Goal: Communication & Community: Answer question/provide support

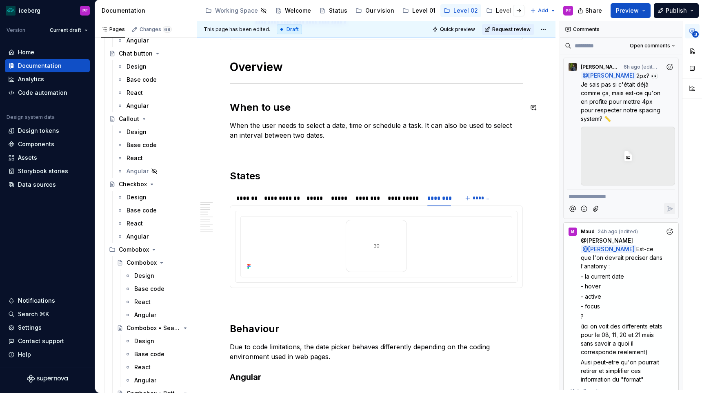
scroll to position [255, 0]
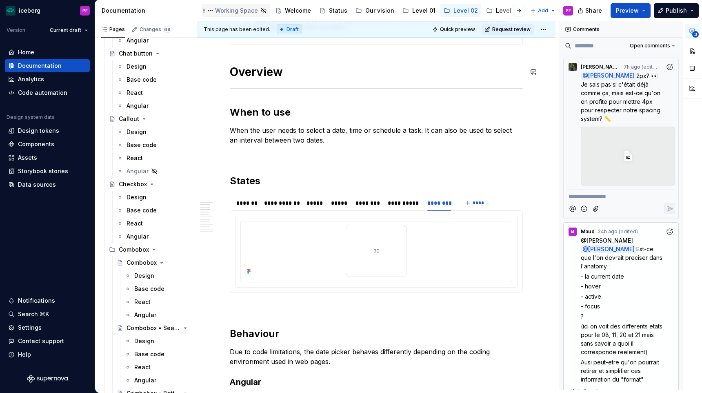
type textarea "*"
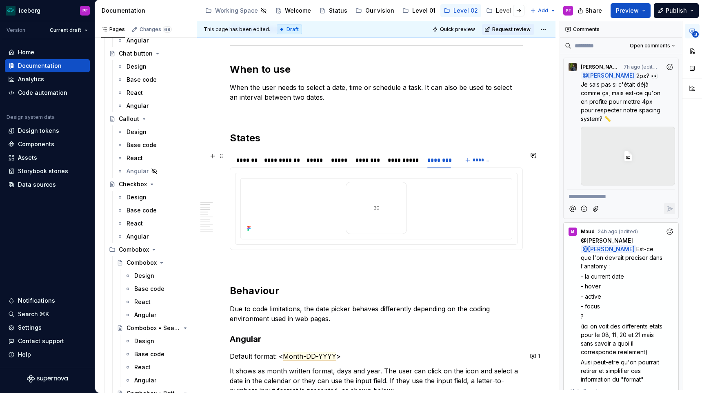
scroll to position [307, 0]
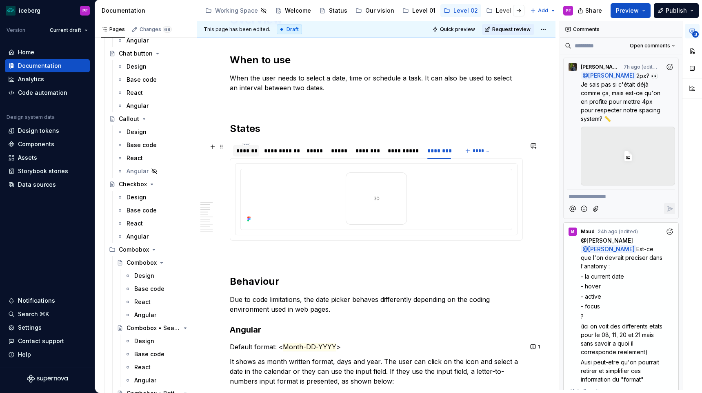
click at [240, 152] on div "*******" at bounding box center [246, 151] width 20 height 8
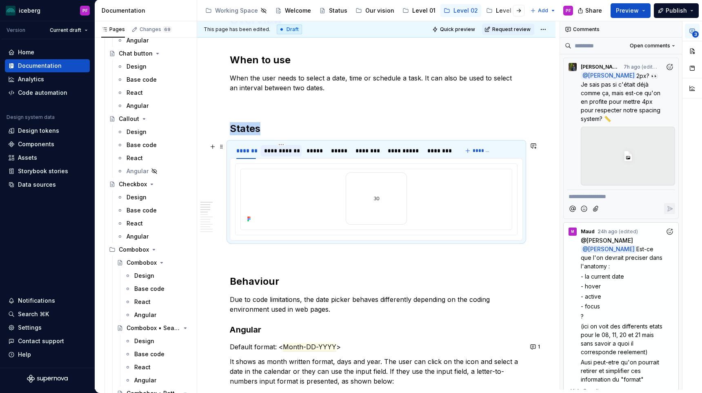
click at [269, 152] on div "**********" at bounding box center [281, 151] width 34 height 8
click at [315, 149] on div "*****" at bounding box center [315, 151] width 16 height 8
click at [341, 149] on div "*****" at bounding box center [339, 151] width 16 height 8
click at [375, 149] on div "********" at bounding box center [368, 151] width 24 height 8
click at [399, 149] on div "**********" at bounding box center [404, 151] width 32 height 8
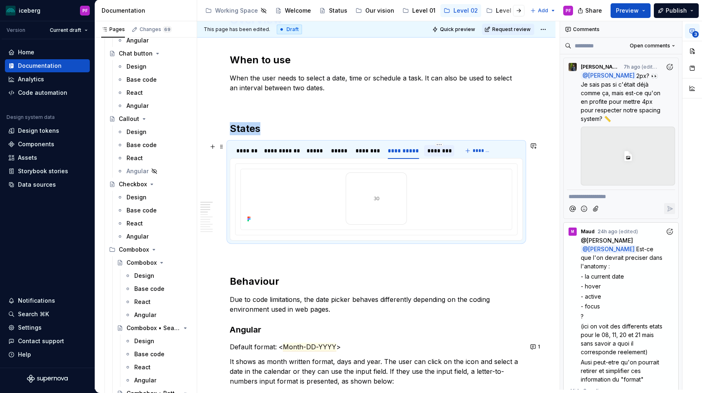
click at [431, 149] on div "********" at bounding box center [439, 151] width 24 height 8
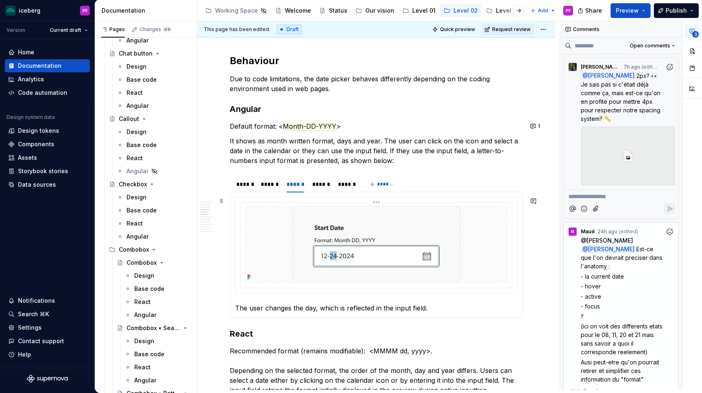
scroll to position [529, 0]
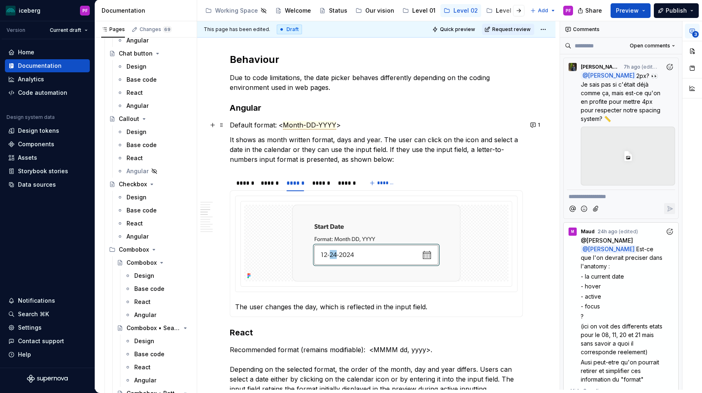
click at [327, 125] on span "Month-DD-YYYY" at bounding box center [309, 125] width 53 height 9
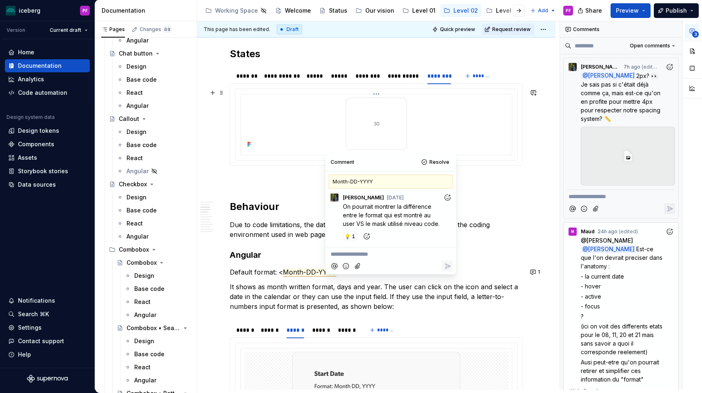
scroll to position [372, 0]
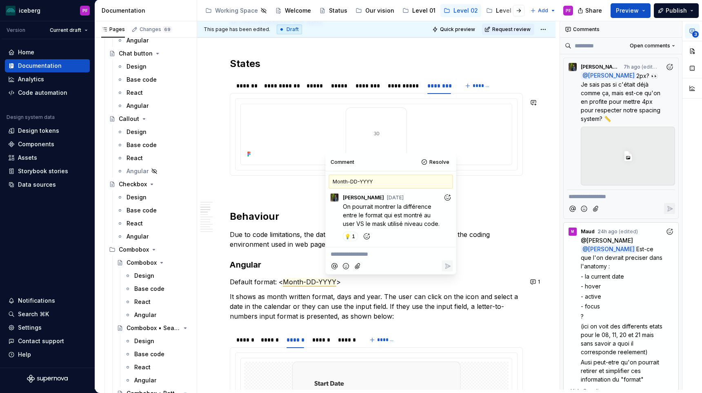
click at [308, 185] on p at bounding box center [376, 190] width 293 height 10
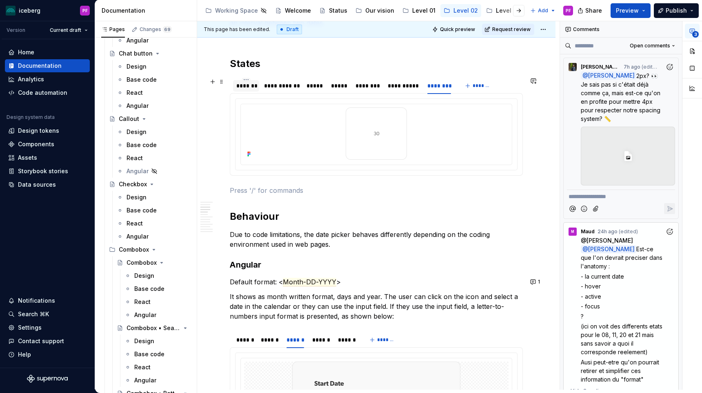
click at [244, 83] on div "*******" at bounding box center [246, 86] width 20 height 8
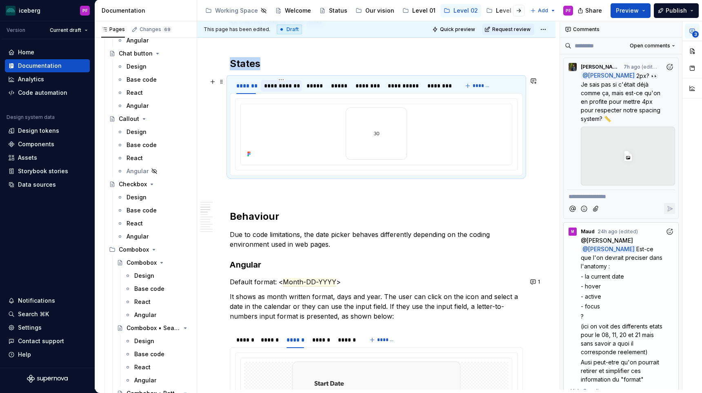
click at [289, 87] on div "**********" at bounding box center [281, 86] width 34 height 8
click at [316, 87] on div "*****" at bounding box center [315, 86] width 16 height 8
click at [342, 87] on div "*****" at bounding box center [339, 86] width 16 height 8
click at [363, 89] on div "********" at bounding box center [368, 86] width 24 height 8
click at [245, 90] on div "*******" at bounding box center [246, 85] width 26 height 11
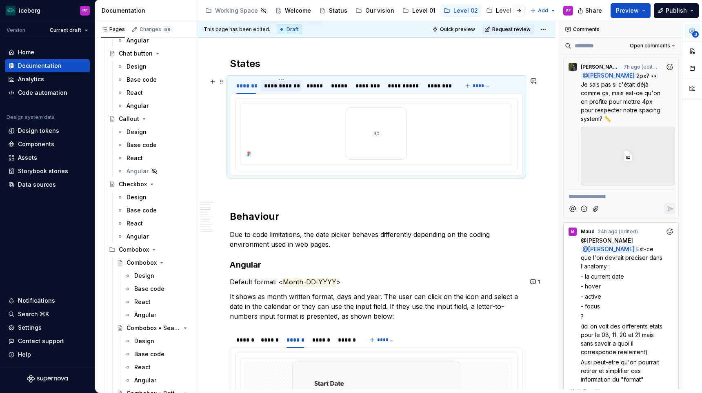
click at [276, 92] on div at bounding box center [281, 92] width 41 height 1
click at [323, 86] on div "*****" at bounding box center [314, 85] width 23 height 11
click at [349, 85] on div "*****" at bounding box center [339, 85] width 23 height 11
click at [464, 84] on button "*******" at bounding box center [478, 85] width 32 height 11
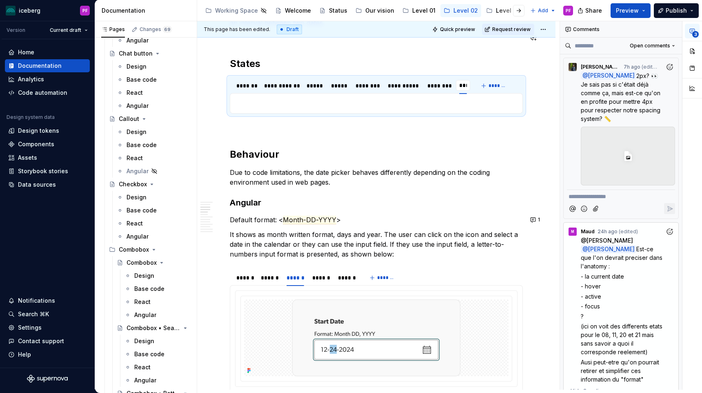
type input "****"
click at [250, 85] on div "*******" at bounding box center [246, 86] width 20 height 8
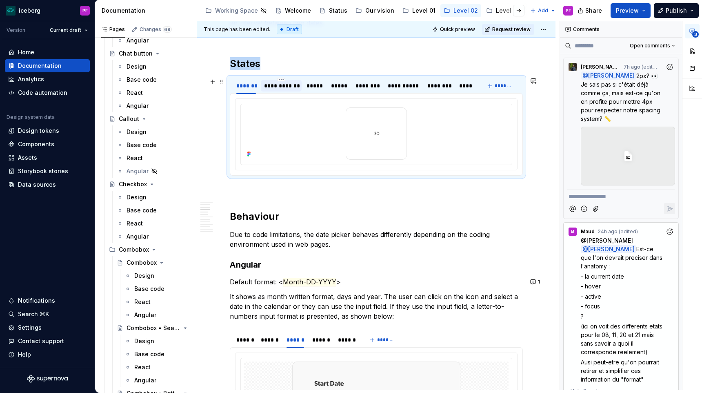
click at [270, 85] on div "**********" at bounding box center [281, 86] width 34 height 8
click at [309, 87] on div "*****" at bounding box center [315, 86] width 16 height 8
click at [342, 87] on div "*****" at bounding box center [339, 86] width 16 height 8
click at [362, 86] on div "********" at bounding box center [368, 86] width 24 height 8
click at [462, 91] on div "****" at bounding box center [466, 85] width 20 height 11
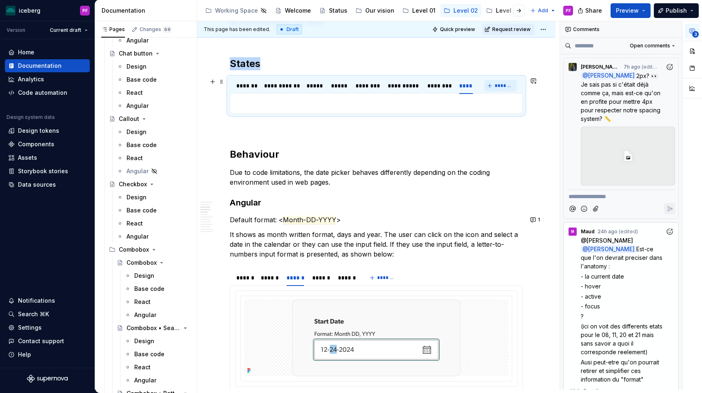
click at [493, 86] on button "*******" at bounding box center [501, 85] width 32 height 11
type input "**********"
click at [432, 87] on div "****" at bounding box center [431, 86] width 13 height 8
click at [414, 105] on p at bounding box center [376, 103] width 282 height 10
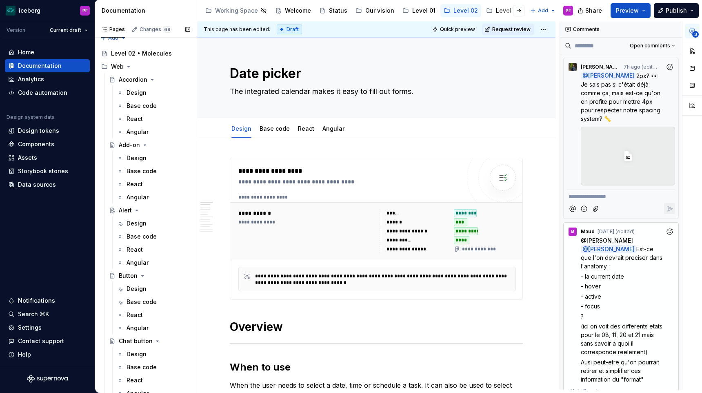
scroll to position [0, 0]
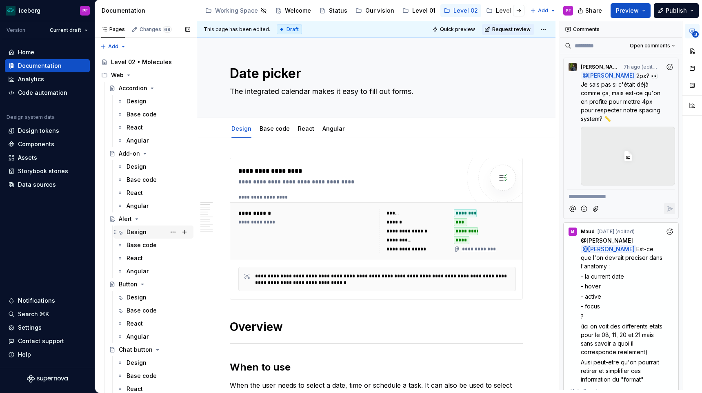
click at [135, 229] on div "Design" at bounding box center [137, 232] width 20 height 8
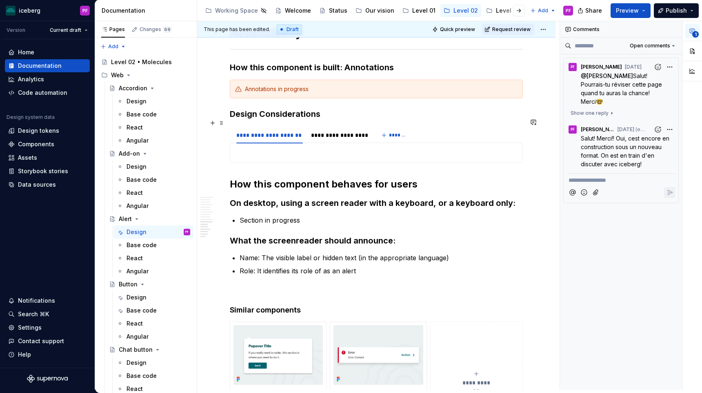
scroll to position [1829, 0]
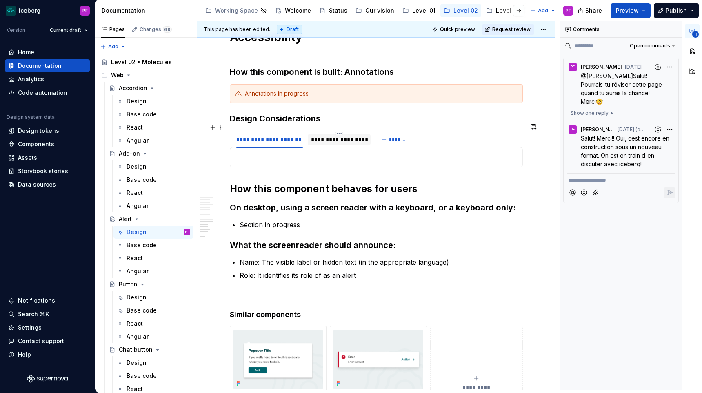
click at [333, 136] on div "**********" at bounding box center [339, 140] width 56 height 8
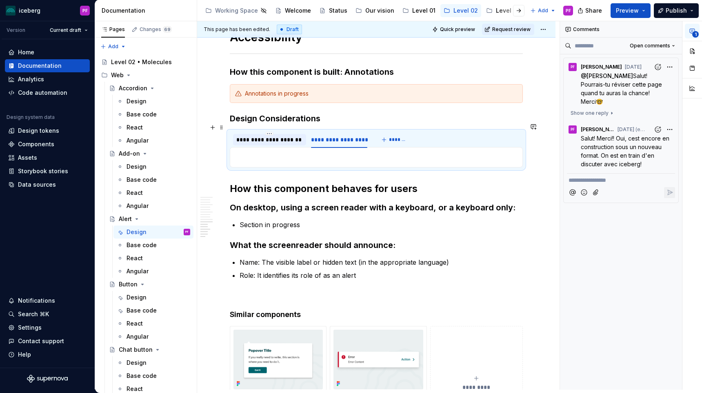
click at [280, 136] on div "**********" at bounding box center [269, 140] width 67 height 8
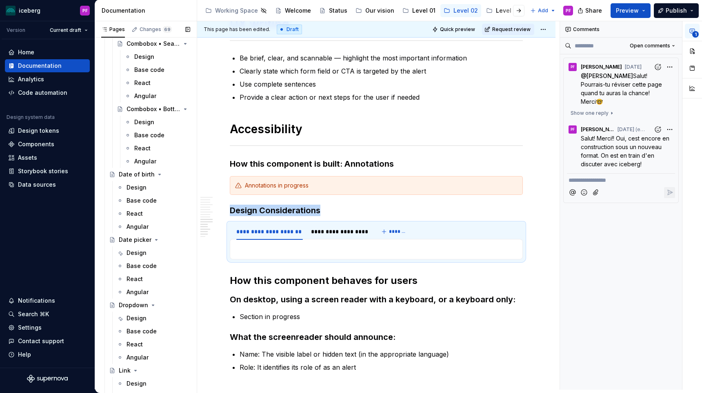
scroll to position [583, 0]
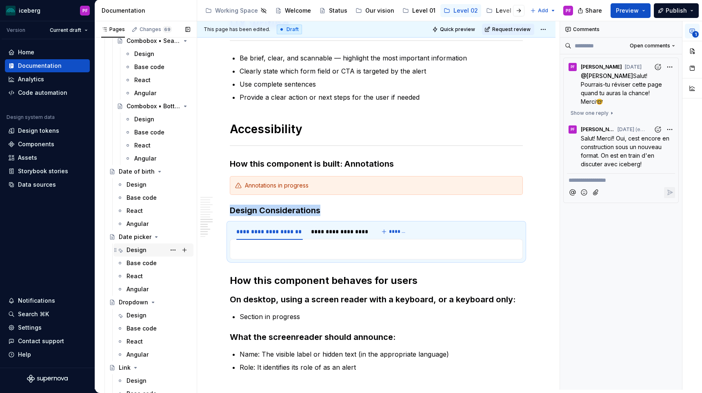
click at [138, 250] on div "Design" at bounding box center [137, 250] width 20 height 8
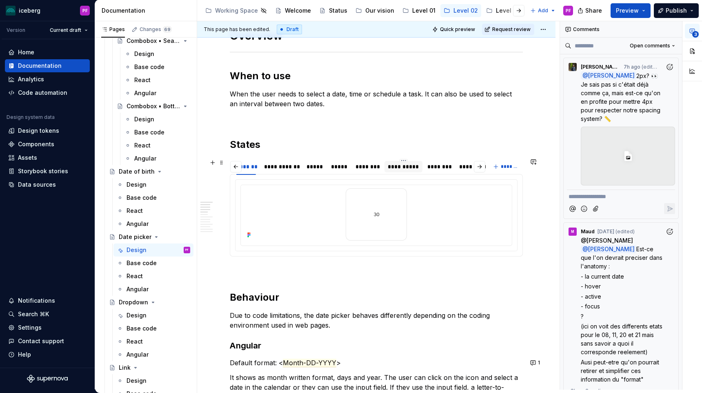
scroll to position [0, 35]
click at [431, 167] on div "****" at bounding box center [431, 166] width 13 height 8
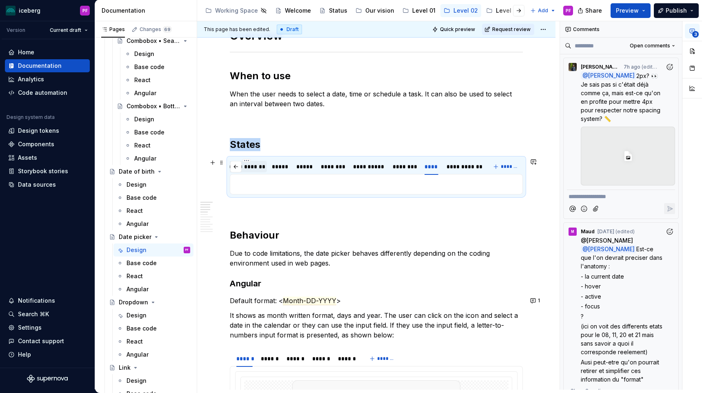
click at [253, 167] on div "**********" at bounding box center [246, 166] width 34 height 8
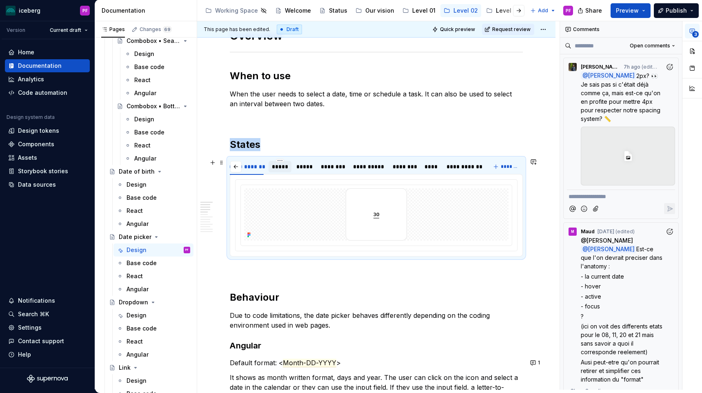
click at [277, 168] on div "*****" at bounding box center [280, 166] width 16 height 8
click at [305, 167] on div "*****" at bounding box center [304, 166] width 16 height 8
click at [329, 167] on div "********" at bounding box center [333, 166] width 24 height 8
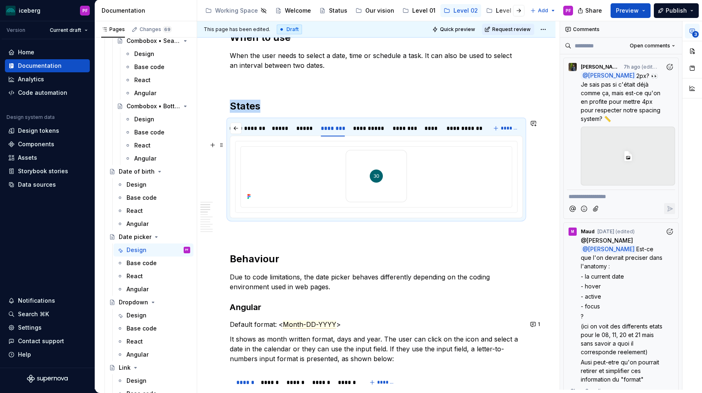
scroll to position [330, 0]
click at [450, 129] on div "**********" at bounding box center [465, 127] width 37 height 8
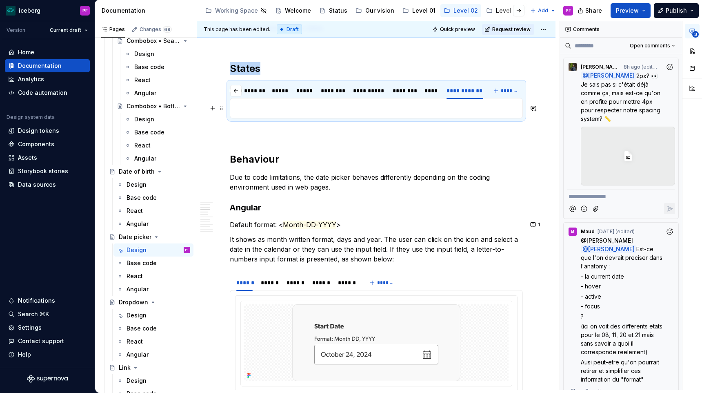
scroll to position [0, 0]
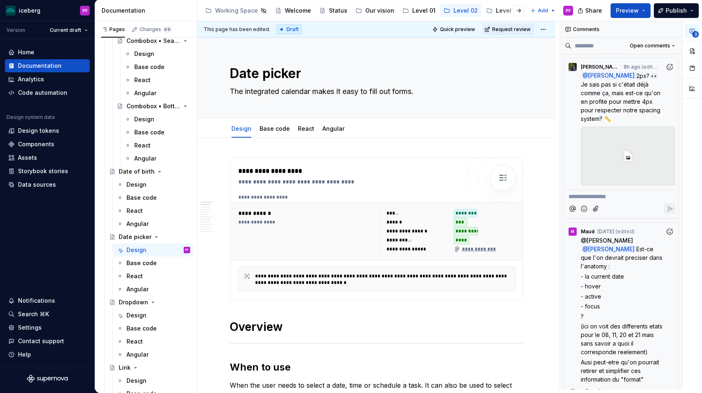
type textarea "*"
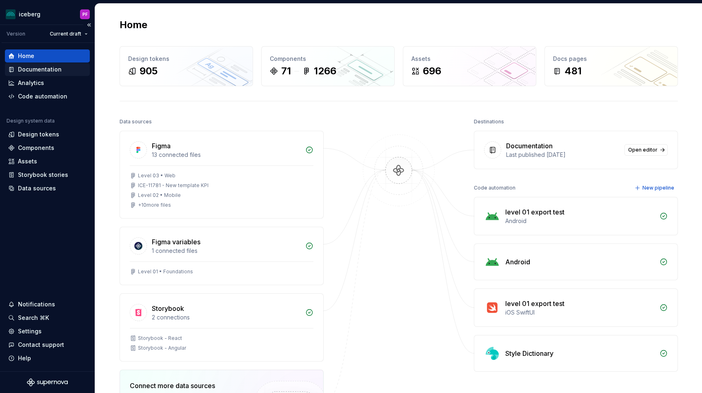
click at [36, 73] on div "Documentation" at bounding box center [40, 69] width 44 height 8
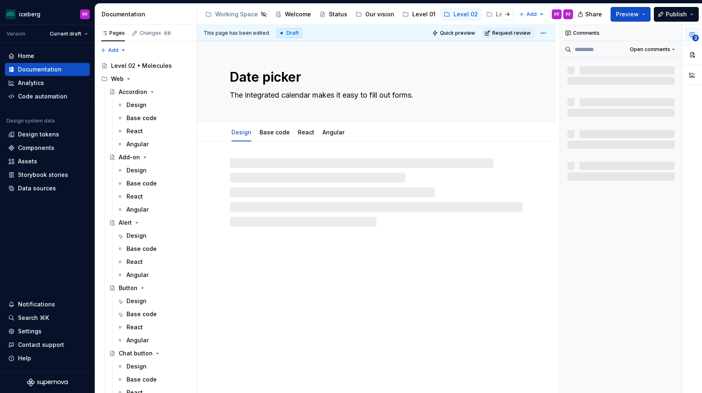
type textarea "*"
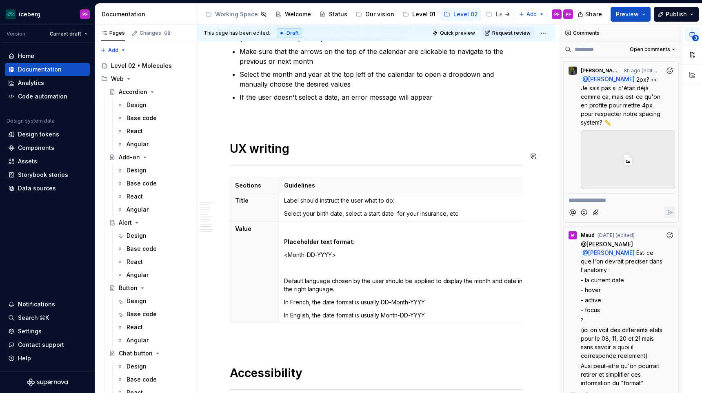
scroll to position [2092, 0]
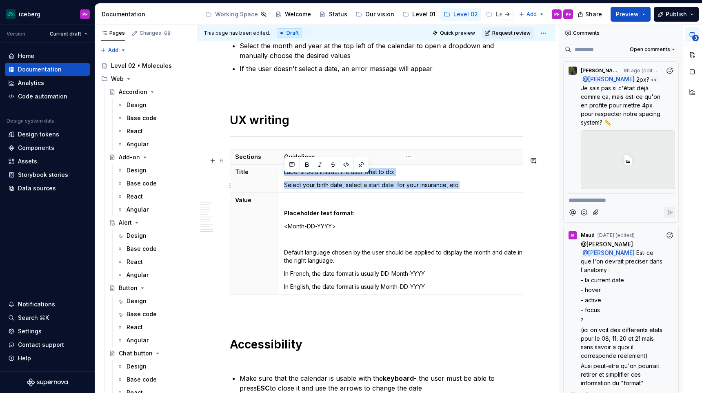
drag, startPoint x: 442, startPoint y: 193, endPoint x: 284, endPoint y: 179, distance: 158.2
click at [284, 179] on td "Label should instruct the user what to do: Select your birth date, select a sta…" at bounding box center [408, 178] width 258 height 28
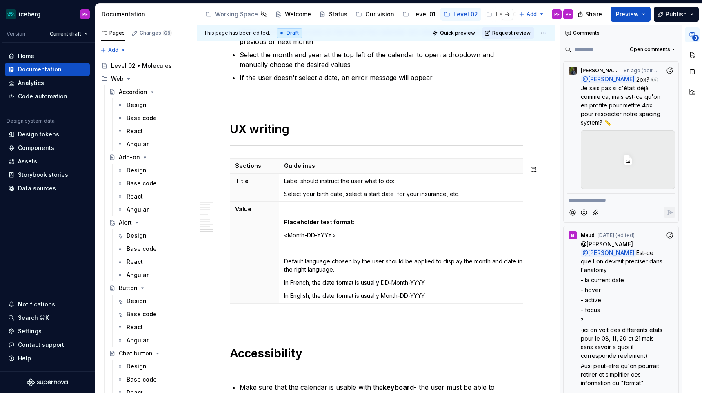
click at [241, 324] on p at bounding box center [376, 321] width 293 height 10
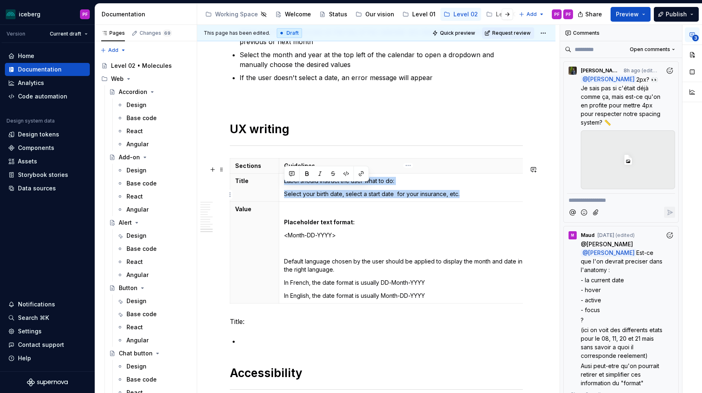
drag, startPoint x: 464, startPoint y: 200, endPoint x: 311, endPoint y: 183, distance: 153.6
click at [311, 183] on td "Label should instruct the user what to do: Select your birth date, select a sta…" at bounding box center [408, 187] width 258 height 28
copy td "Label should instruct the user what to do: Select your birth date, select a sta…"
click at [253, 346] on p at bounding box center [381, 341] width 283 height 10
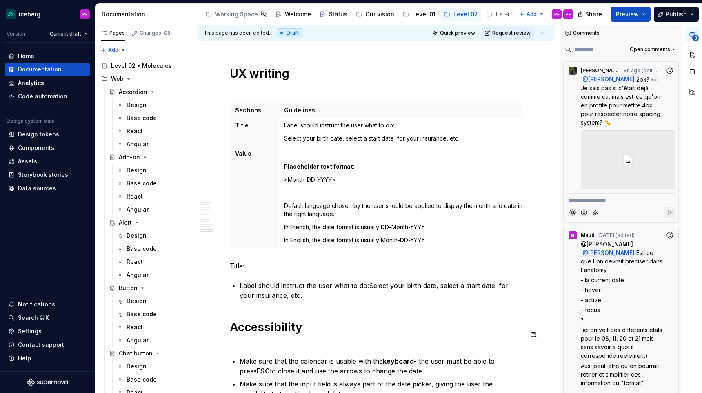
scroll to position [2140, 0]
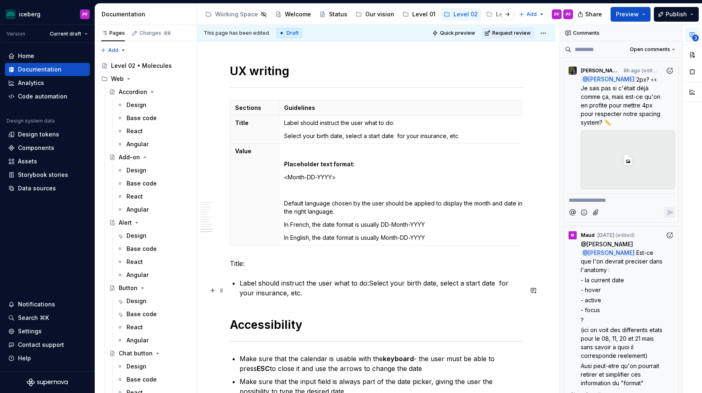
click at [369, 289] on p "Label should instruct the user what to do:Select your birth date, select a star…" at bounding box center [381, 288] width 283 height 20
click at [240, 291] on p "Label should instruct the user what to do Select your birth date, select a star…" at bounding box center [381, 288] width 283 height 20
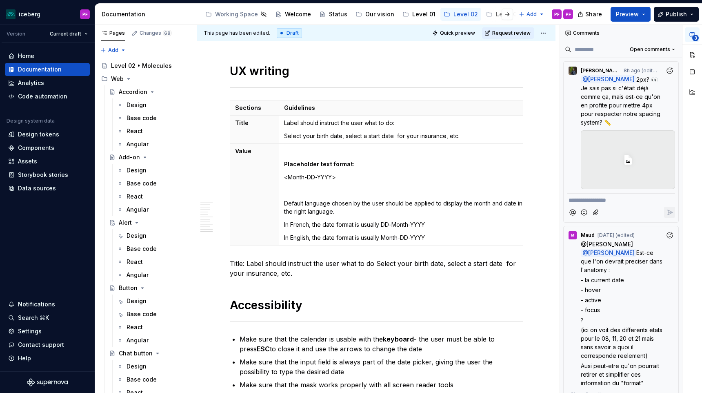
click at [301, 278] on p "Title: Label should instruct the user what to do Select your birth date, select…" at bounding box center [376, 268] width 293 height 20
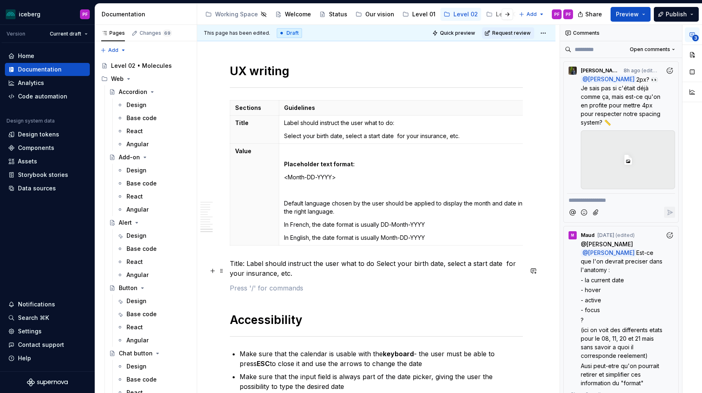
click at [240, 267] on p "Title: Label should instruct the user what to do Select your birth date, select…" at bounding box center [376, 268] width 293 height 20
click at [242, 293] on p at bounding box center [376, 288] width 293 height 10
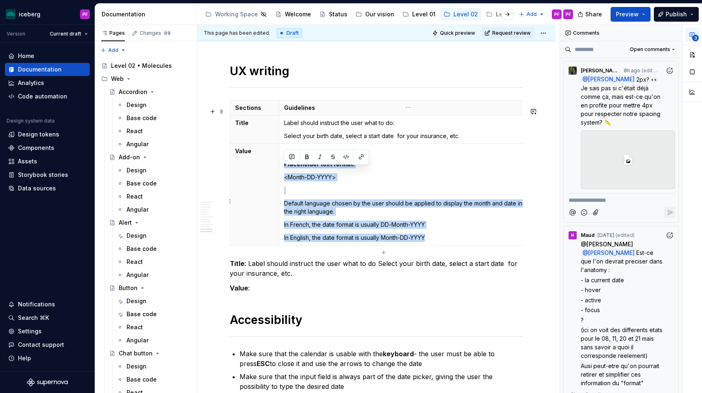
drag, startPoint x: 431, startPoint y: 244, endPoint x: 285, endPoint y: 172, distance: 162.6
click at [285, 172] on td "Placeholder text format: <Month-DD-YYYY> Default language chosen by the user sh…" at bounding box center [408, 194] width 258 height 102
copy td "Placeholder text format: <Month-DD-YYYY> Default language chosen by the user sh…"
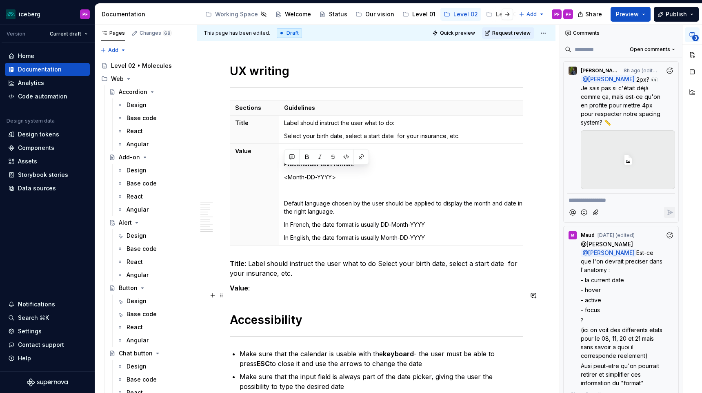
click at [269, 293] on p "Value :" at bounding box center [376, 288] width 293 height 10
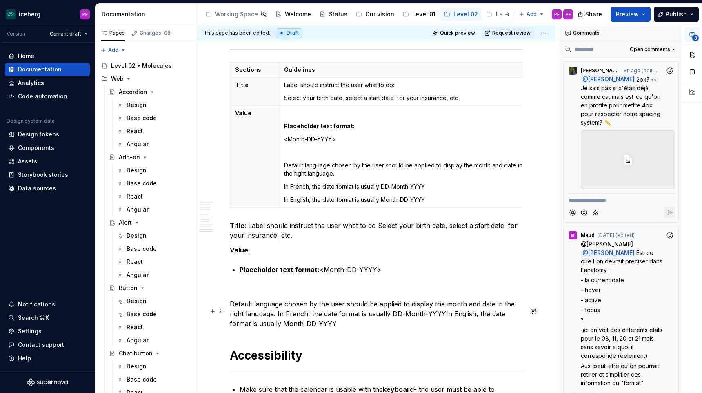
scroll to position [2181, 0]
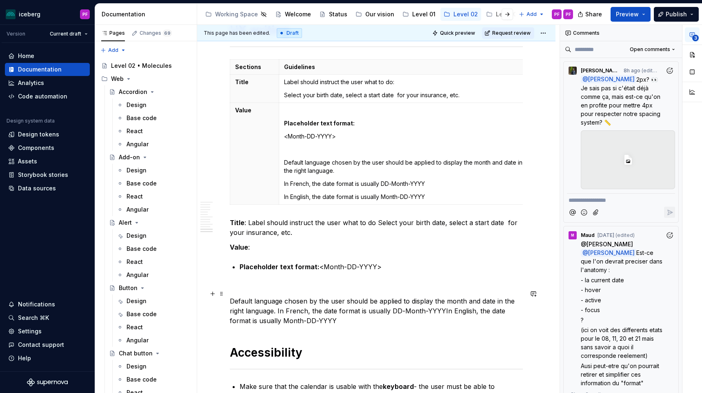
click at [262, 291] on p at bounding box center [376, 286] width 293 height 10
click at [231, 304] on p "Default language chosen by the user should be applied to display the month and …" at bounding box center [376, 308] width 293 height 29
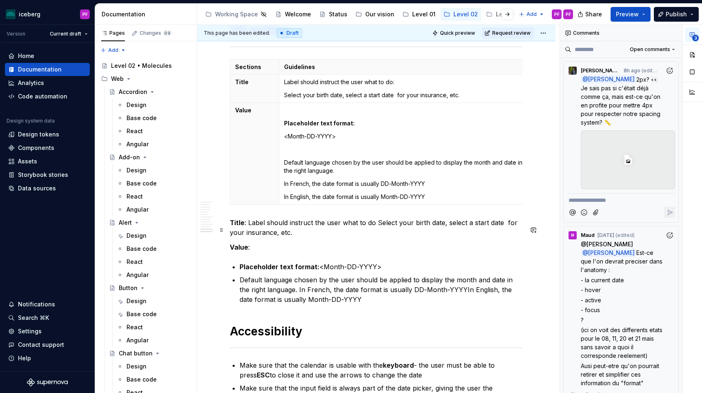
click at [320, 237] on p "Title : Label should instruct the user what to do Select your birth date, selec…" at bounding box center [376, 228] width 293 height 20
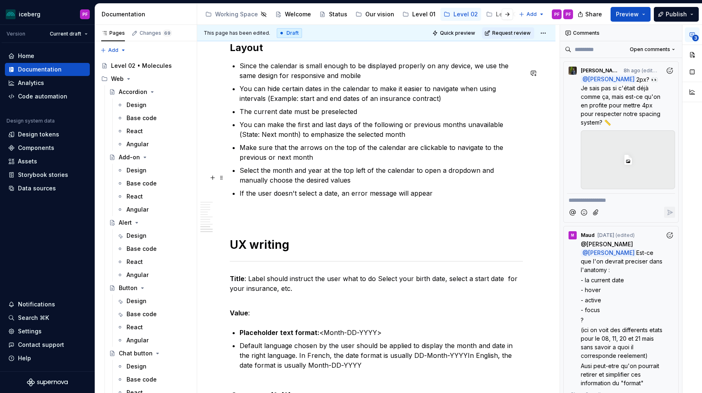
scroll to position [1944, 0]
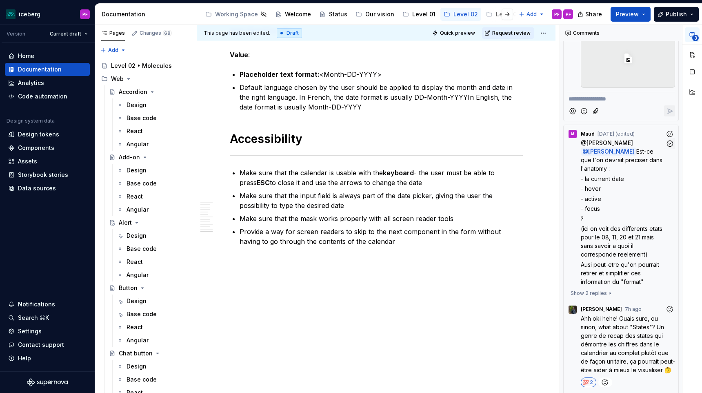
scroll to position [108, 0]
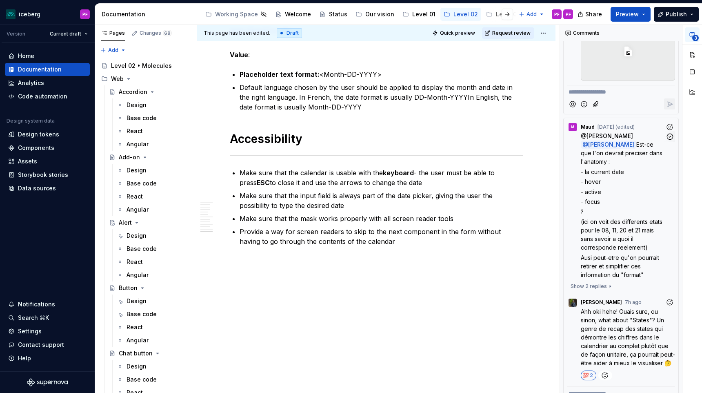
click at [632, 228] on span "(ici on voit des differents etats pour le 08, 11, 20 et 21 mais sans savoir a q…" at bounding box center [622, 234] width 83 height 33
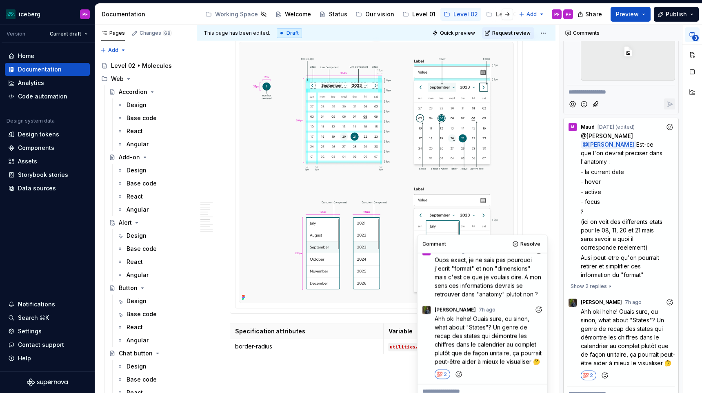
scroll to position [1169, 0]
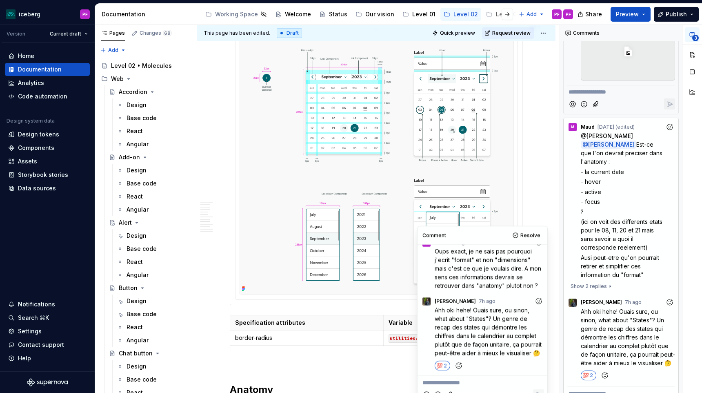
click at [341, 139] on img at bounding box center [376, 163] width 275 height 261
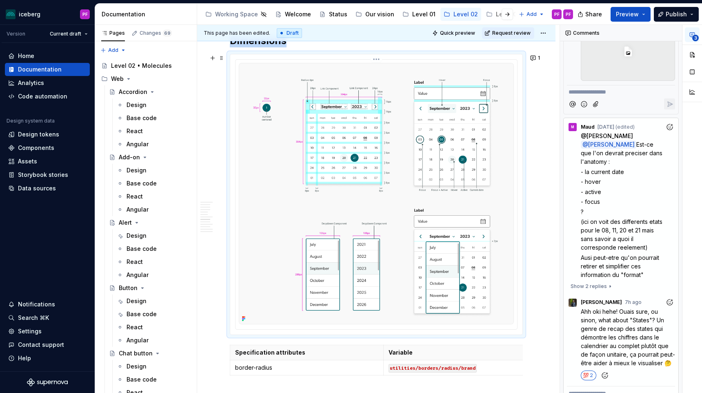
scroll to position [1132, 0]
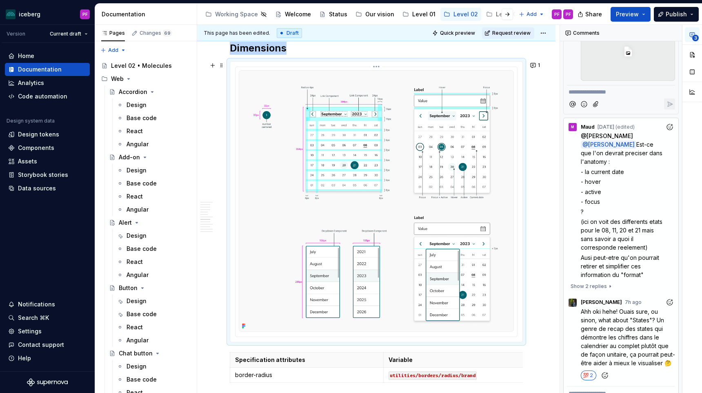
click at [341, 138] on img at bounding box center [376, 200] width 275 height 261
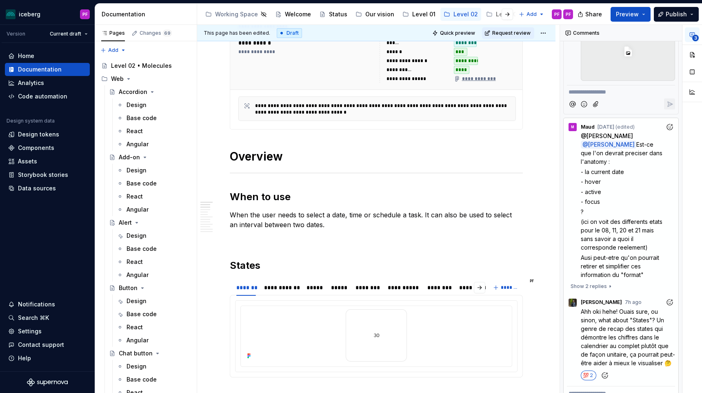
scroll to position [0, 0]
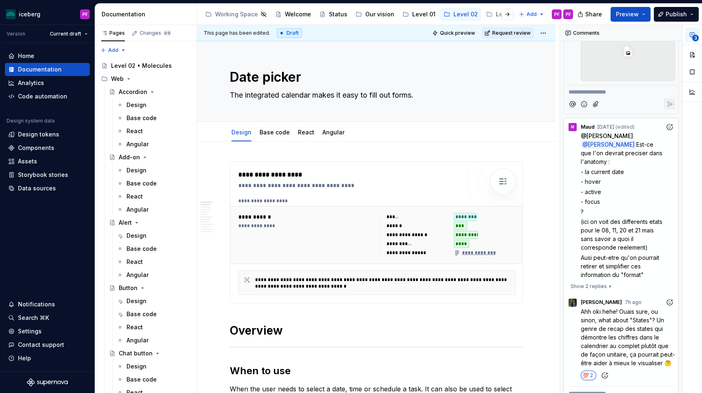
click at [491, 16] on div at bounding box center [500, 14] width 31 height 15
click at [494, 14] on div at bounding box center [500, 14] width 31 height 15
click at [486, 14] on button "Page tree" at bounding box center [491, 14] width 10 height 10
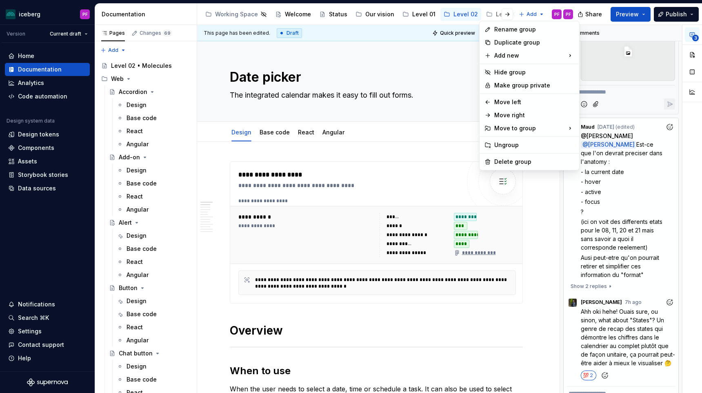
click at [492, 15] on html "iceberg PF Version Current draft Home Documentation Analytics Code automation D…" at bounding box center [351, 196] width 702 height 393
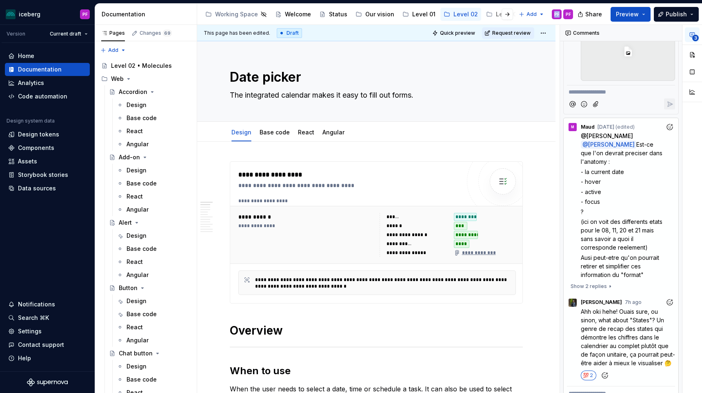
click at [492, 15] on div at bounding box center [500, 14] width 31 height 15
click at [512, 15] on button "button" at bounding box center [507, 14] width 11 height 11
click at [310, 16] on div "Level 03" at bounding box center [313, 14] width 24 height 8
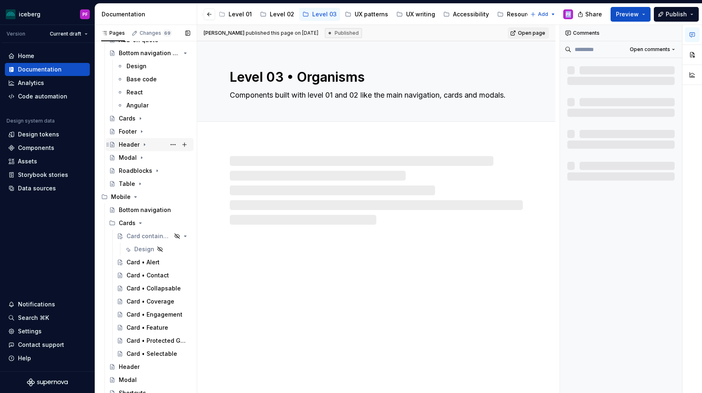
scroll to position [56, 0]
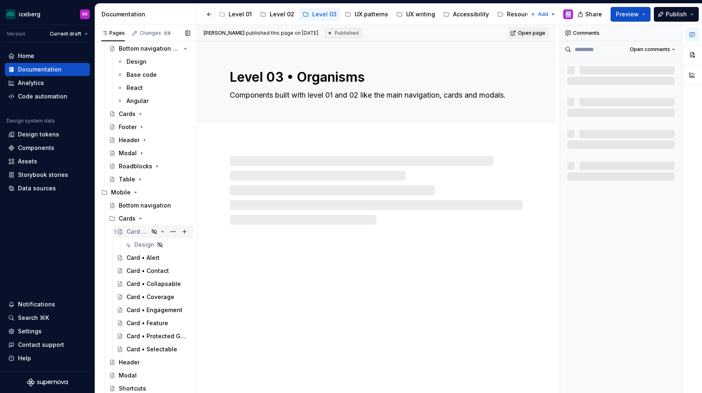
click at [140, 234] on div "Card containers" at bounding box center [138, 231] width 22 height 8
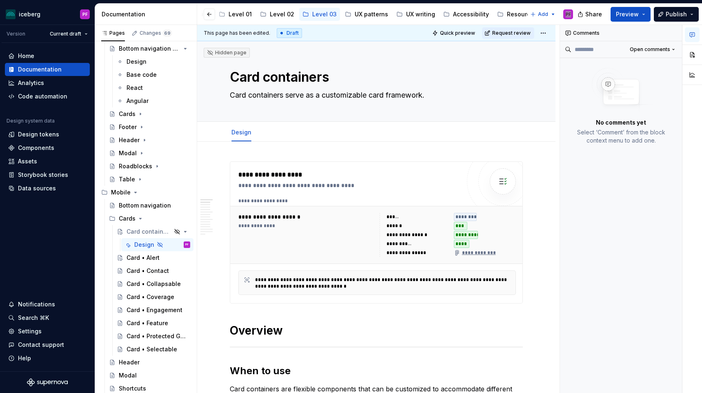
type textarea "*"
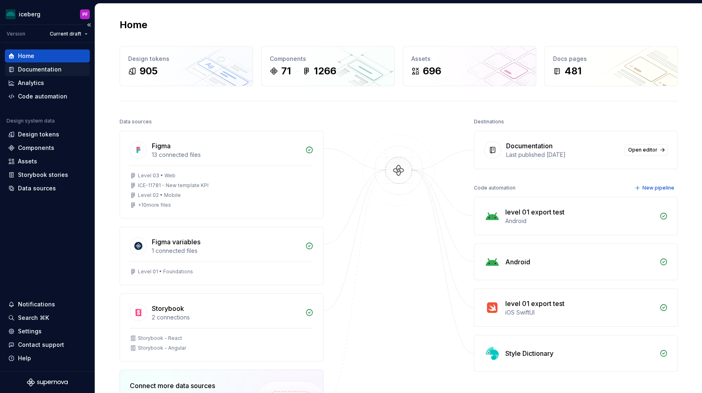
click at [27, 73] on div "Documentation" at bounding box center [47, 69] width 85 height 13
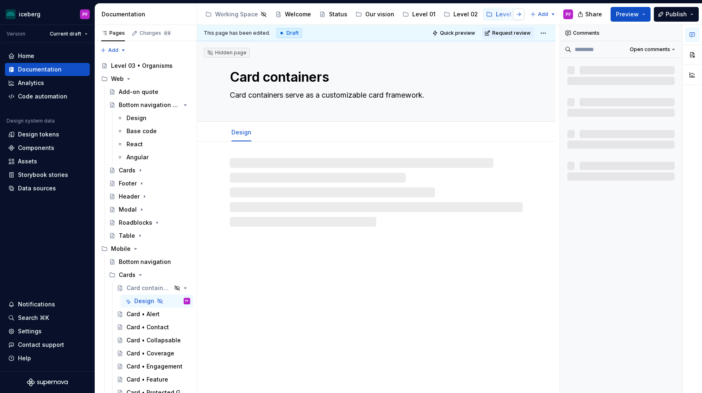
click at [521, 12] on button "button" at bounding box center [518, 14] width 11 height 11
click at [276, 15] on div "Level 02" at bounding box center [282, 14] width 24 height 8
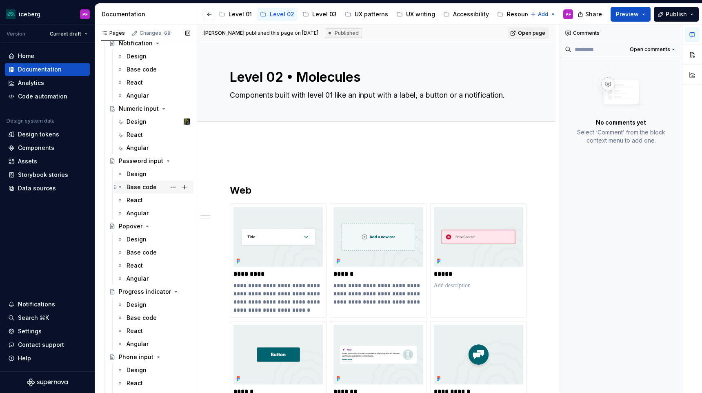
scroll to position [1214, 0]
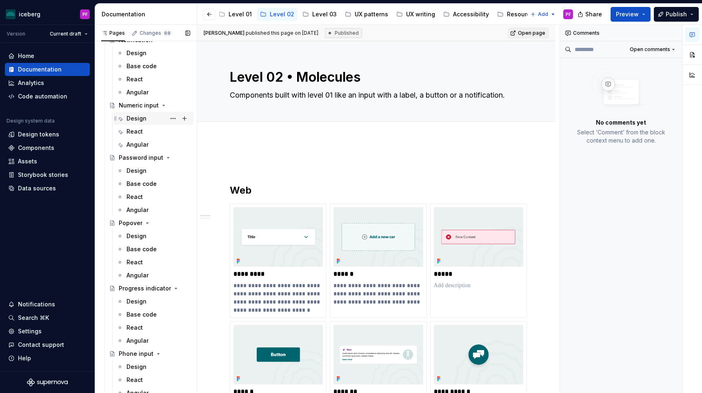
click at [142, 118] on div "Design" at bounding box center [137, 118] width 20 height 8
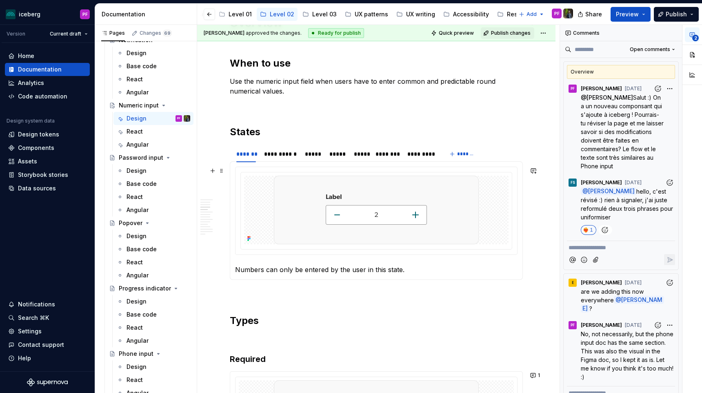
scroll to position [247, 0]
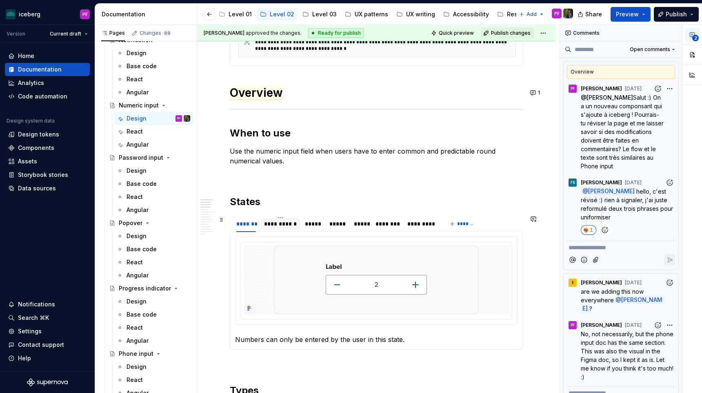
click at [291, 223] on div "**********" at bounding box center [280, 224] width 32 height 8
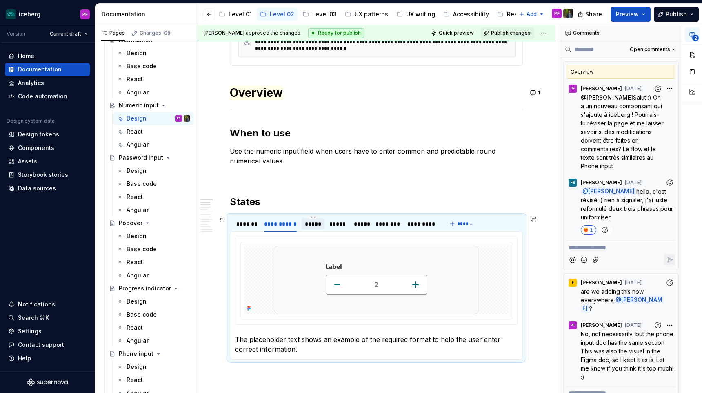
click at [309, 223] on div "*****" at bounding box center [313, 224] width 16 height 8
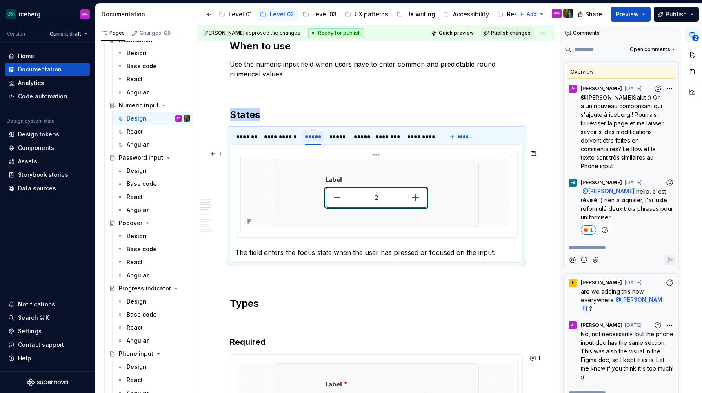
scroll to position [338, 0]
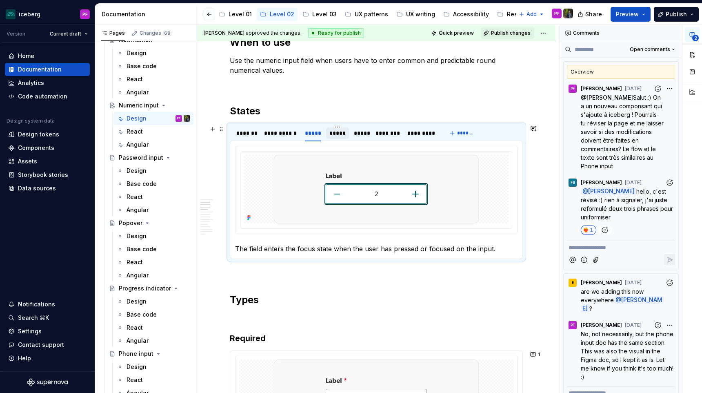
click at [340, 136] on div "*****" at bounding box center [337, 133] width 16 height 8
click at [363, 132] on div "*****" at bounding box center [360, 133] width 13 height 8
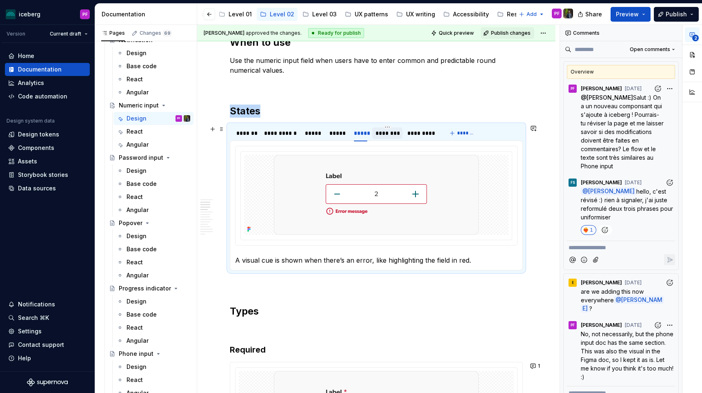
click at [398, 132] on div "********" at bounding box center [388, 133] width 24 height 8
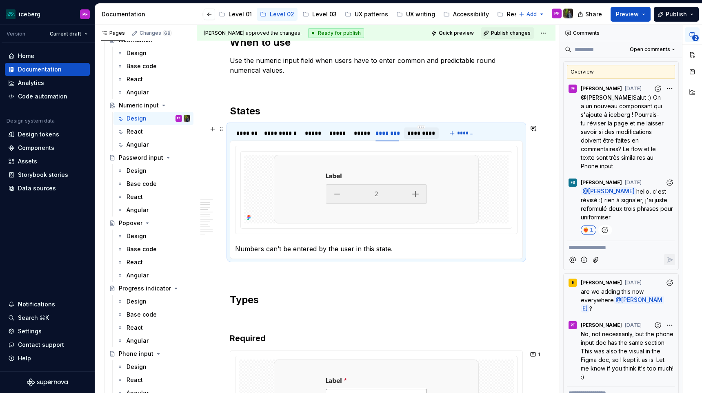
click at [418, 132] on div "*********" at bounding box center [421, 133] width 28 height 8
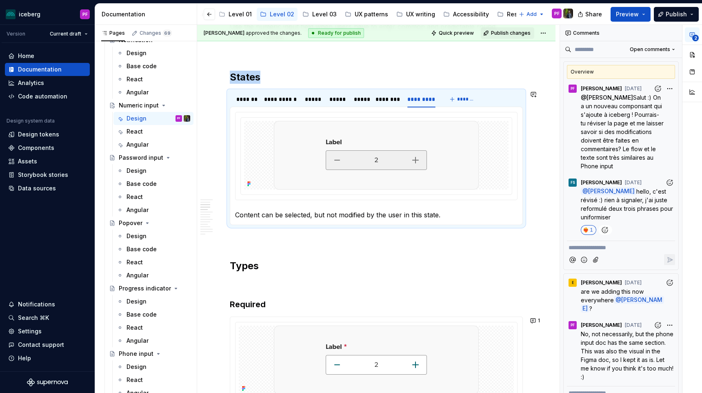
scroll to position [380, 0]
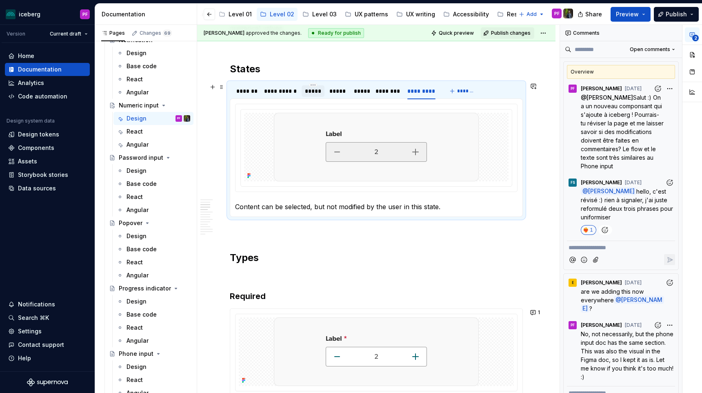
click at [316, 92] on div "*****" at bounding box center [313, 91] width 16 height 8
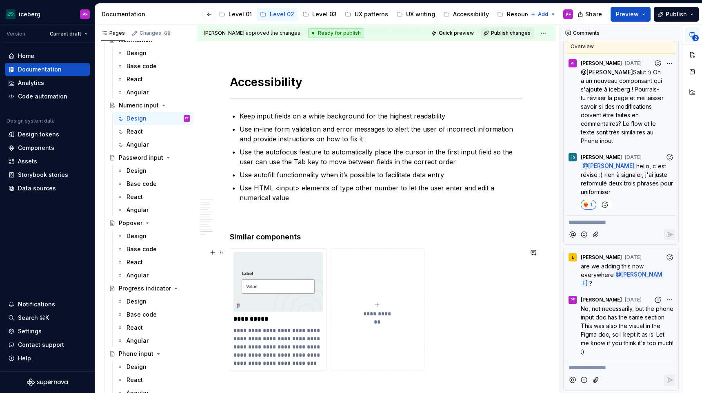
scroll to position [2402, 0]
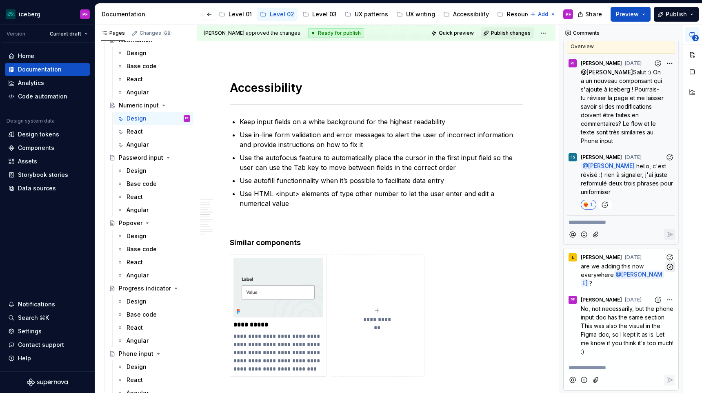
click at [669, 266] on icon "button" at bounding box center [670, 267] width 8 height 8
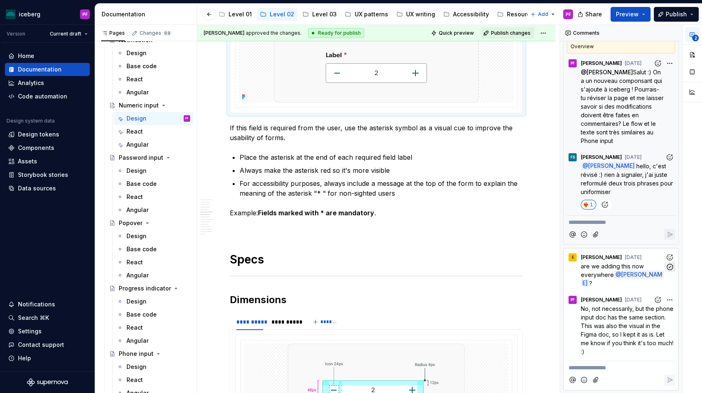
scroll to position [0, 0]
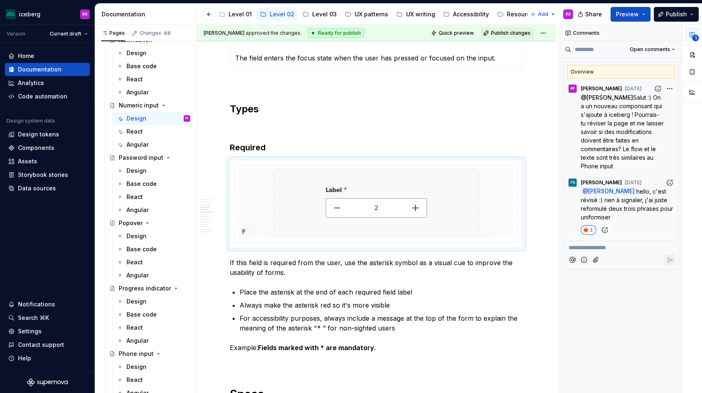
click at [656, 189] on span "hello, c'est révisé :) rien à signaler, j'ai juste reformulé deux trois phrases…" at bounding box center [628, 204] width 94 height 33
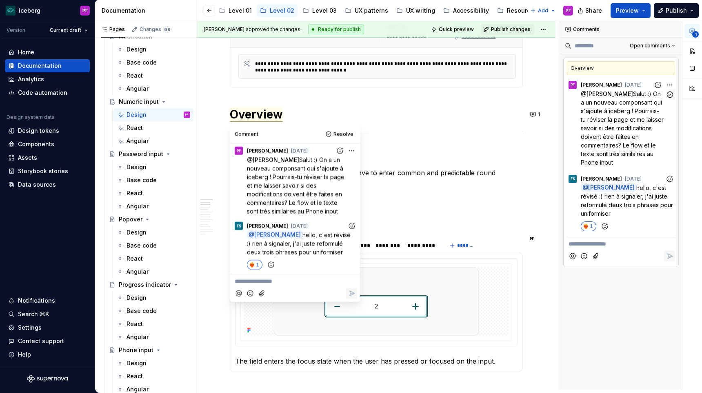
scroll to position [220, 0]
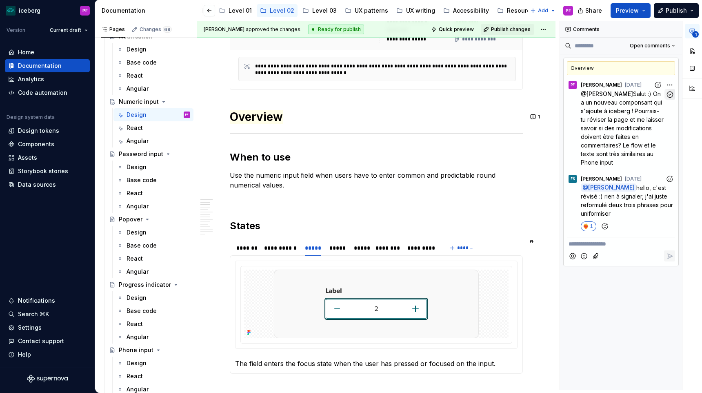
click at [666, 96] on icon "button" at bounding box center [670, 95] width 8 height 8
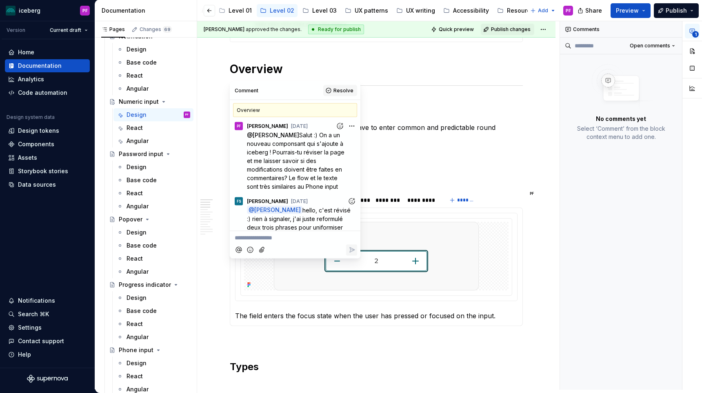
scroll to position [19, 0]
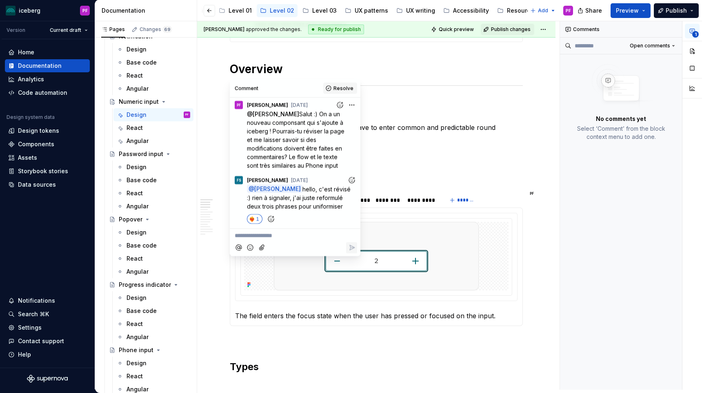
click at [344, 89] on span "Resolve" at bounding box center [343, 88] width 20 height 7
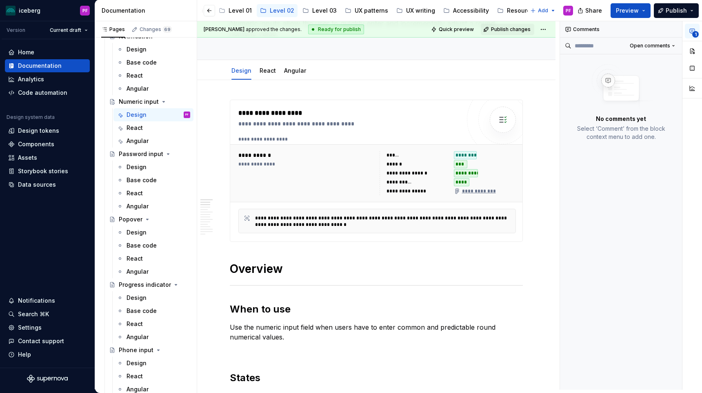
scroll to position [35, 0]
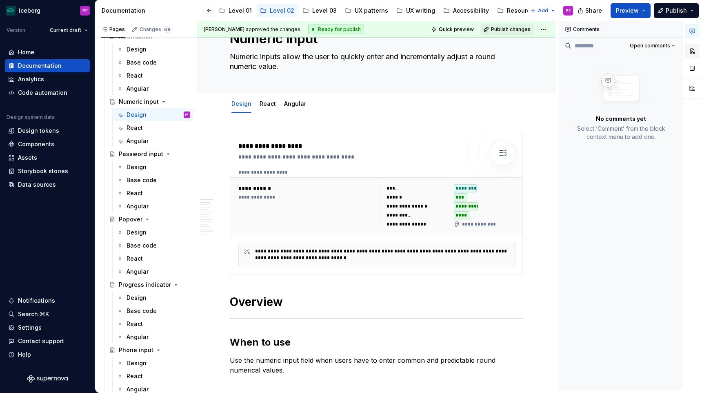
click at [689, 52] on button "button" at bounding box center [692, 51] width 15 height 15
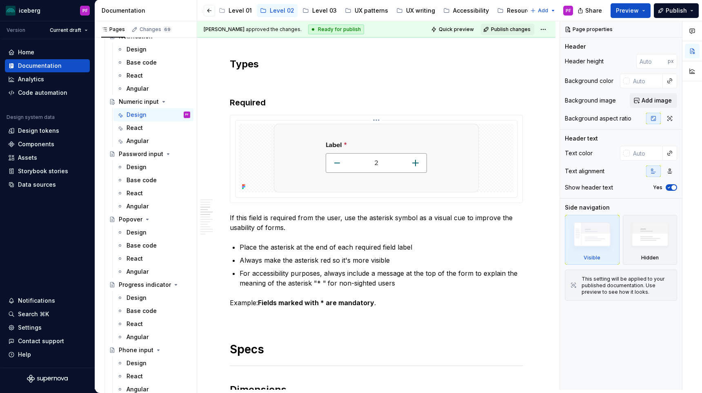
scroll to position [569, 0]
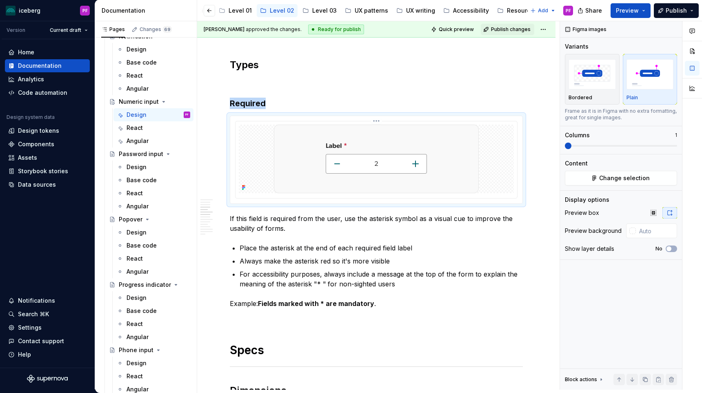
click at [397, 139] on img at bounding box center [376, 158] width 205 height 69
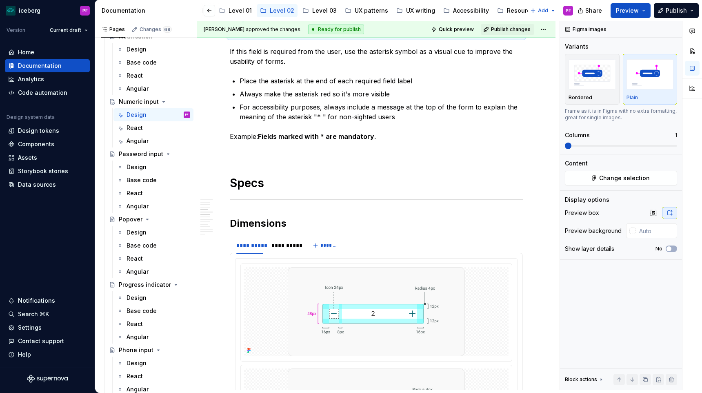
scroll to position [883, 0]
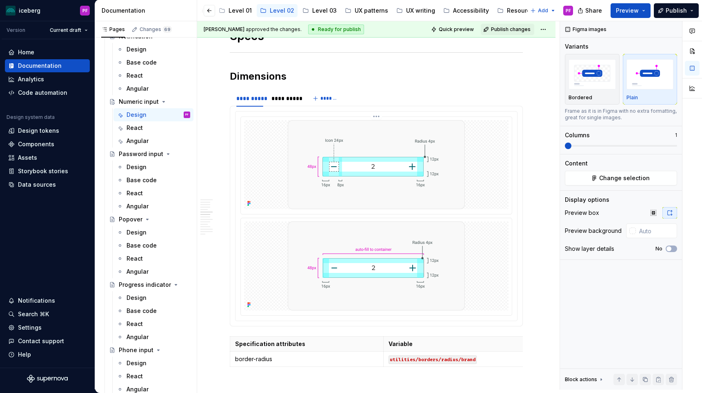
click at [468, 163] on div at bounding box center [376, 164] width 264 height 89
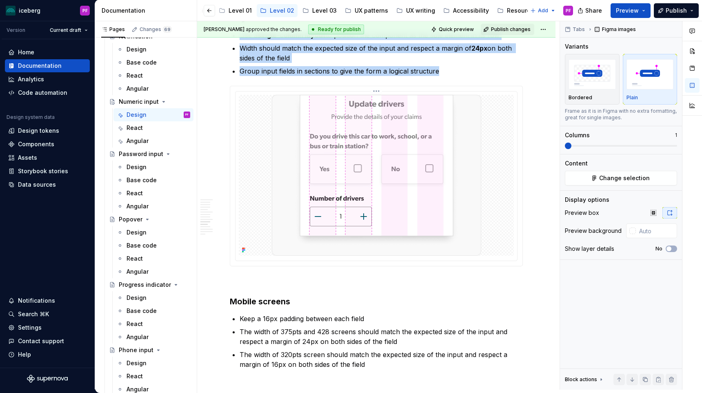
click at [470, 198] on img at bounding box center [376, 175] width 209 height 161
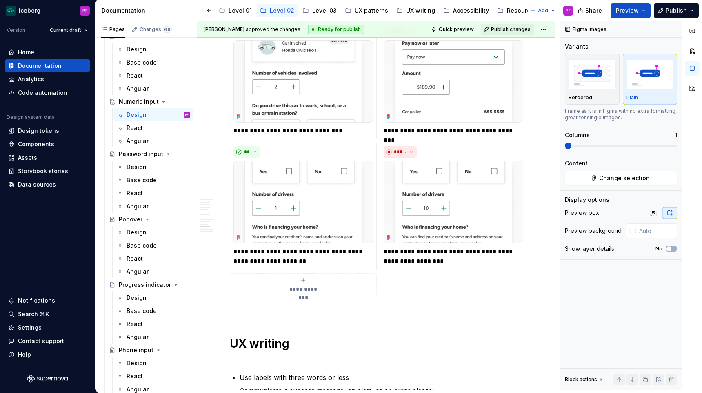
scroll to position [2037, 0]
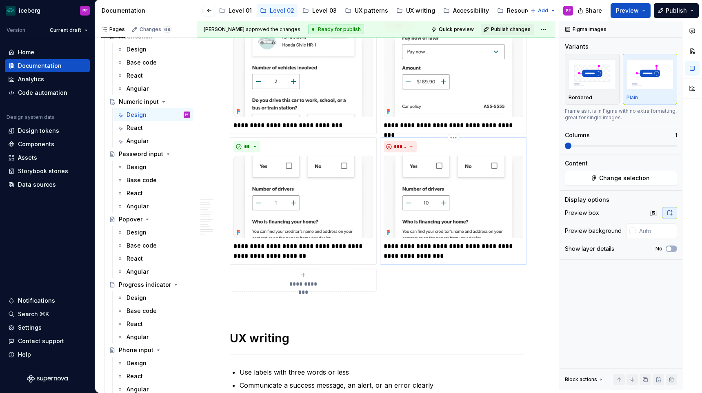
click at [464, 199] on img at bounding box center [454, 197] width 140 height 82
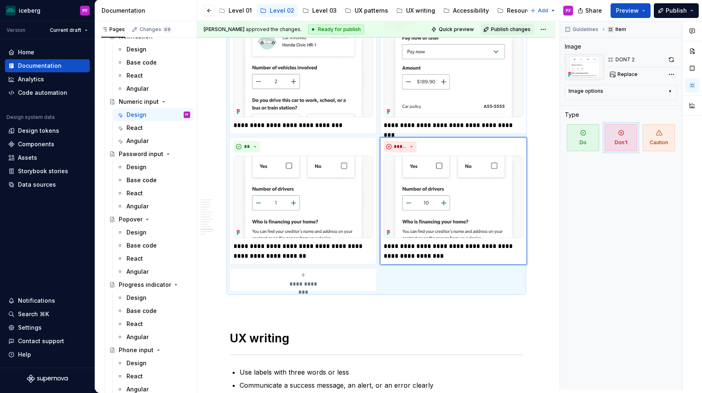
click at [480, 100] on img at bounding box center [454, 76] width 140 height 82
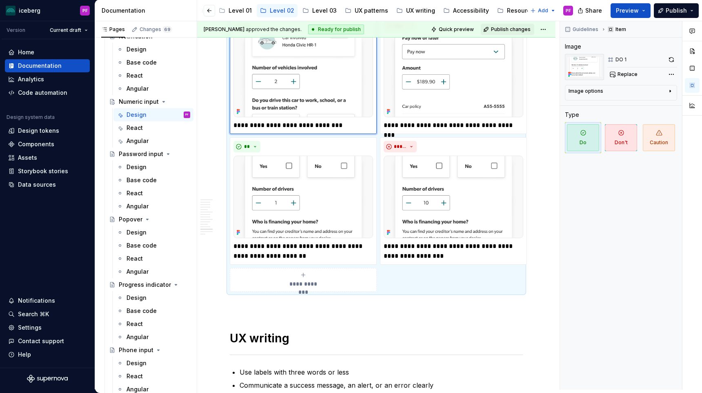
click at [340, 92] on img at bounding box center [303, 76] width 140 height 82
click at [340, 183] on img at bounding box center [303, 197] width 140 height 82
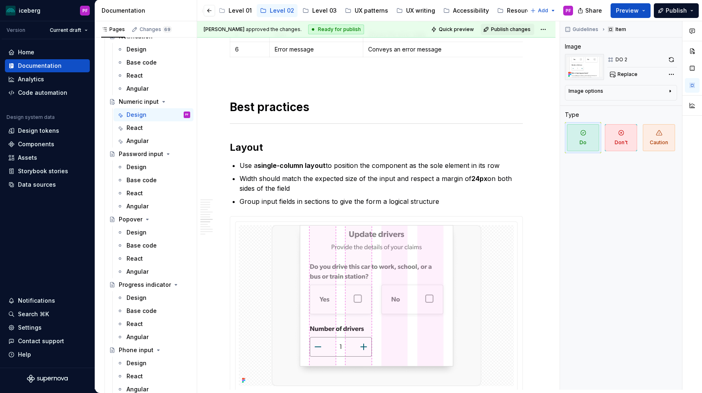
scroll to position [1493, 0]
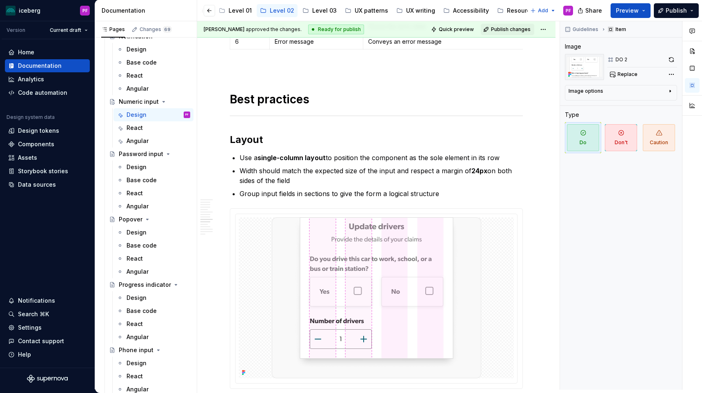
type textarea "*"
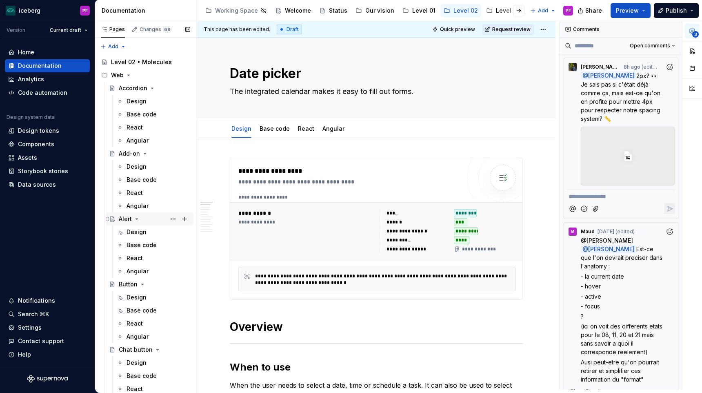
click at [132, 216] on div "Alert" at bounding box center [154, 218] width 71 height 11
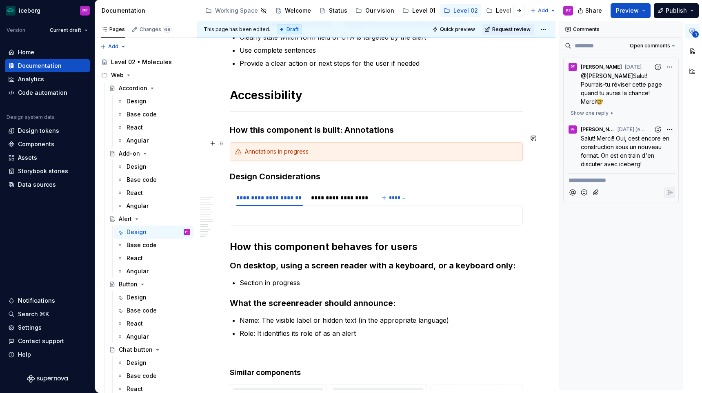
scroll to position [1768, 0]
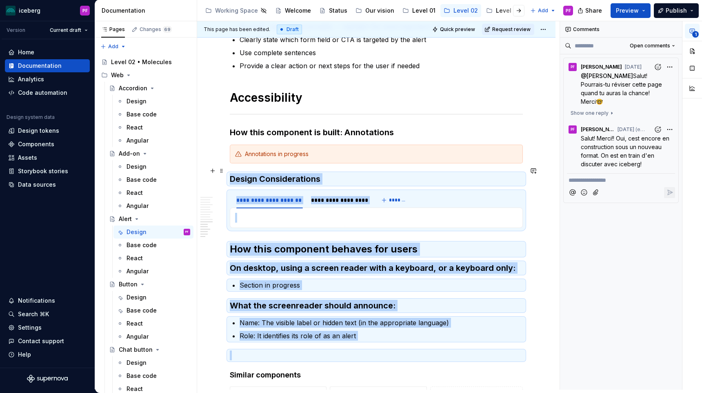
drag, startPoint x: 357, startPoint y: 335, endPoint x: 231, endPoint y: 173, distance: 205.1
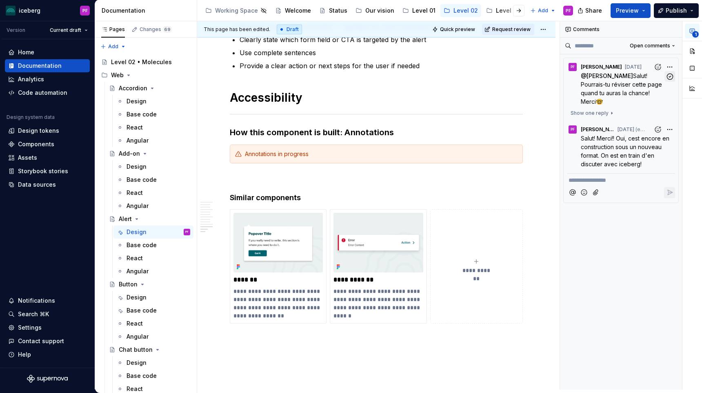
click at [670, 74] on icon "button" at bounding box center [670, 77] width 8 height 8
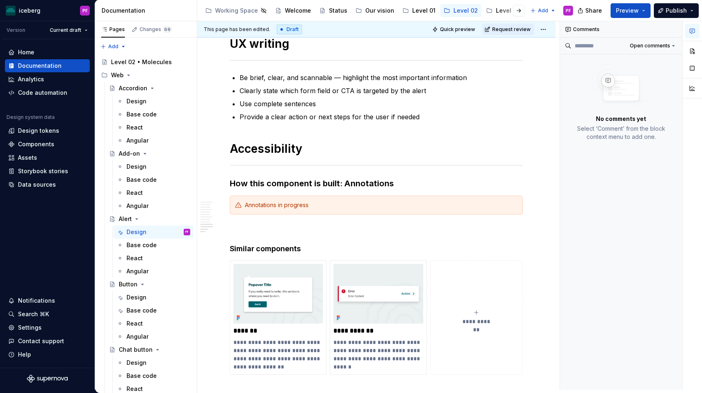
scroll to position [1720, 0]
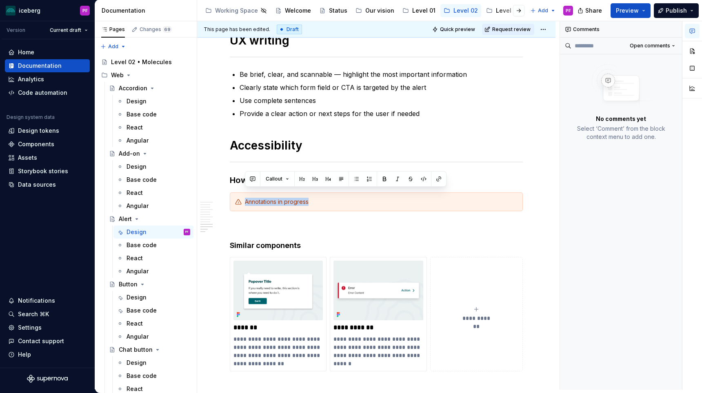
drag, startPoint x: 244, startPoint y: 191, endPoint x: 319, endPoint y: 193, distance: 74.7
click at [319, 193] on div "Annotations in progress" at bounding box center [376, 201] width 293 height 19
click at [317, 198] on div "Annotations in progress" at bounding box center [381, 202] width 273 height 8
drag, startPoint x: 314, startPoint y: 194, endPoint x: 244, endPoint y: 190, distance: 70.7
click at [244, 192] on div "Annotations in progress" at bounding box center [376, 201] width 293 height 19
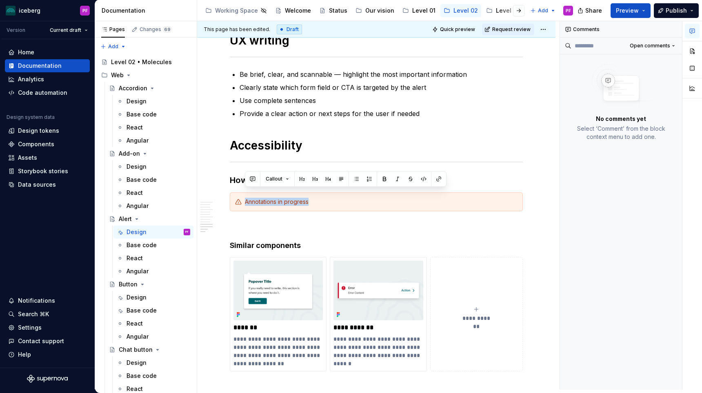
click at [248, 198] on div "Annotations in progress" at bounding box center [381, 202] width 273 height 8
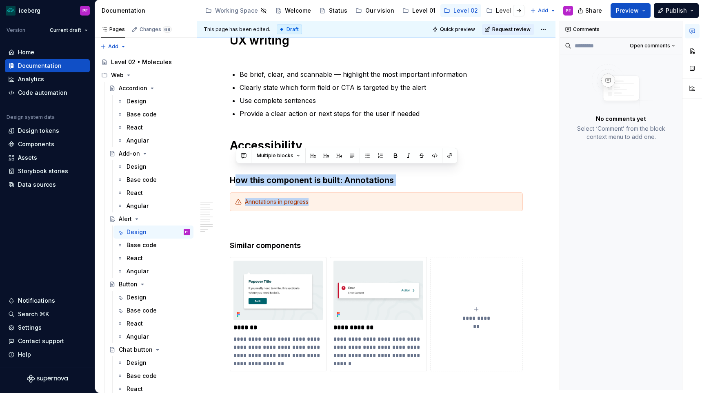
drag, startPoint x: 233, startPoint y: 177, endPoint x: 309, endPoint y: 196, distance: 78.7
click at [309, 198] on div "Annotations in progress" at bounding box center [381, 202] width 273 height 8
drag, startPoint x: 316, startPoint y: 197, endPoint x: 231, endPoint y: 173, distance: 88.3
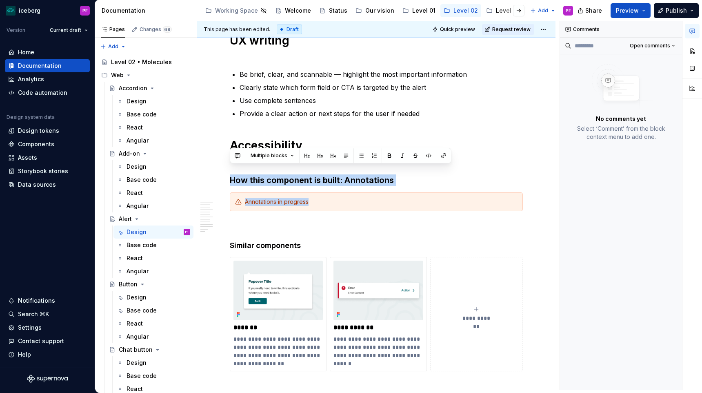
click at [231, 174] on h3 "How this component is built: Annotations" at bounding box center [376, 179] width 293 height 11
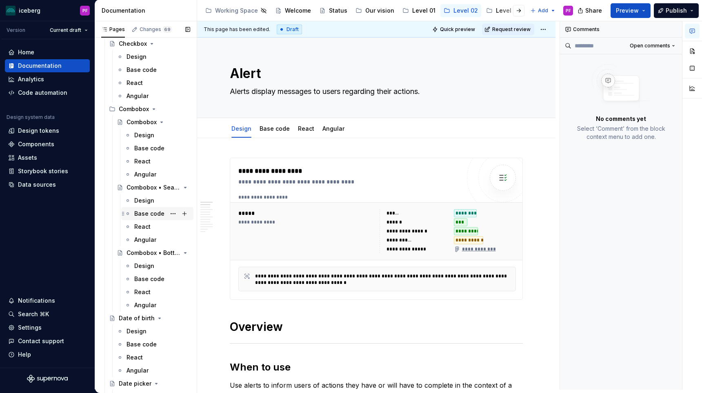
scroll to position [437, 0]
click at [132, 329] on div "Design" at bounding box center [137, 331] width 20 height 8
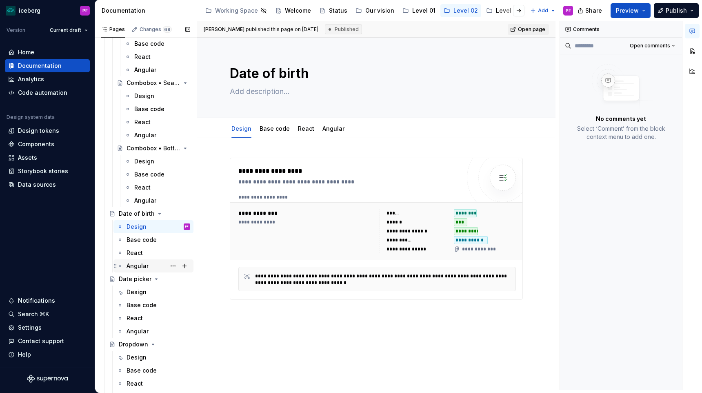
scroll to position [543, 0]
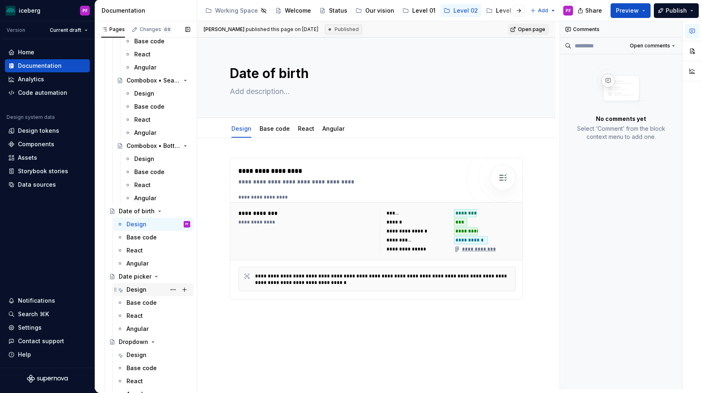
click at [142, 287] on div "Design" at bounding box center [137, 289] width 20 height 8
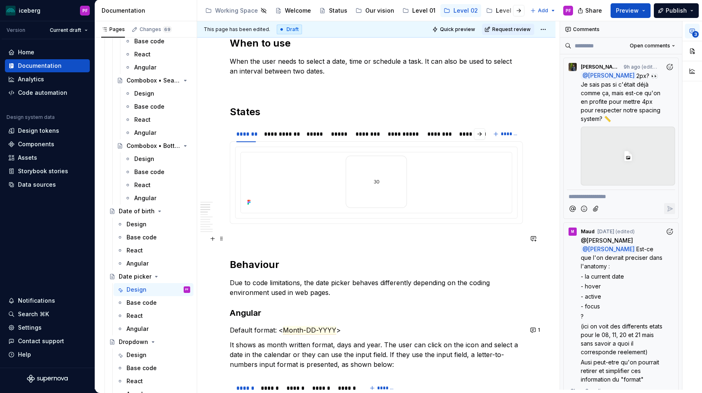
scroll to position [325, 0]
click at [457, 134] on div "****" at bounding box center [466, 132] width 20 height 11
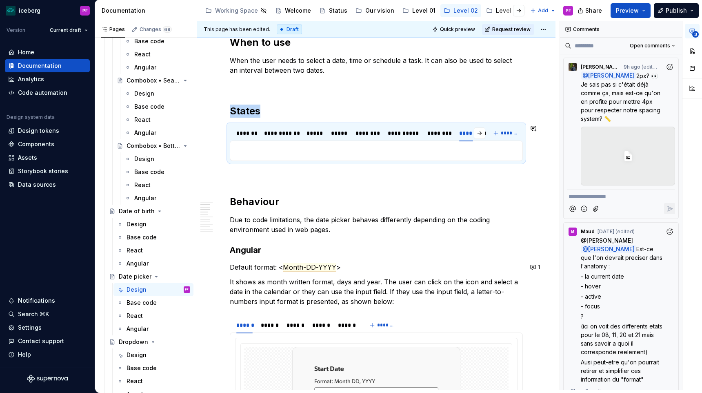
click at [302, 155] on p at bounding box center [376, 151] width 282 height 10
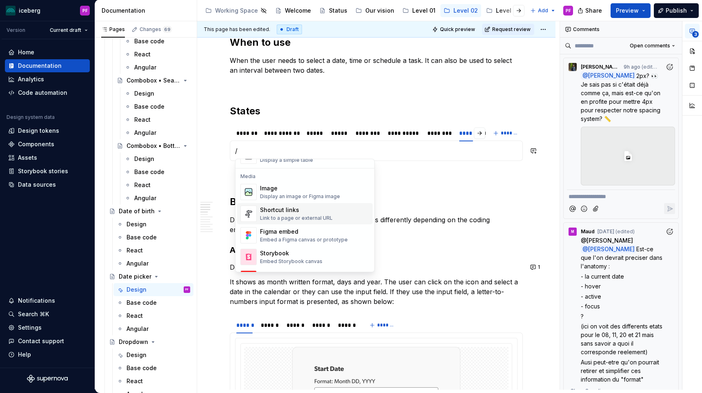
scroll to position [317, 0]
click at [288, 193] on div "Display an image or Figma image" at bounding box center [300, 196] width 80 height 7
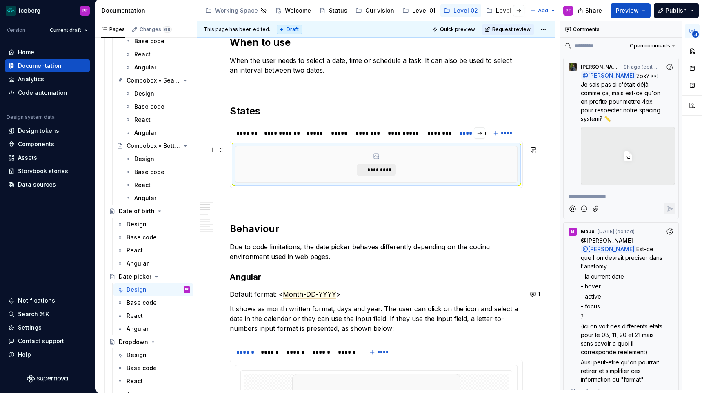
click at [385, 172] on span "*********" at bounding box center [379, 170] width 25 height 7
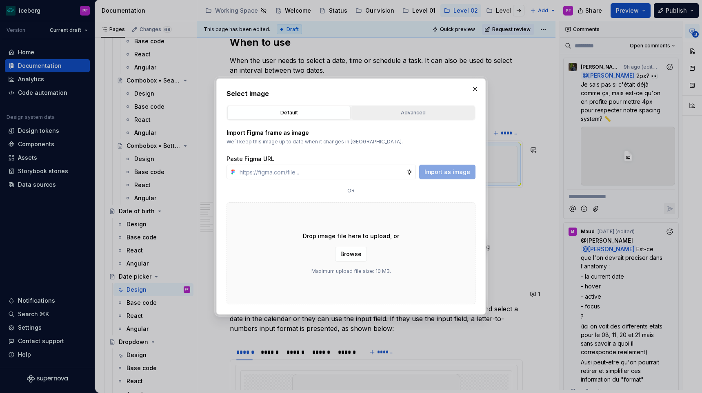
click at [422, 117] on button "Advanced" at bounding box center [412, 113] width 123 height 14
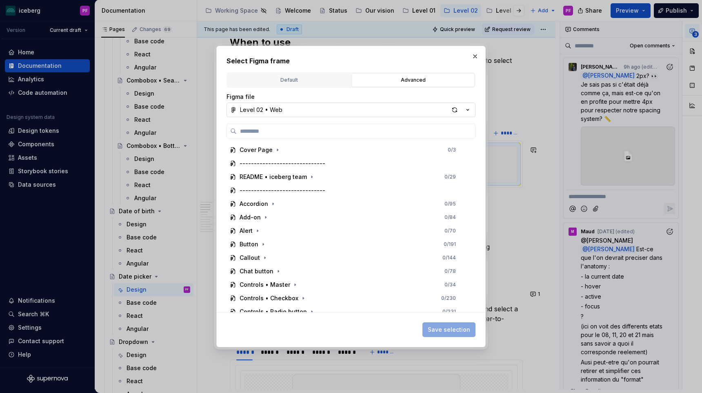
click at [306, 111] on button "Level 02 • Web" at bounding box center [351, 109] width 249 height 15
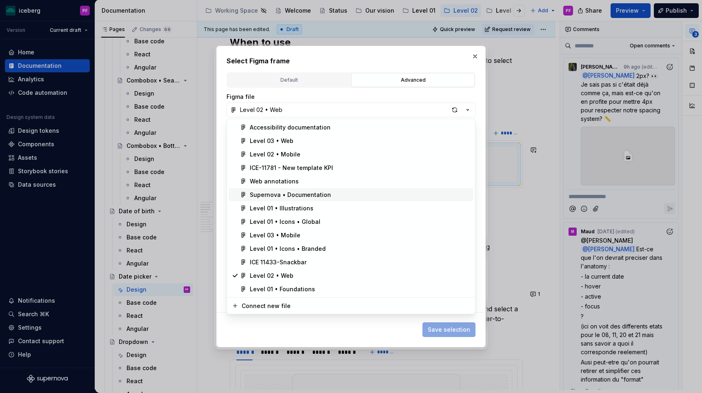
click at [296, 192] on div "Supernova • Documentation" at bounding box center [290, 195] width 81 height 8
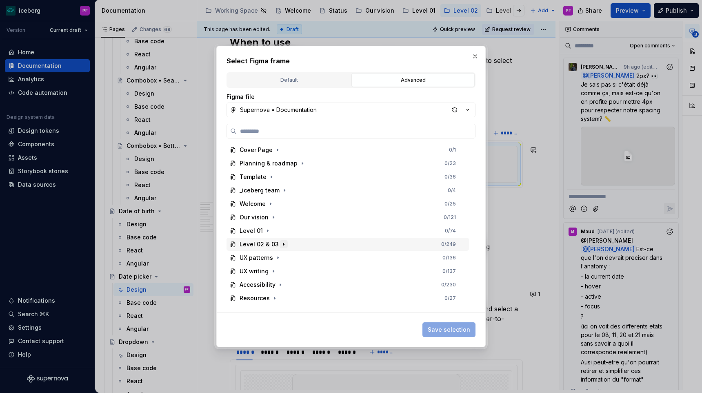
click at [283, 243] on icon "button" at bounding box center [283, 244] width 1 height 2
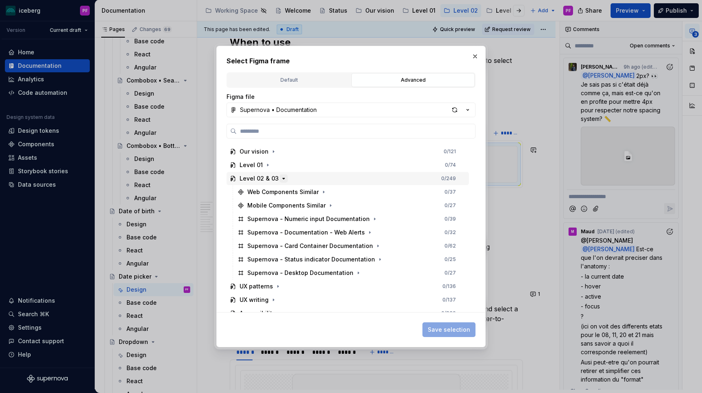
scroll to position [76, 0]
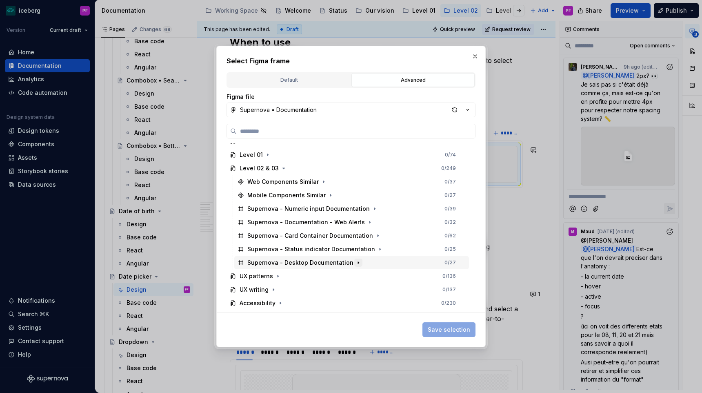
click at [355, 262] on icon "button" at bounding box center [358, 262] width 7 height 7
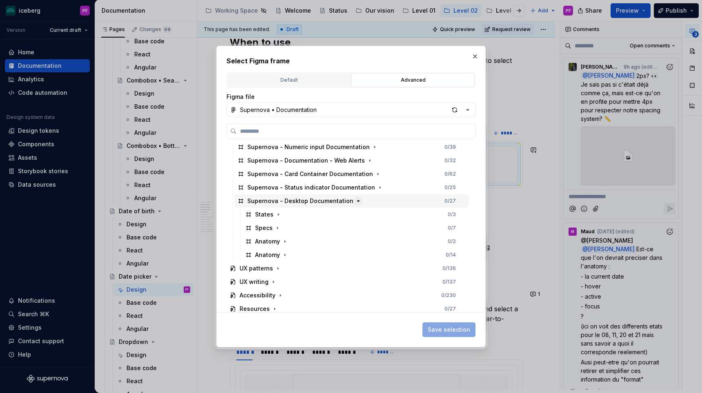
scroll to position [141, 0]
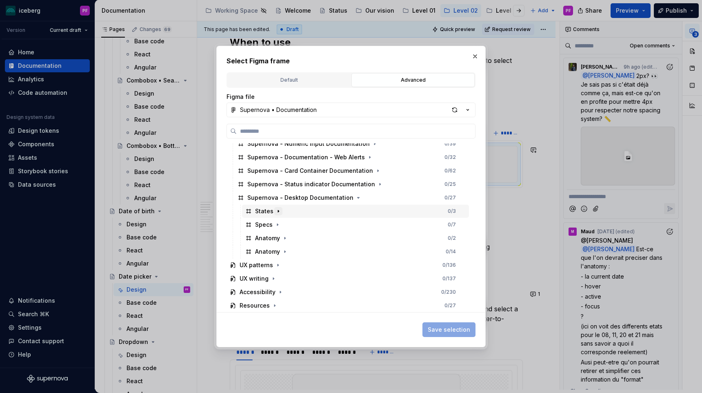
click at [278, 211] on icon "button" at bounding box center [278, 211] width 1 height 2
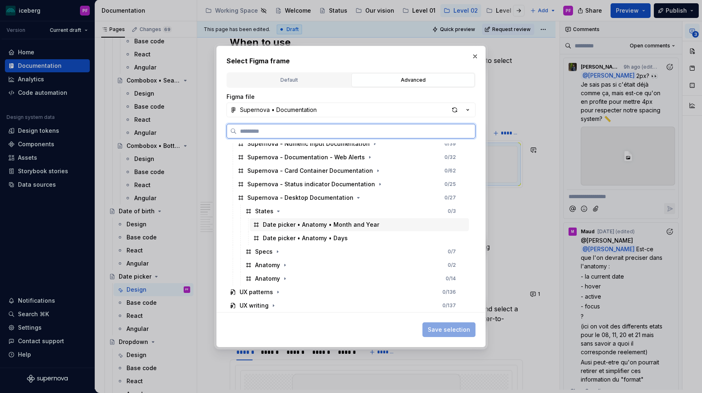
click at [286, 234] on div "Date picker • Anatomy • Days" at bounding box center [305, 238] width 85 height 8
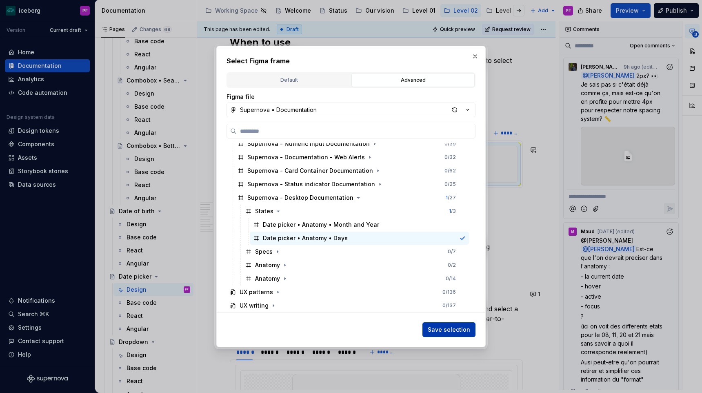
click at [442, 325] on button "Save selection" at bounding box center [448, 329] width 53 height 15
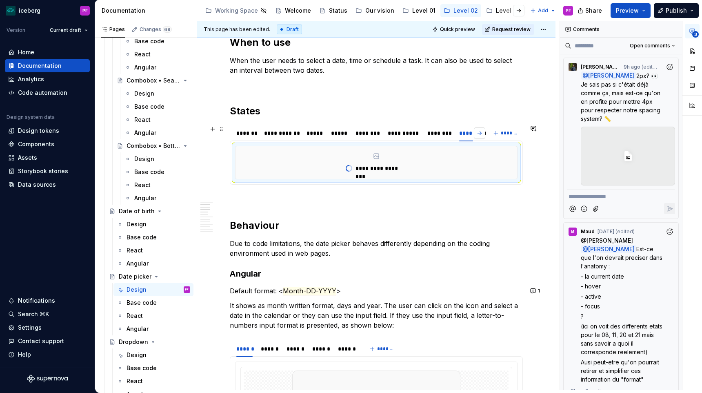
click at [483, 131] on button "button" at bounding box center [479, 132] width 11 height 11
click at [458, 131] on div "**********" at bounding box center [465, 133] width 37 height 8
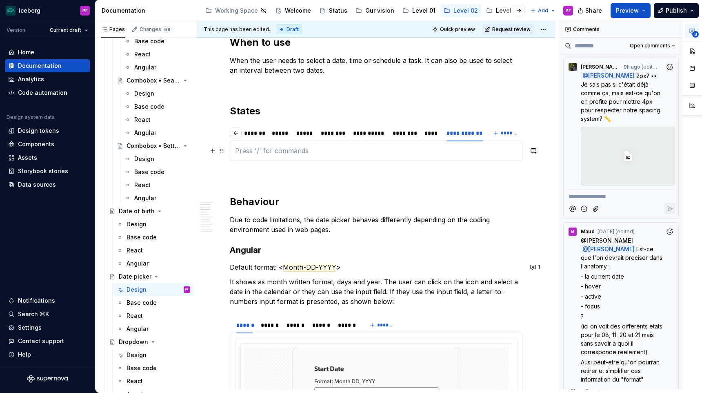
click at [322, 153] on p at bounding box center [376, 151] width 282 height 10
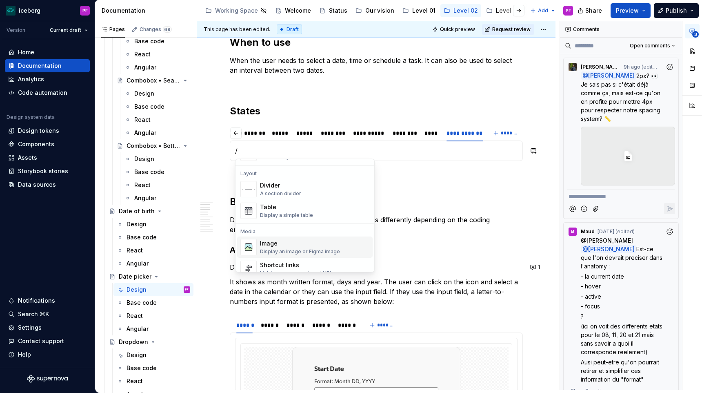
scroll to position [269, 0]
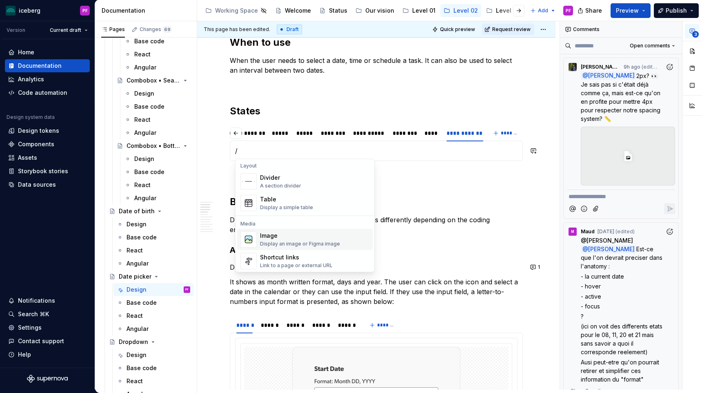
click at [293, 237] on div "Image" at bounding box center [300, 236] width 80 height 8
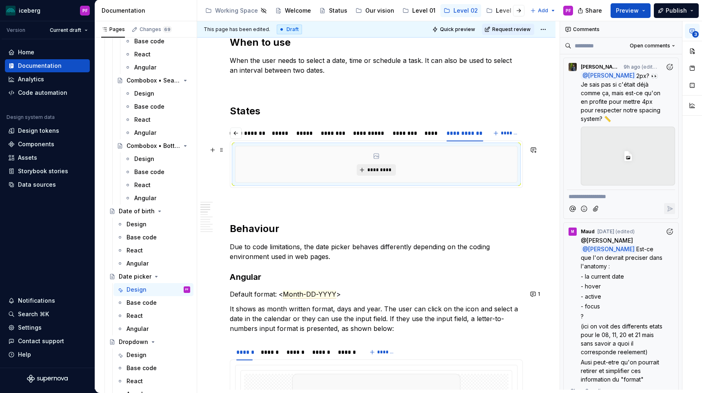
click at [384, 166] on button "*********" at bounding box center [376, 169] width 39 height 11
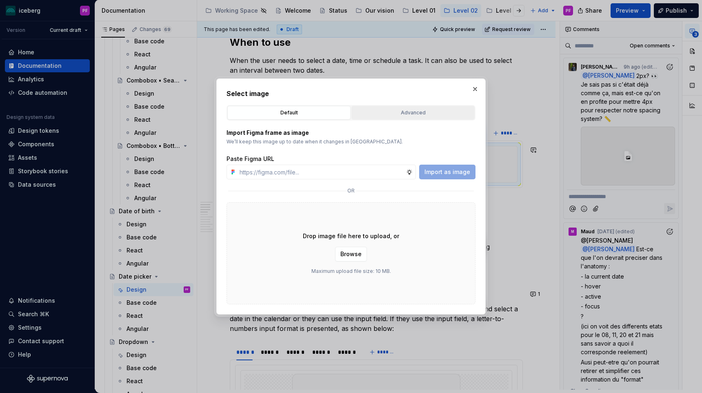
click at [362, 116] on div "Advanced" at bounding box center [413, 113] width 118 height 8
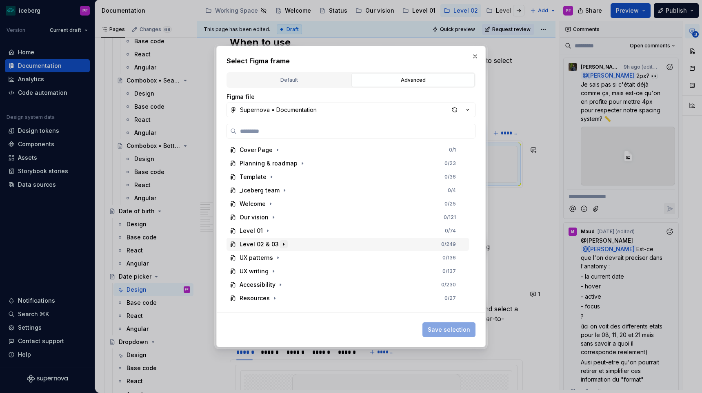
click at [280, 240] on button "button" at bounding box center [284, 244] width 8 height 8
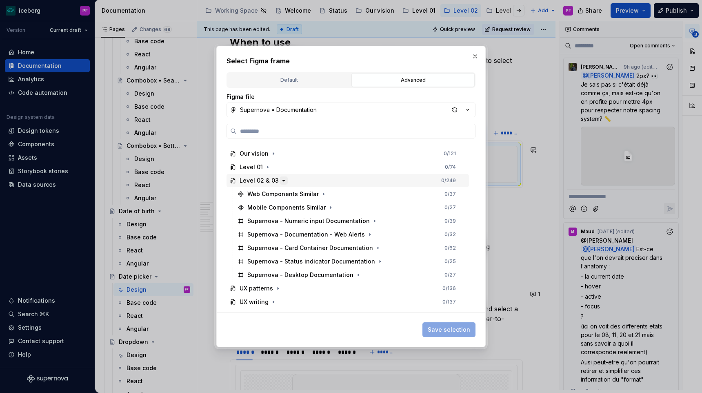
scroll to position [76, 0]
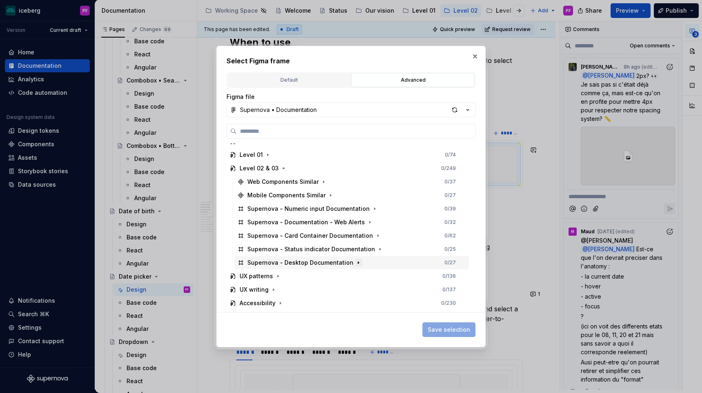
click at [354, 258] on button "button" at bounding box center [358, 262] width 8 height 8
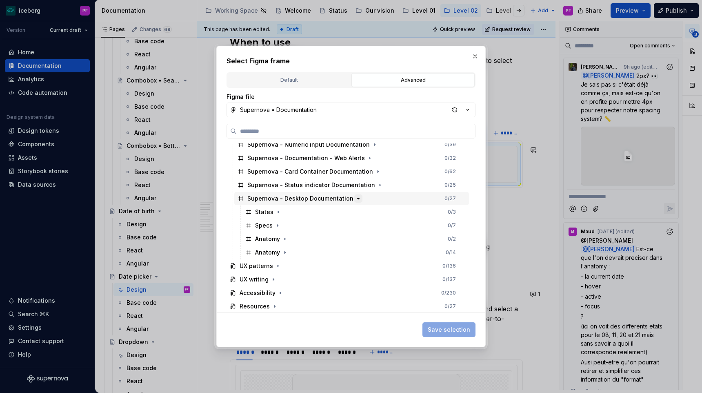
scroll to position [141, 0]
click at [276, 211] on icon "button" at bounding box center [278, 211] width 7 height 7
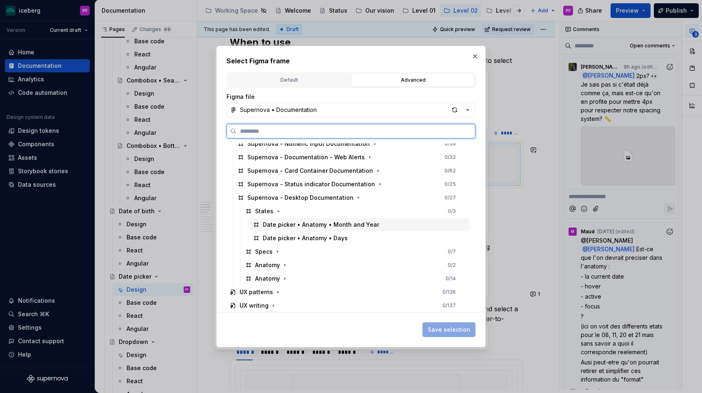
click at [284, 227] on div "Date picker • Anatomy • Month and Year" at bounding box center [321, 224] width 116 height 8
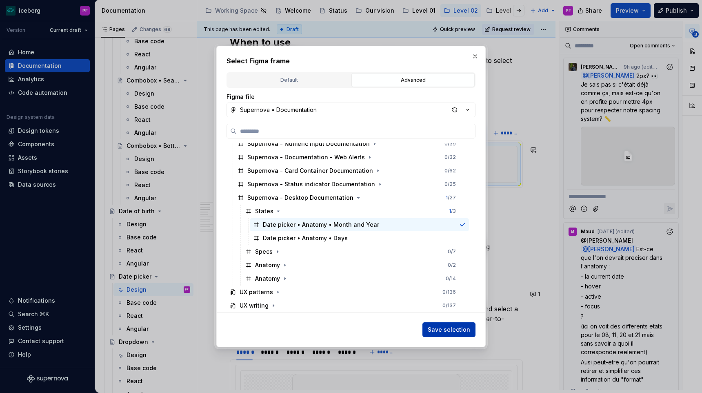
click at [451, 331] on span "Save selection" at bounding box center [449, 329] width 42 height 8
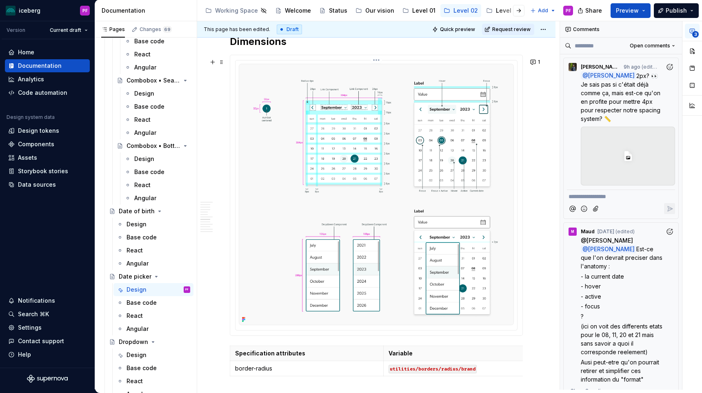
scroll to position [1279, 0]
click at [273, 276] on img at bounding box center [376, 193] width 275 height 261
click at [374, 267] on img at bounding box center [376, 193] width 275 height 261
click at [691, 46] on button "button" at bounding box center [692, 51] width 15 height 15
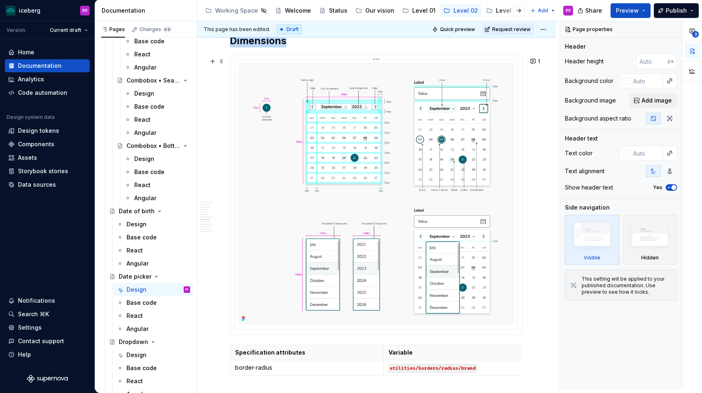
click at [453, 231] on img at bounding box center [376, 193] width 275 height 261
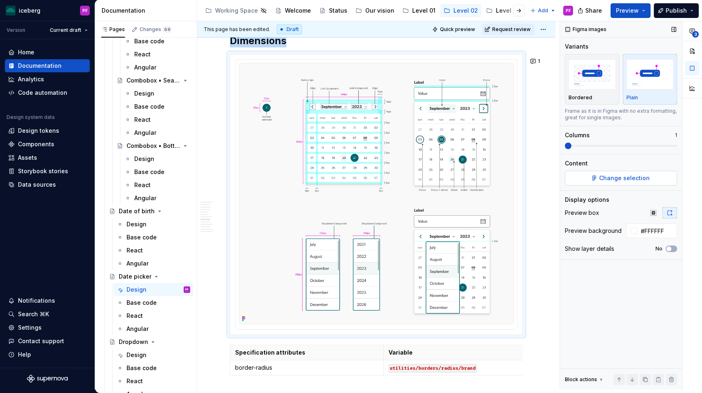
click at [618, 172] on button "Change selection" at bounding box center [621, 178] width 112 height 15
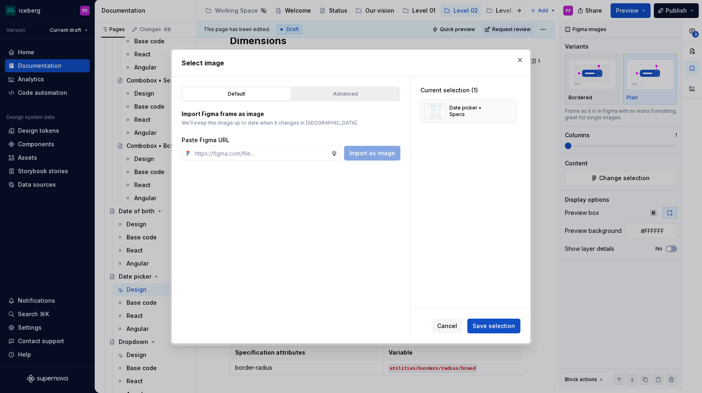
click at [327, 98] on button "Advanced" at bounding box center [345, 94] width 108 height 14
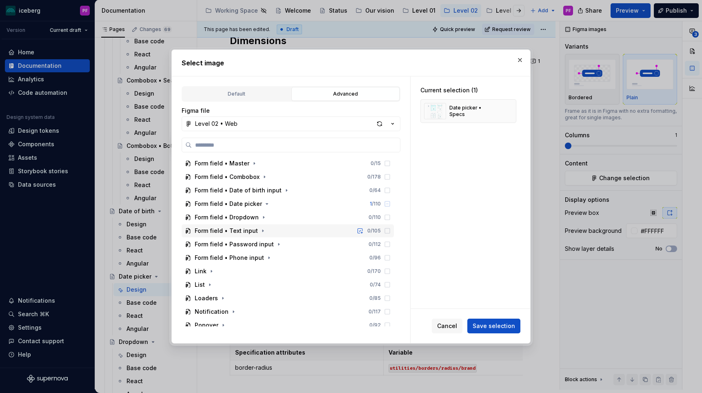
scroll to position [189, 0]
click at [264, 192] on icon "button" at bounding box center [267, 190] width 7 height 7
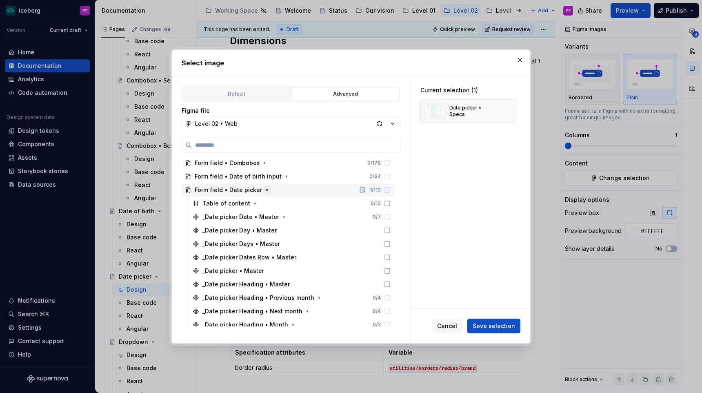
click at [264, 189] on icon "button" at bounding box center [267, 190] width 7 height 7
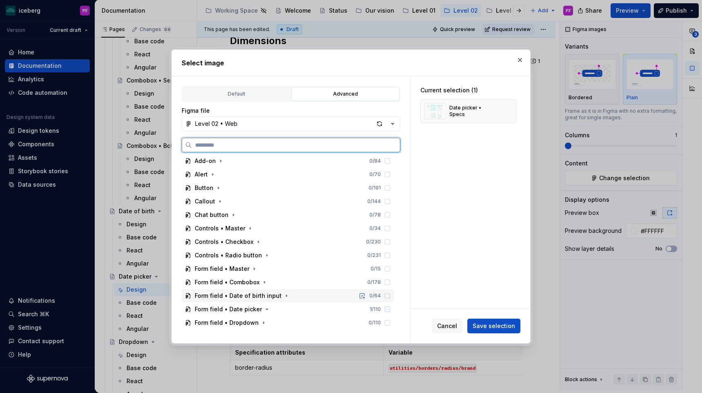
scroll to position [63, 0]
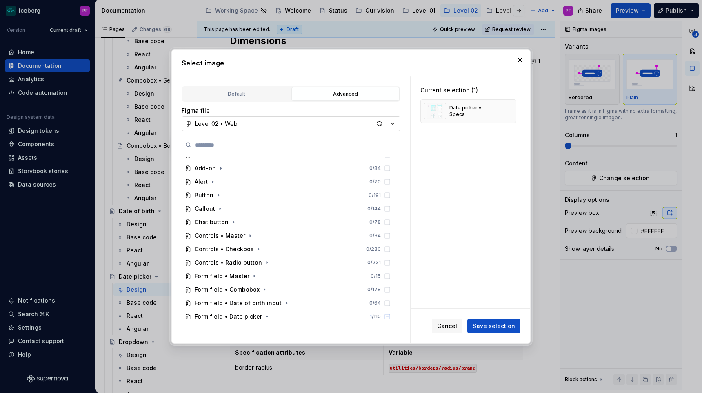
click at [272, 128] on button "Level 02 • Web" at bounding box center [291, 123] width 219 height 15
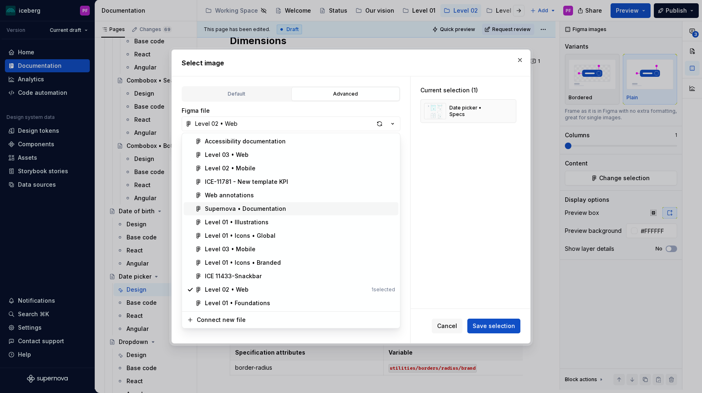
click at [231, 208] on div "Supernova • Documentation" at bounding box center [245, 208] width 81 height 8
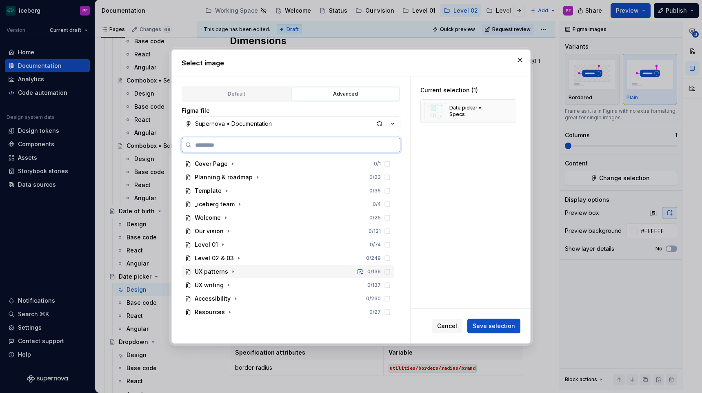
click at [236, 265] on div "UX patterns 0 / 136" at bounding box center [288, 271] width 212 height 13
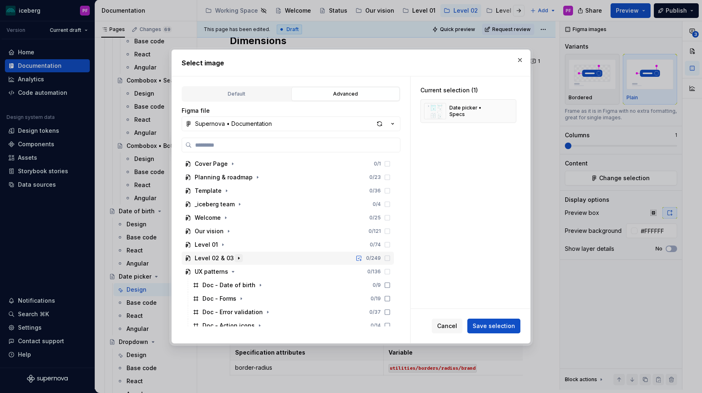
click at [238, 258] on icon "button" at bounding box center [238, 258] width 1 height 2
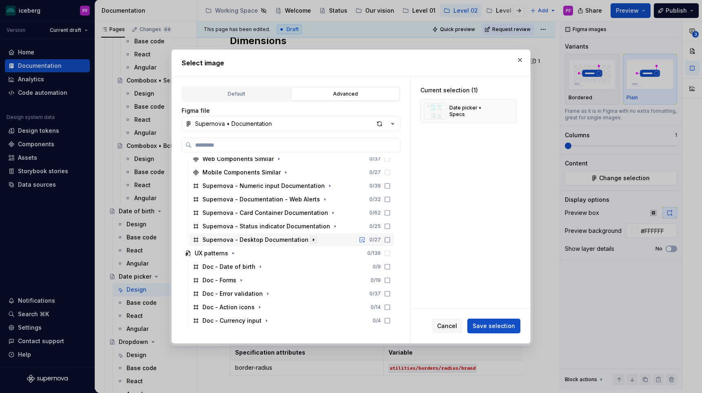
click at [310, 239] on icon "button" at bounding box center [313, 239] width 7 height 7
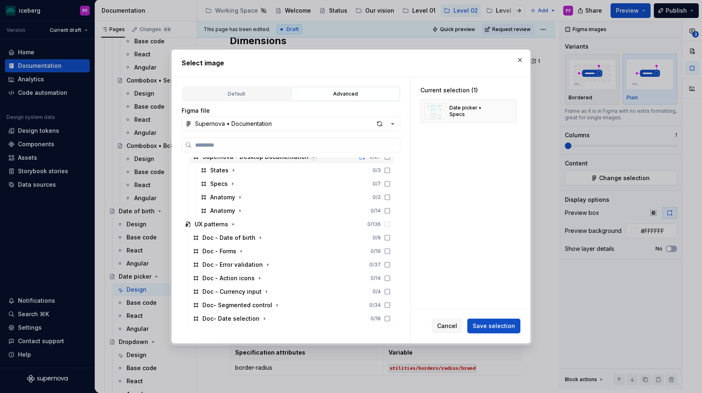
scroll to position [201, 0]
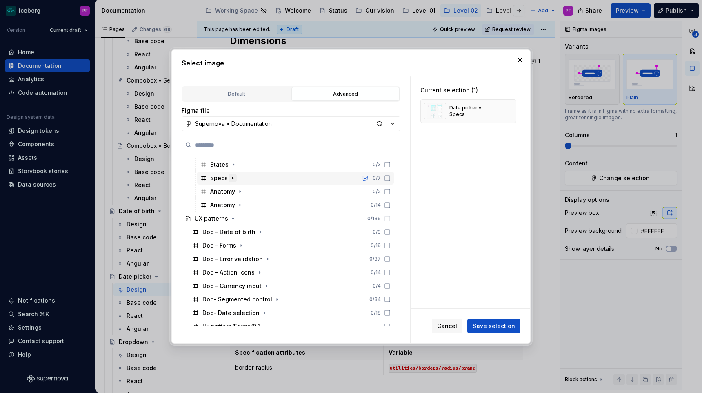
click at [230, 179] on icon "button" at bounding box center [232, 178] width 7 height 7
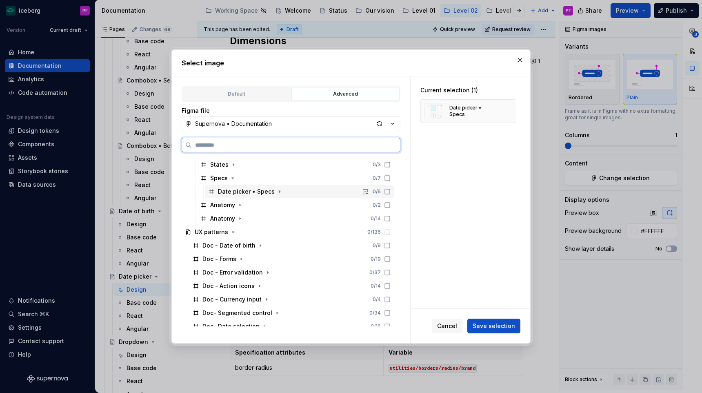
click at [242, 189] on div "Date picker • Specs" at bounding box center [246, 191] width 57 height 8
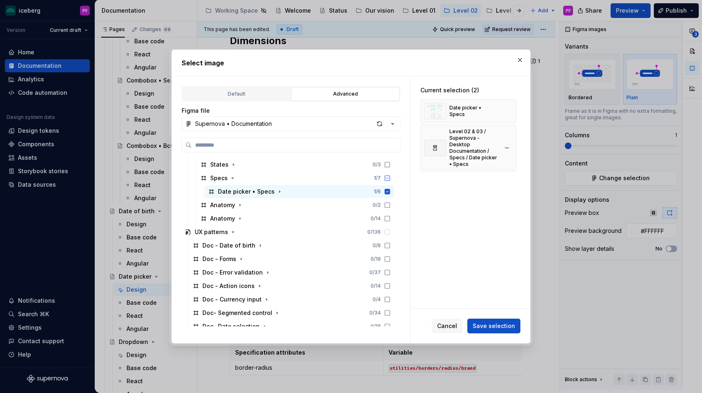
click at [511, 115] on button "button" at bounding box center [506, 110] width 11 height 11
click at [492, 327] on span "Save selection" at bounding box center [494, 326] width 42 height 8
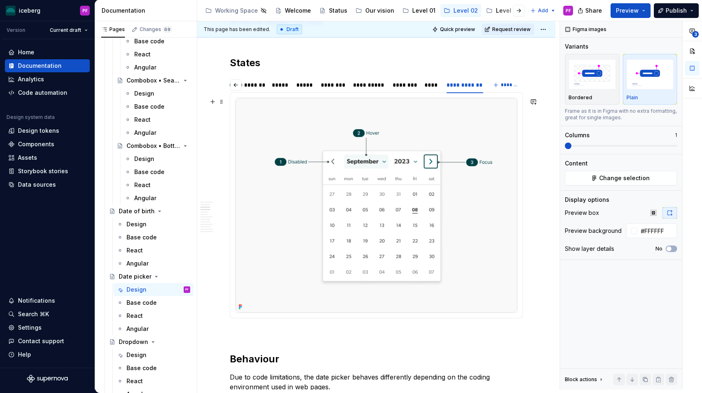
scroll to position [382, 0]
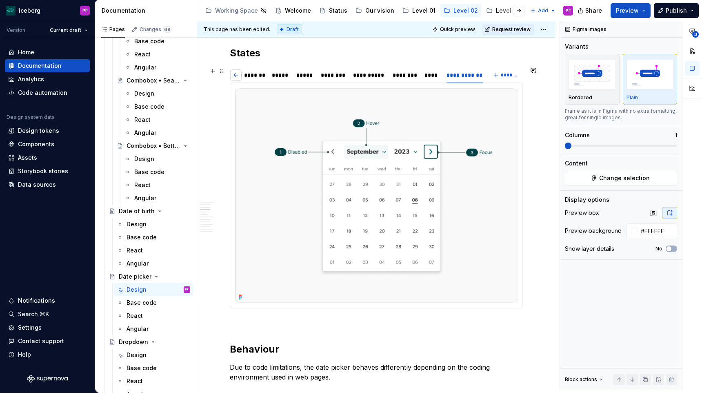
click at [237, 76] on button "button" at bounding box center [235, 74] width 11 height 11
click at [252, 73] on div "*******" at bounding box center [246, 75] width 20 height 8
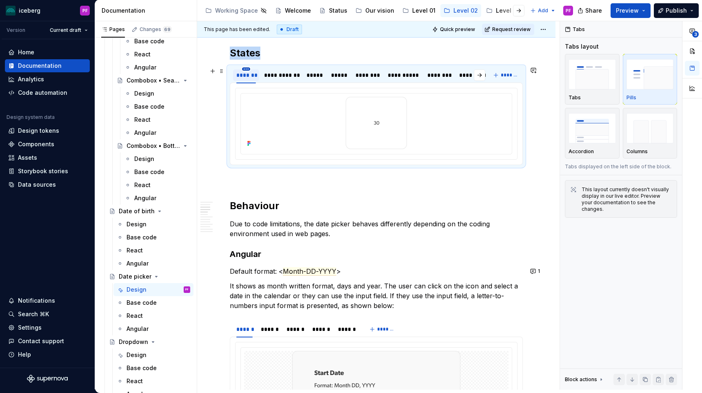
click at [247, 70] on html "iceberg PF Version Current draft Home Documentation Analytics Code automation D…" at bounding box center [351, 196] width 702 height 393
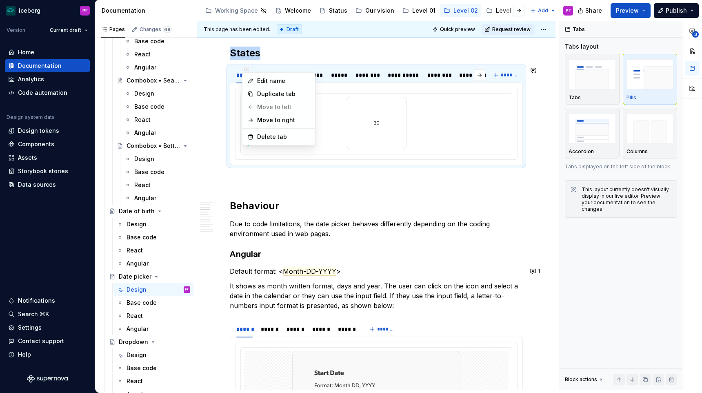
click at [272, 53] on html "iceberg PF Version Current draft Home Documentation Analytics Code automation D…" at bounding box center [351, 196] width 702 height 393
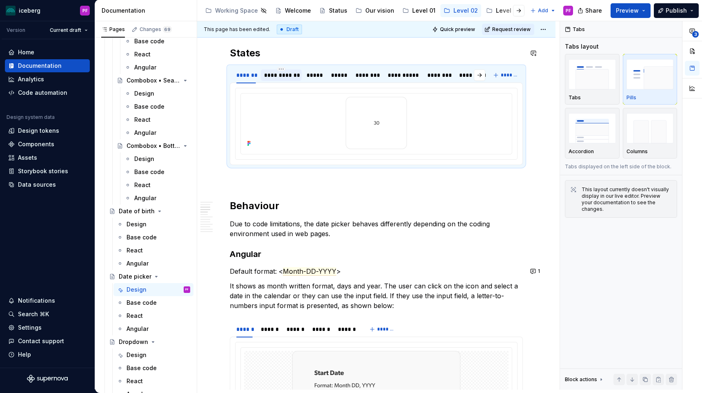
click at [272, 73] on div "**********" at bounding box center [281, 75] width 34 height 8
click at [325, 73] on div "*****" at bounding box center [314, 74] width 23 height 11
click at [346, 75] on div "*****" at bounding box center [339, 75] width 16 height 8
click at [365, 76] on div "********" at bounding box center [368, 75] width 24 height 8
click at [343, 75] on div "*****" at bounding box center [339, 75] width 16 height 8
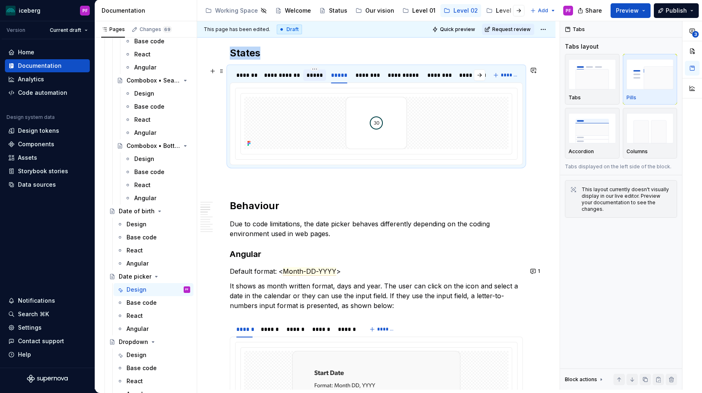
click at [309, 78] on div "*****" at bounding box center [315, 75] width 16 height 8
click at [289, 74] on div "**********" at bounding box center [281, 75] width 34 height 8
click at [327, 76] on div "**********" at bounding box center [360, 77] width 260 height 20
click at [361, 74] on div "********" at bounding box center [368, 75] width 24 height 8
click at [398, 75] on div "**********" at bounding box center [404, 75] width 32 height 8
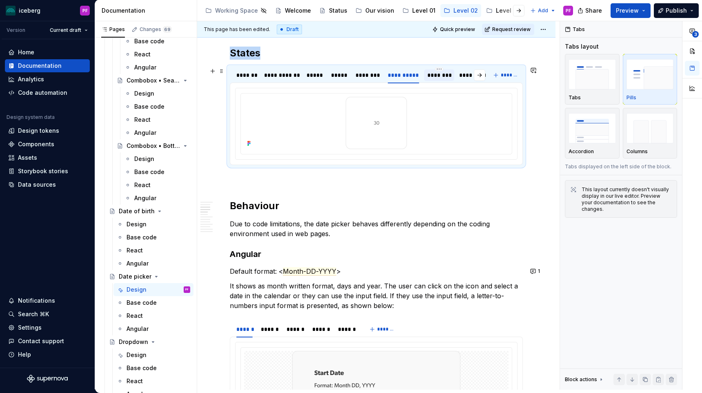
click at [438, 76] on div "********" at bounding box center [439, 75] width 24 height 8
click at [463, 77] on div "****" at bounding box center [465, 75] width 13 height 8
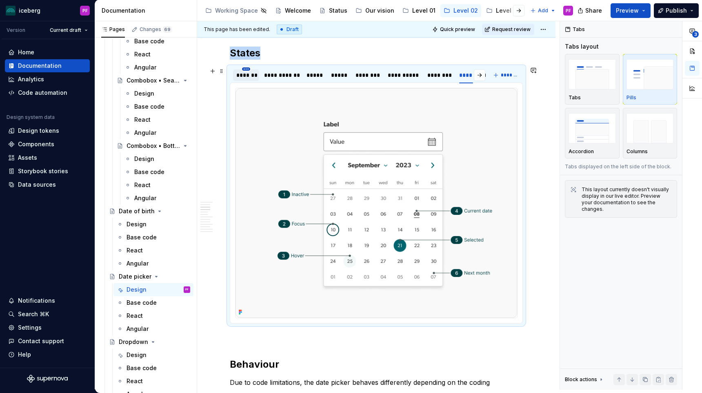
click at [249, 69] on html "iceberg PF Version Current draft Home Documentation Analytics Code automation D…" at bounding box center [351, 196] width 702 height 393
click at [260, 135] on div "Delete tab" at bounding box center [283, 137] width 53 height 8
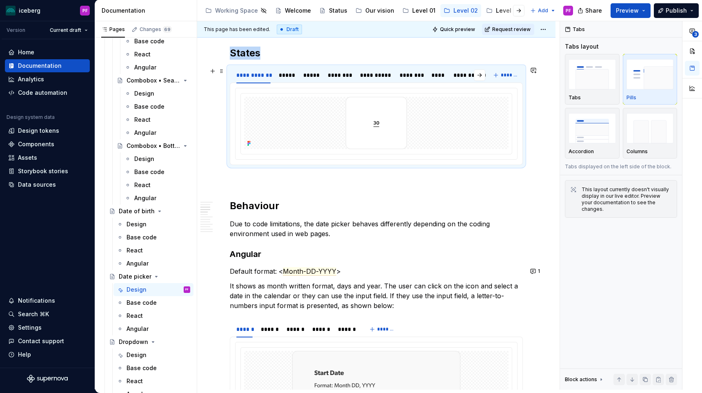
click at [251, 70] on html "iceberg PF Version Current draft Home Documentation Analytics Code automation D…" at bounding box center [351, 196] width 702 height 393
click at [261, 133] on div "Delete tab" at bounding box center [285, 136] width 69 height 13
click at [249, 70] on div "*****" at bounding box center [244, 74] width 23 height 11
click at [246, 69] on html "iceberg PF Version Current draft Home Documentation Analytics Code automation D…" at bounding box center [351, 196] width 702 height 393
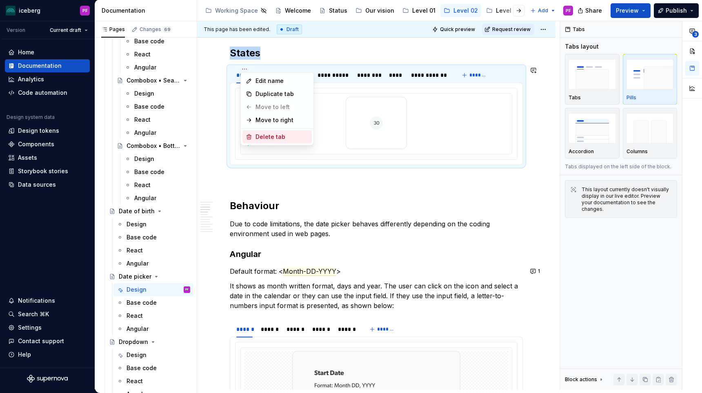
click at [258, 138] on div "Delete tab" at bounding box center [282, 137] width 53 height 8
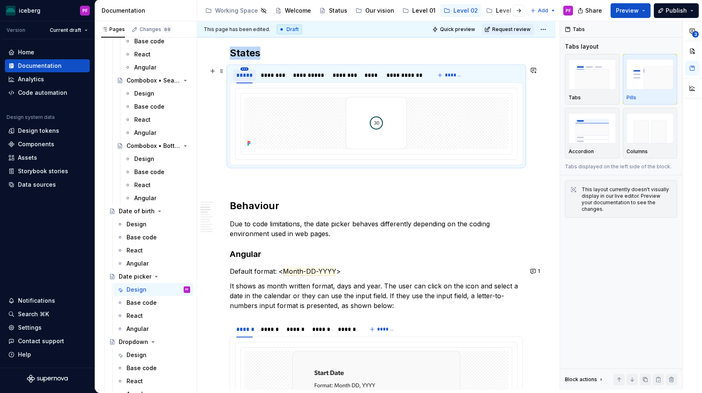
click at [244, 69] on html "iceberg PF Version Current draft Home Documentation Analytics Code automation D…" at bounding box center [351, 196] width 702 height 393
click at [249, 142] on div "Delete tab" at bounding box center [276, 136] width 69 height 13
click at [247, 70] on html "iceberg PF Version Current draft Home Documentation Analytics Code automation D…" at bounding box center [351, 196] width 702 height 393
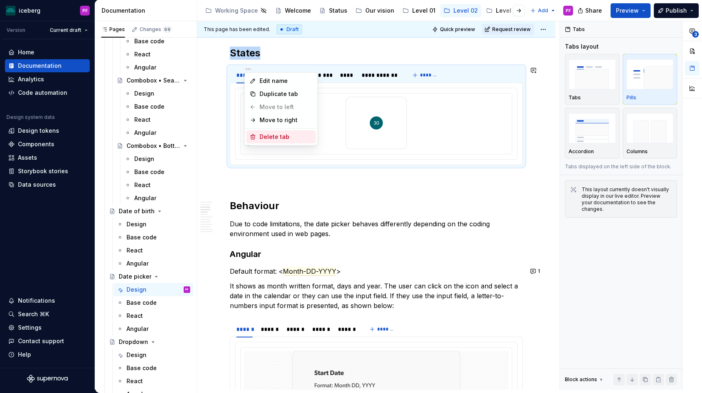
click at [251, 135] on icon at bounding box center [253, 136] width 4 height 5
click at [253, 69] on html "iceberg PF Version Current draft Home Documentation Analytics Code automation D…" at bounding box center [351, 196] width 702 height 393
click at [259, 134] on icon at bounding box center [256, 136] width 7 height 7
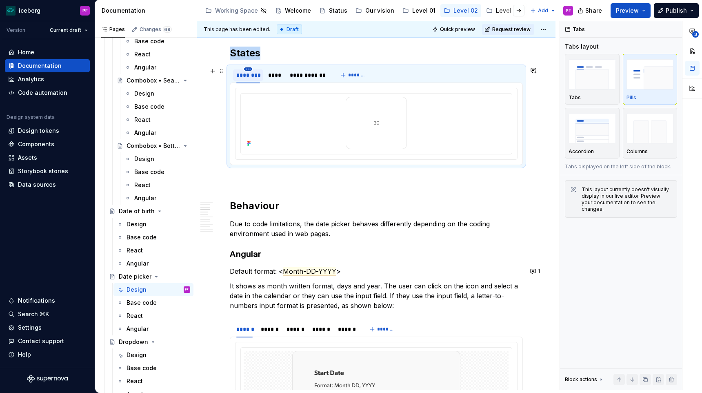
click at [249, 68] on html "iceberg PF Version Current draft Home Documentation Analytics Code automation D…" at bounding box center [351, 196] width 702 height 393
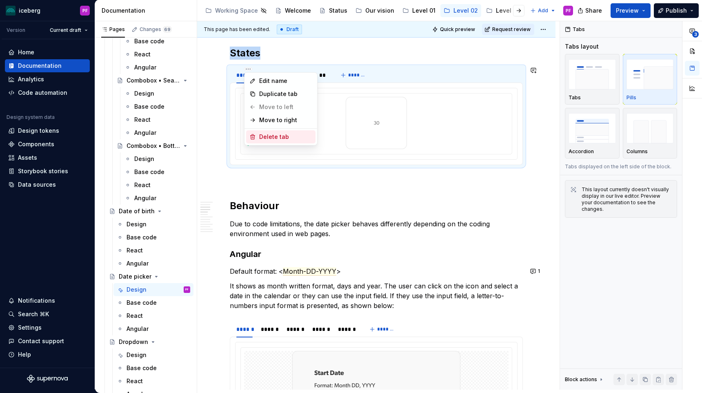
click at [260, 133] on div "Delete tab" at bounding box center [285, 137] width 53 height 8
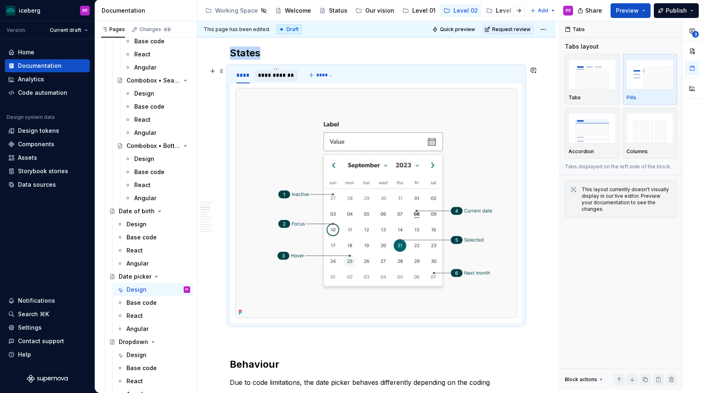
click at [281, 76] on div "**********" at bounding box center [276, 75] width 37 height 8
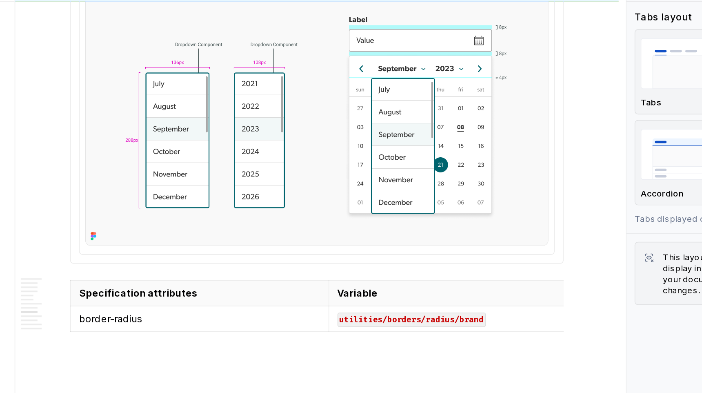
scroll to position [1456, 0]
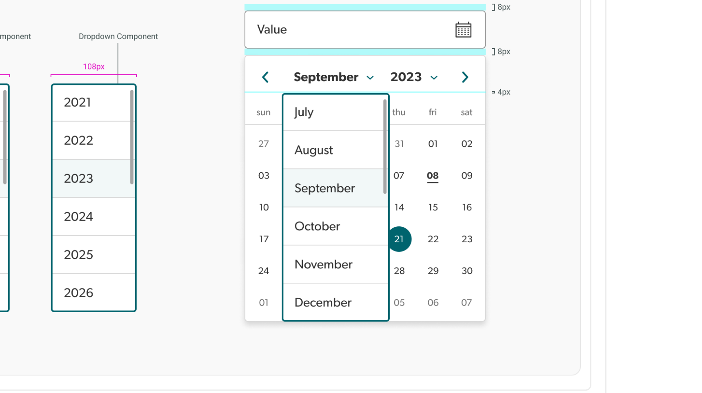
click at [491, 82] on img at bounding box center [376, 35] width 275 height 299
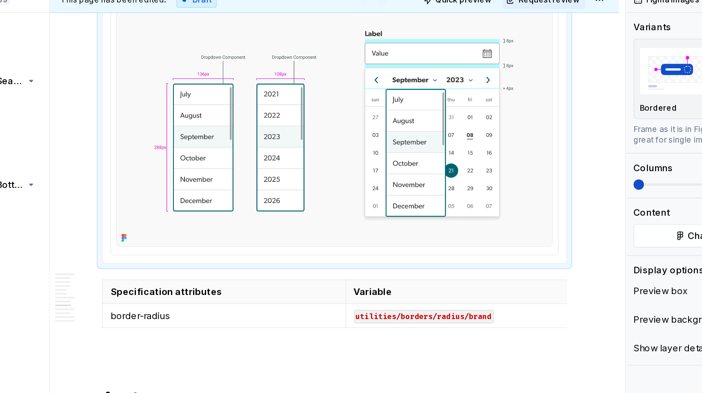
type textarea "*"
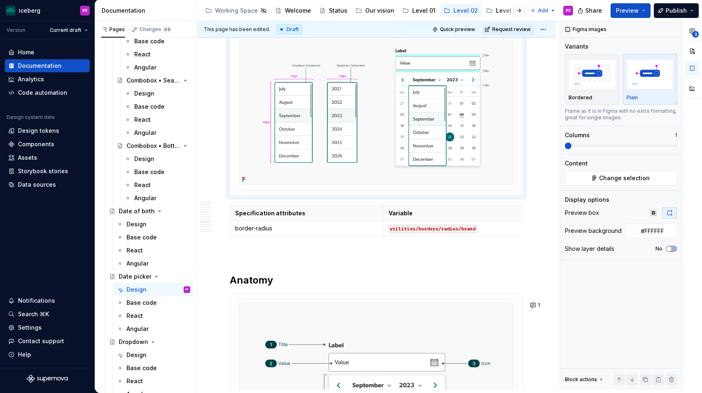
scroll to position [1442, 0]
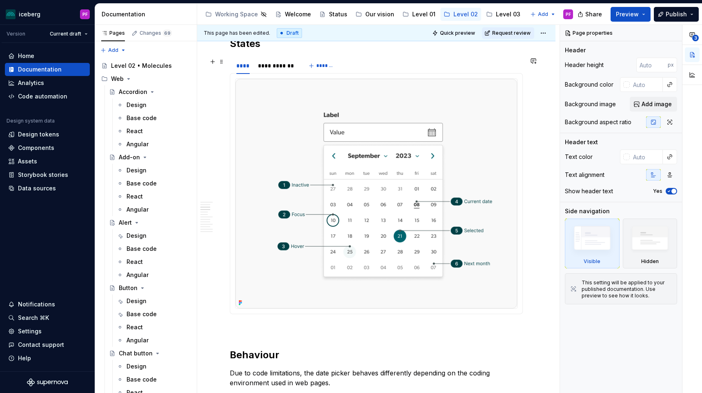
scroll to position [388, 0]
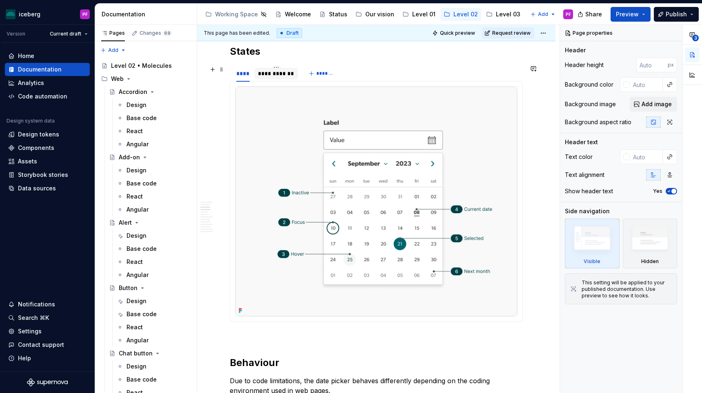
click at [286, 75] on div "**********" at bounding box center [276, 73] width 37 height 8
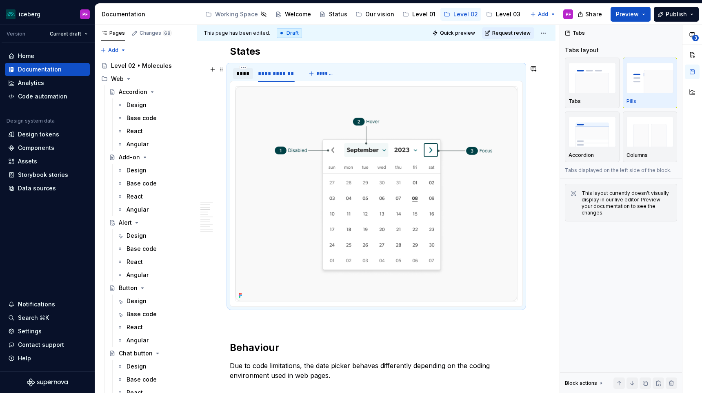
click at [235, 77] on div "****" at bounding box center [243, 73] width 20 height 11
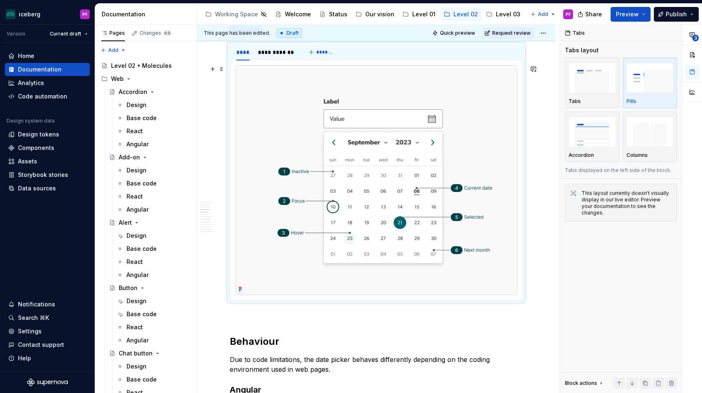
scroll to position [402, 0]
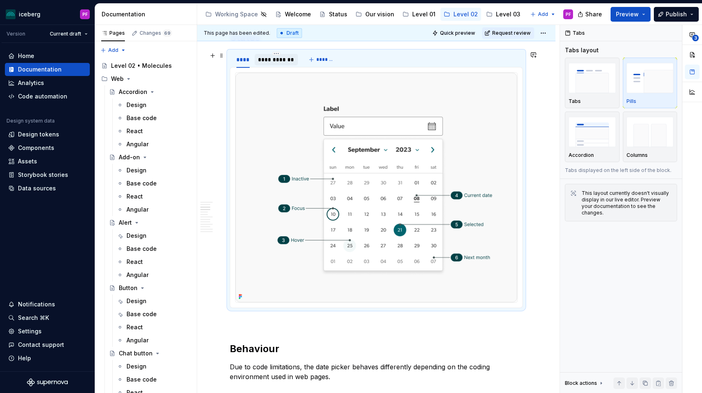
click at [265, 57] on div "**********" at bounding box center [276, 60] width 37 height 8
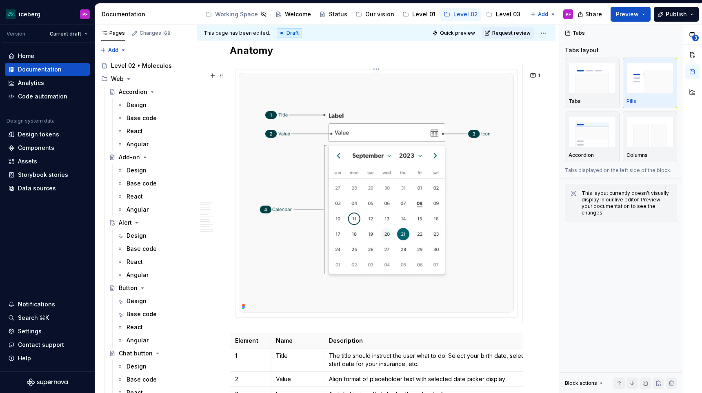
scroll to position [1693, 0]
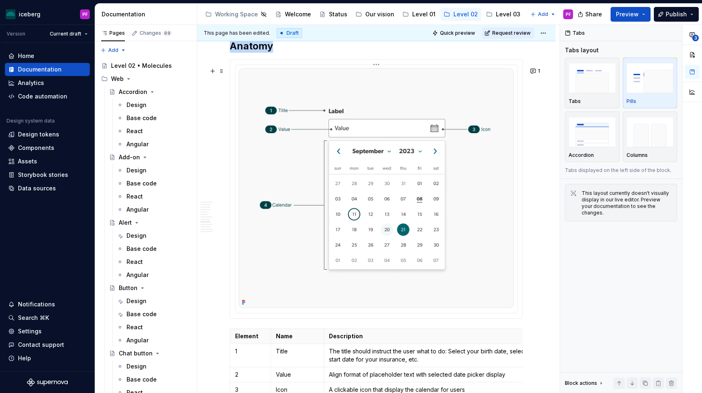
click at [326, 253] on img at bounding box center [376, 188] width 275 height 240
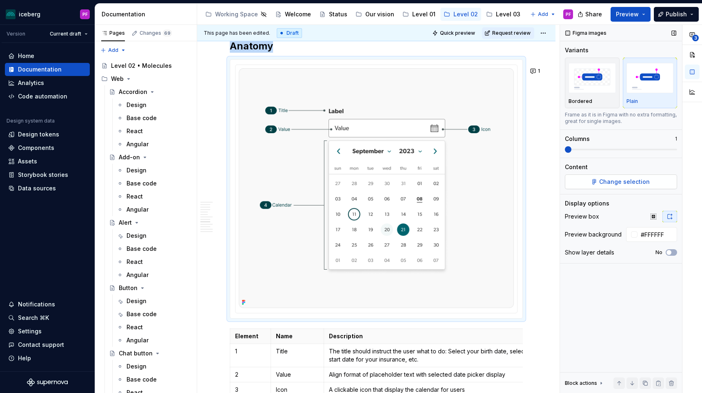
click at [596, 187] on button "Change selection" at bounding box center [621, 181] width 112 height 15
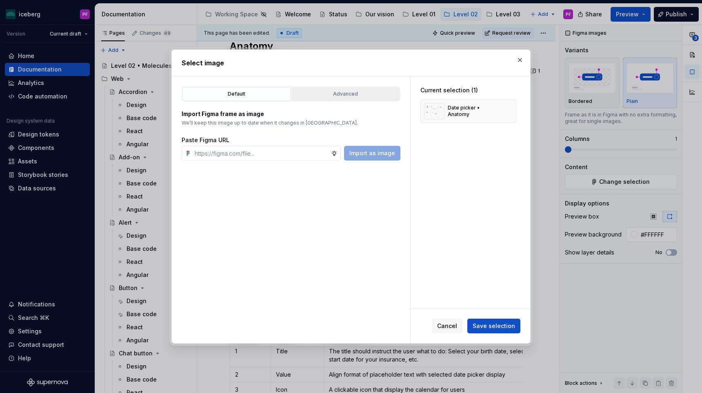
click at [376, 94] on div "Advanced" at bounding box center [345, 94] width 102 height 8
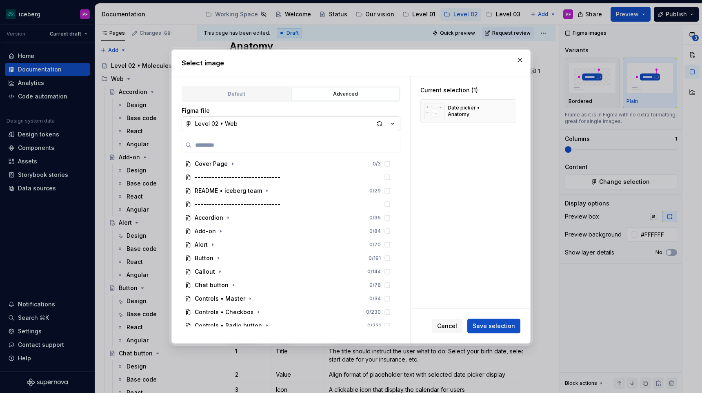
click at [258, 123] on button "Level 02 • Web" at bounding box center [291, 123] width 219 height 15
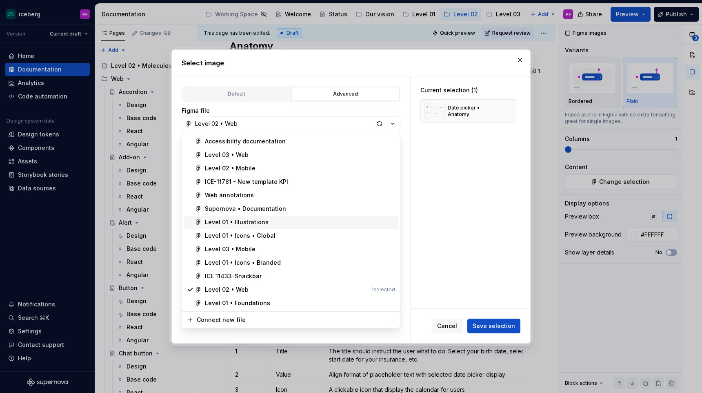
click at [240, 210] on div "Supernova • Documentation" at bounding box center [245, 208] width 81 height 8
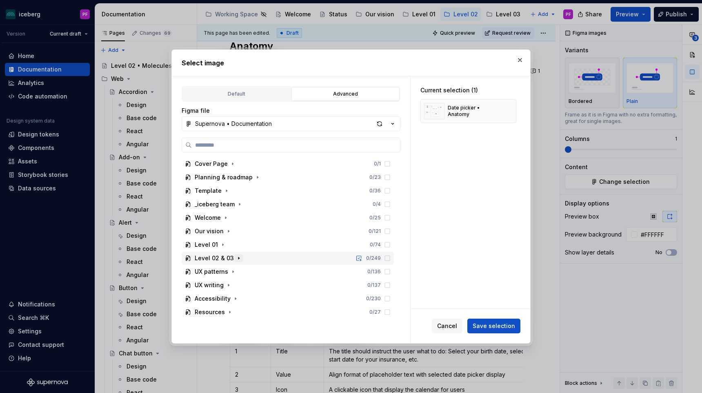
click at [236, 260] on icon "button" at bounding box center [239, 258] width 7 height 7
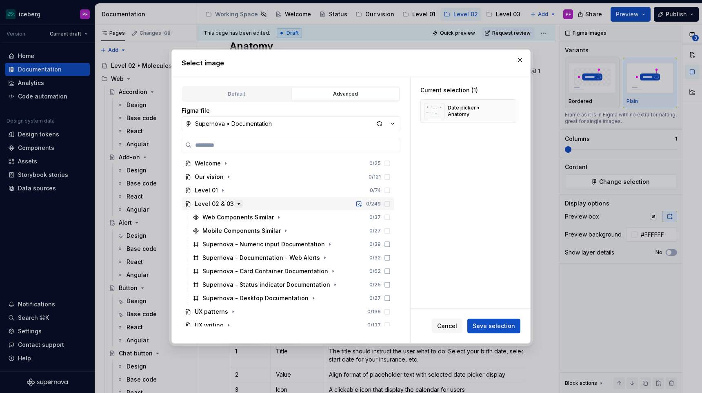
scroll to position [87, 0]
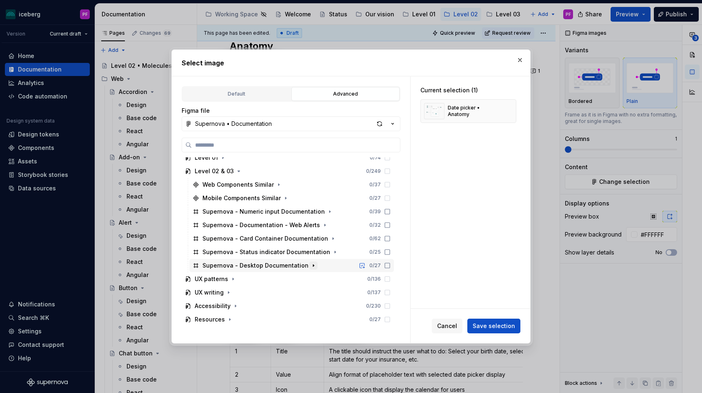
click at [310, 267] on icon "button" at bounding box center [313, 265] width 7 height 7
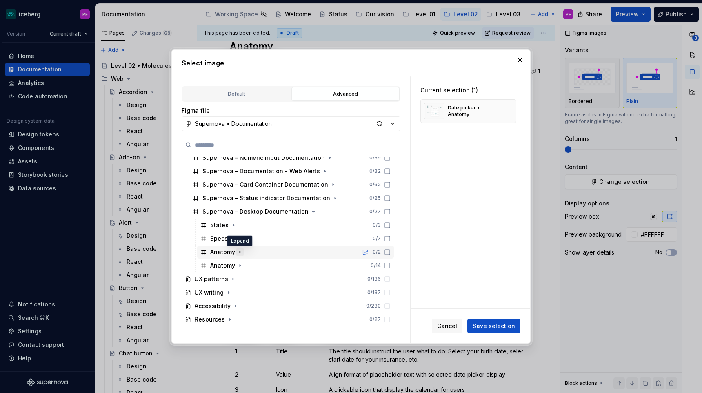
click at [240, 249] on icon "button" at bounding box center [240, 252] width 7 height 7
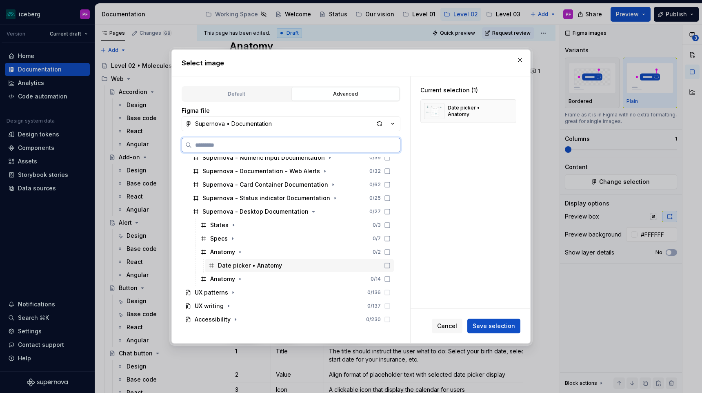
click at [238, 262] on div "Date picker • Anatomy" at bounding box center [250, 265] width 64 height 8
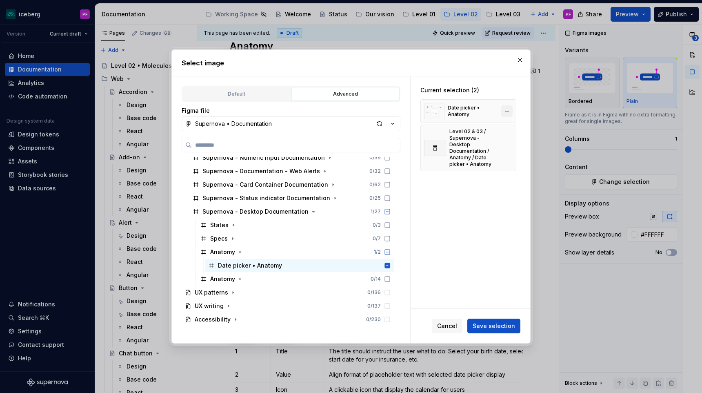
click at [513, 109] on button "button" at bounding box center [506, 110] width 11 height 11
click at [240, 279] on icon "button" at bounding box center [240, 279] width 1 height 2
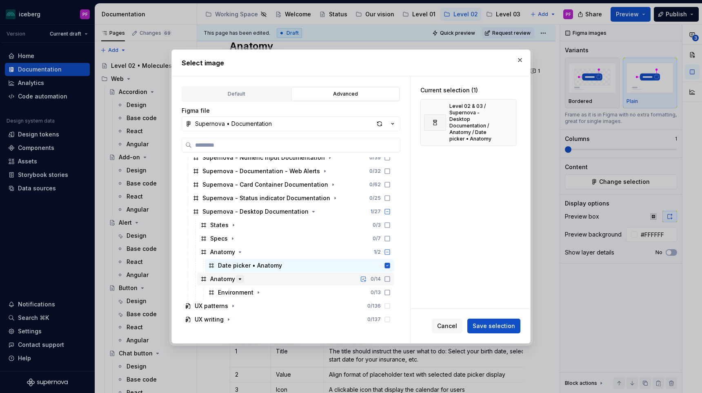
click at [240, 279] on icon "button" at bounding box center [240, 278] width 2 height 1
click at [489, 326] on span "Save selection" at bounding box center [494, 326] width 42 height 8
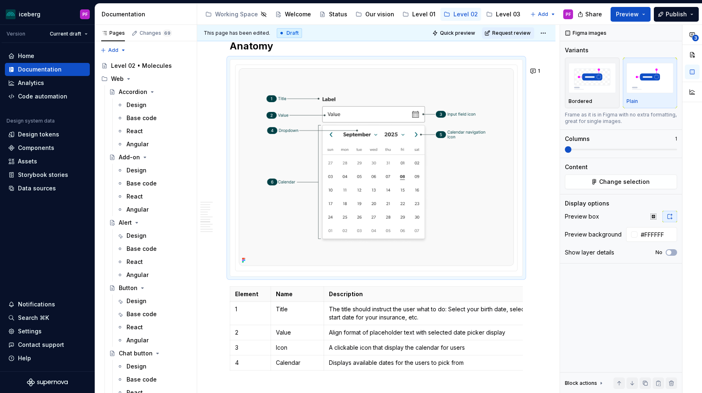
type textarea "*"
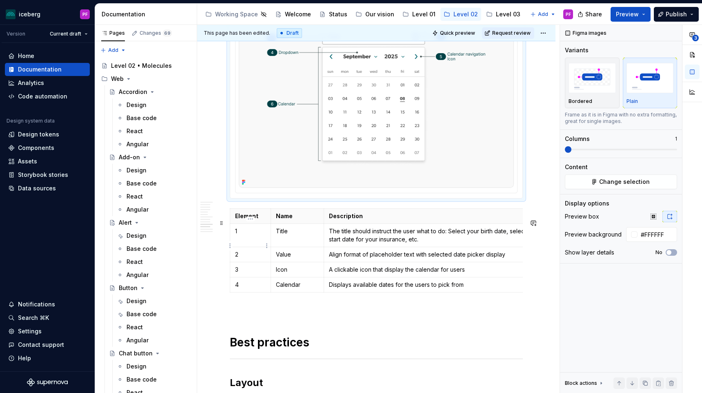
scroll to position [1731, 0]
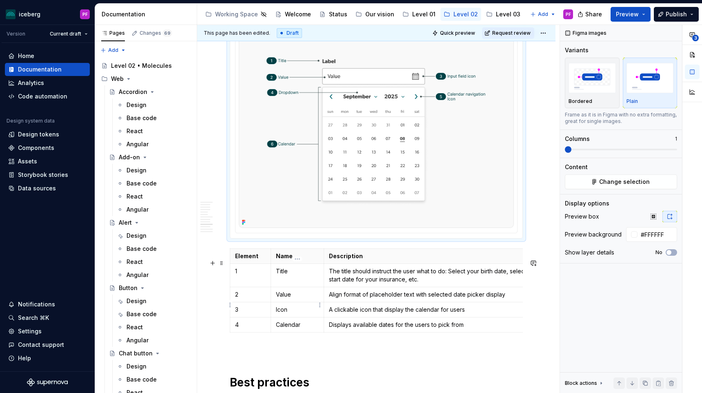
click at [276, 298] on p "Value" at bounding box center [297, 294] width 43 height 8
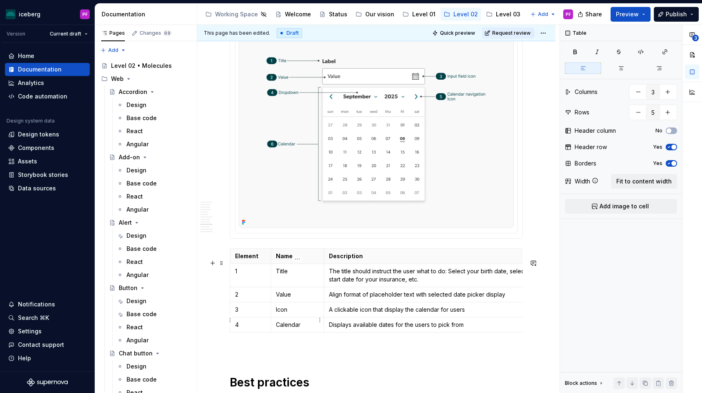
click at [276, 317] on td "Icon" at bounding box center [297, 309] width 53 height 15
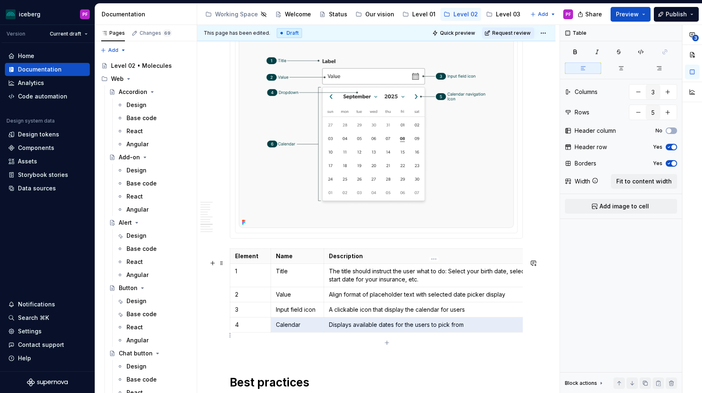
drag, startPoint x: 276, startPoint y: 333, endPoint x: 333, endPoint y: 335, distance: 56.7
click at [333, 332] on tr "4 Calendar Displays available dates for the users to pick from" at bounding box center [387, 324] width 314 height 15
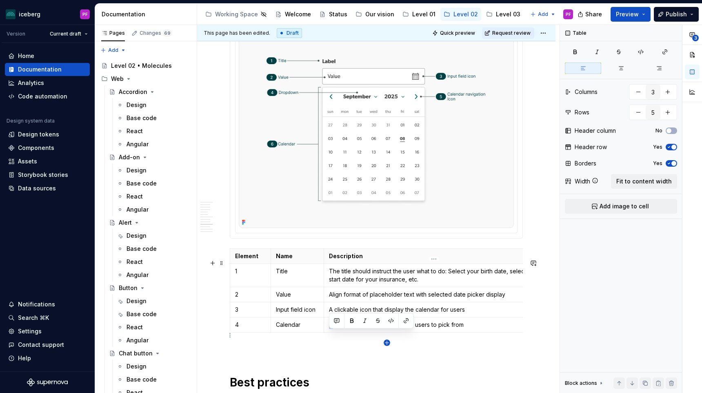
click at [386, 341] on icon "button" at bounding box center [387, 342] width 7 height 7
click at [387, 358] on icon "button" at bounding box center [387, 357] width 7 height 7
type input "7"
click at [259, 345] on td at bounding box center [250, 339] width 41 height 15
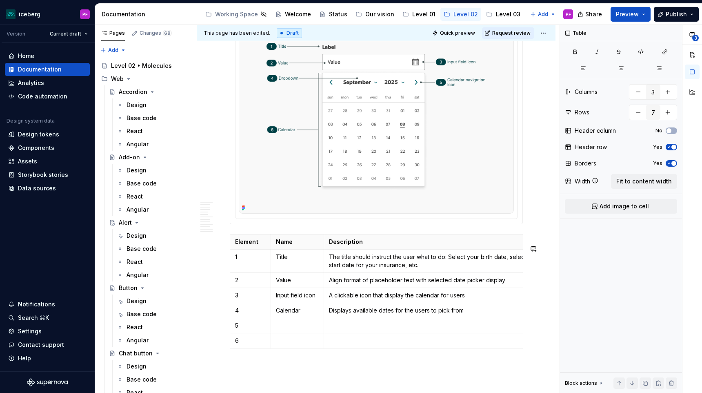
scroll to position [1747, 0]
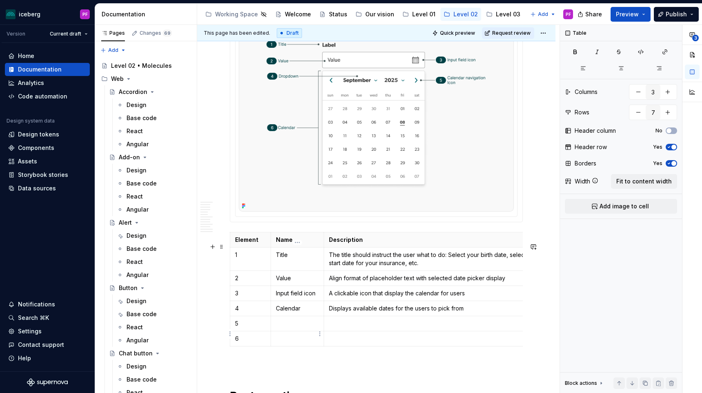
click at [297, 327] on p at bounding box center [297, 323] width 43 height 8
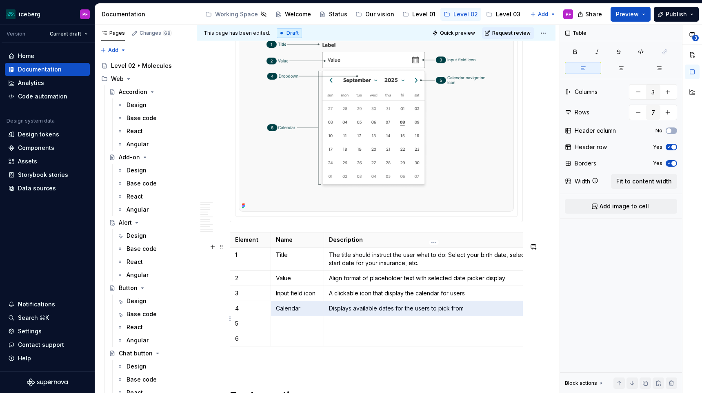
drag, startPoint x: 274, startPoint y: 316, endPoint x: 338, endPoint y: 316, distance: 63.7
click at [338, 316] on tr "4 Calendar Displays available dates for the users to pick from" at bounding box center [387, 307] width 314 height 15
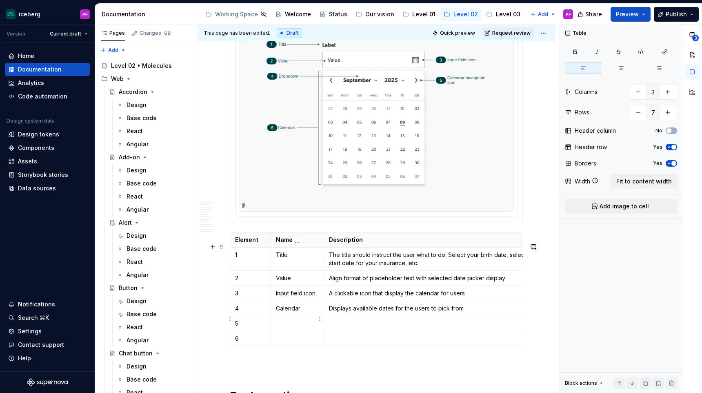
click at [286, 312] on p "Calendar" at bounding box center [297, 308] width 43 height 8
copy p "Calendar"
click at [283, 342] on p at bounding box center [297, 338] width 43 height 8
click at [339, 312] on p "Displays available dates for the users to pick from" at bounding box center [434, 308] width 210 height 8
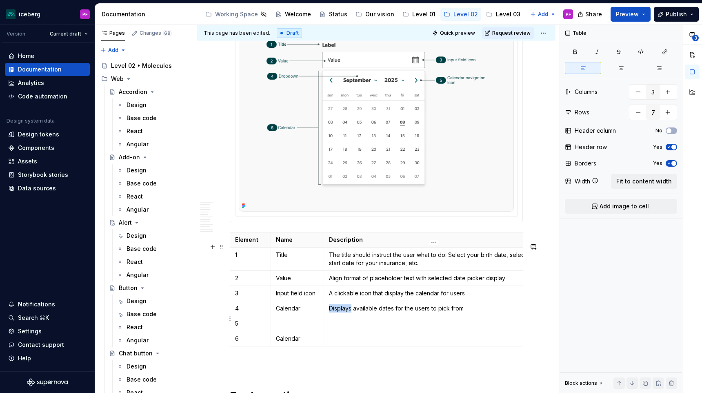
click at [339, 312] on p "Displays available dates for the users to pick from" at bounding box center [434, 308] width 210 height 8
copy p "Displays available dates for the users to pick from"
click at [339, 342] on p at bounding box center [434, 338] width 210 height 8
click at [291, 312] on p "Calendar" at bounding box center [297, 308] width 43 height 8
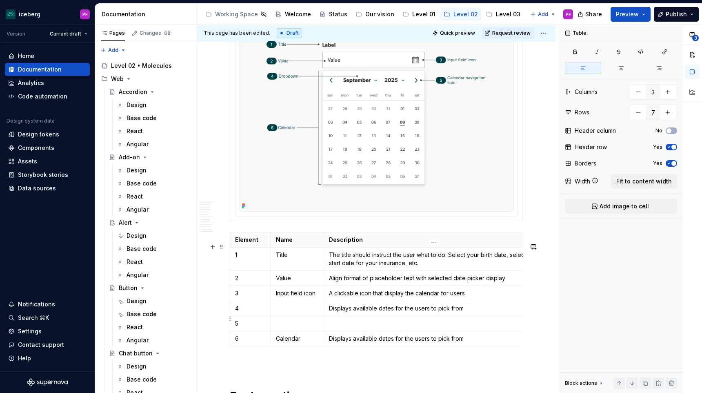
click at [336, 312] on p "Displays available dates for the users to pick from" at bounding box center [434, 308] width 210 height 8
click at [299, 312] on p at bounding box center [297, 308] width 43 height 8
click at [297, 327] on p at bounding box center [297, 323] width 43 height 8
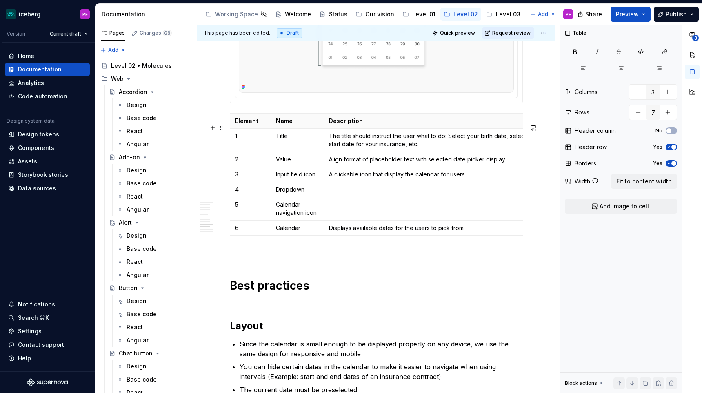
scroll to position [1870, 0]
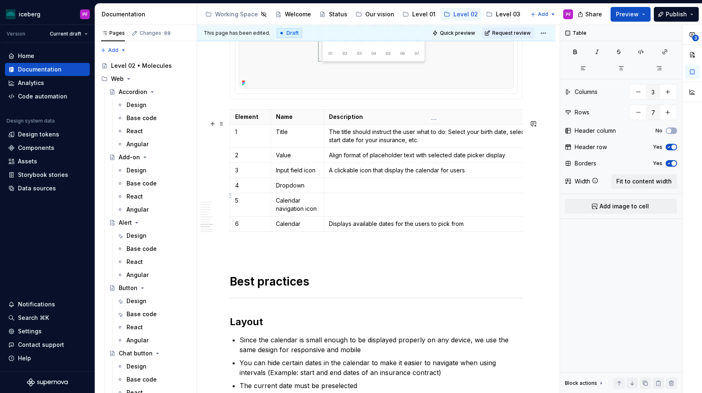
click at [350, 189] on p at bounding box center [434, 185] width 210 height 8
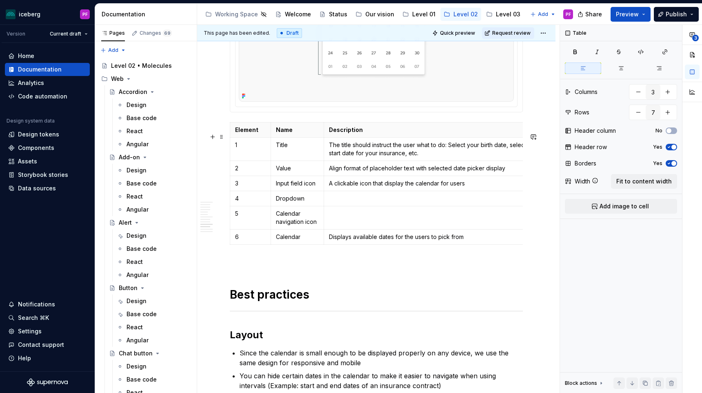
scroll to position [1869, 0]
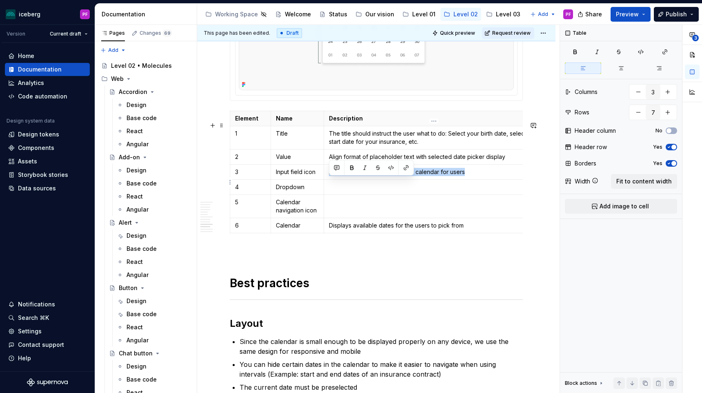
drag, startPoint x: 328, startPoint y: 181, endPoint x: 472, endPoint y: 180, distance: 144.5
click at [472, 179] on td "A clickable icon that display the calendar for users" at bounding box center [434, 171] width 220 height 15
copy p "A clickable icon that display the calendar for users"
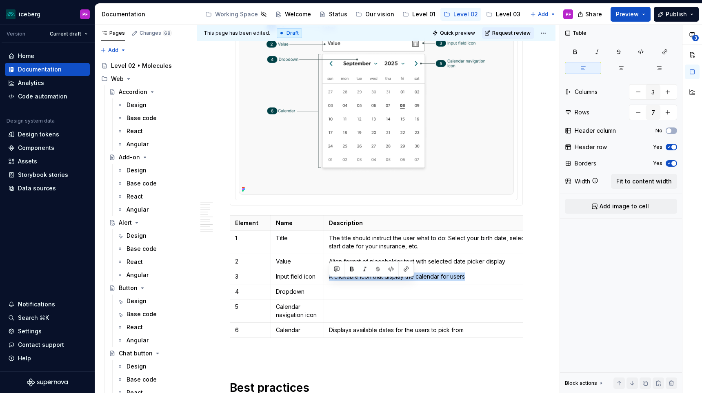
scroll to position [1767, 0]
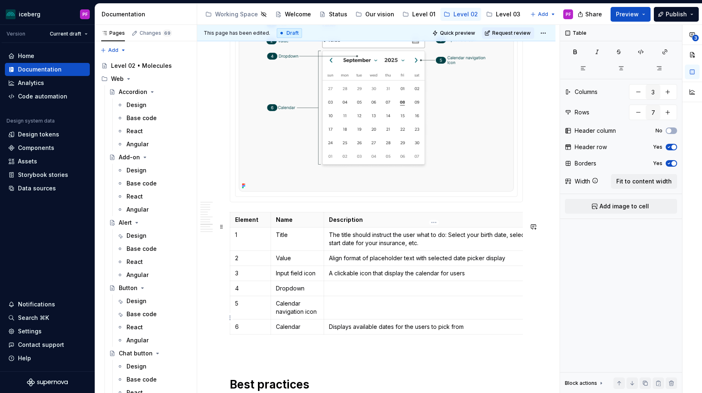
click at [342, 319] on td at bounding box center [434, 307] width 220 height 23
drag, startPoint x: 385, startPoint y: 313, endPoint x: 477, endPoint y: 317, distance: 92.4
click at [477, 307] on p "A clickable icon that display the calendar for users" at bounding box center [434, 303] width 210 height 8
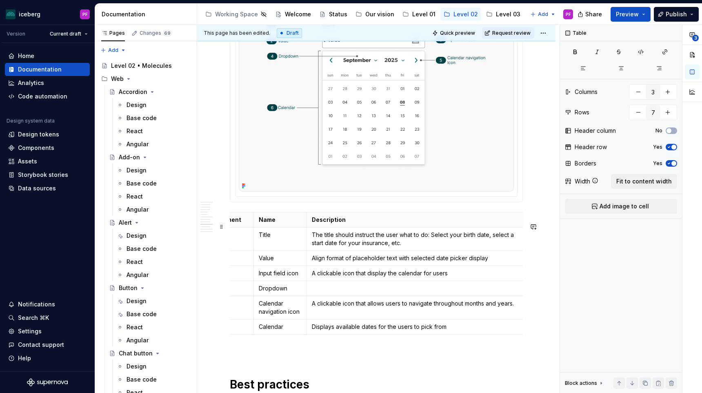
scroll to position [0, 3]
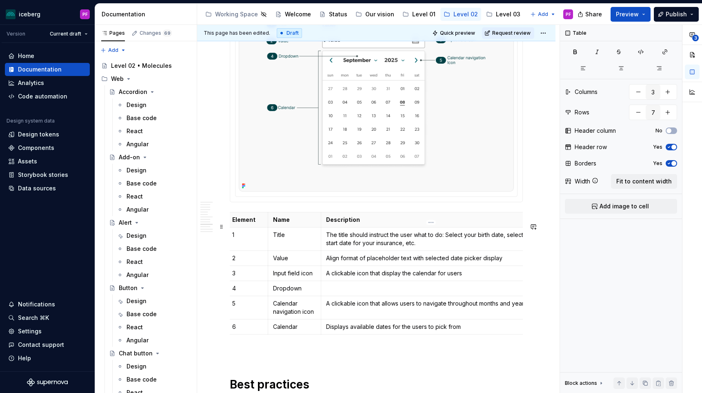
click at [396, 292] on p at bounding box center [431, 288] width 210 height 8
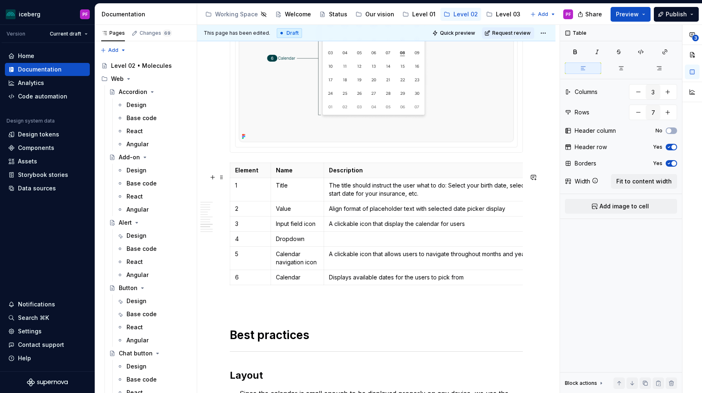
scroll to position [1818, 0]
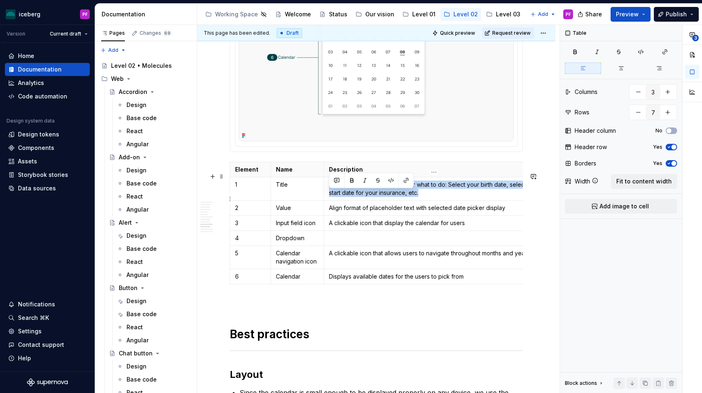
drag, startPoint x: 424, startPoint y: 204, endPoint x: 330, endPoint y: 193, distance: 94.1
click at [330, 193] on p "The title should instruct the user what to do: Select your birth date, select a…" at bounding box center [434, 188] width 210 height 16
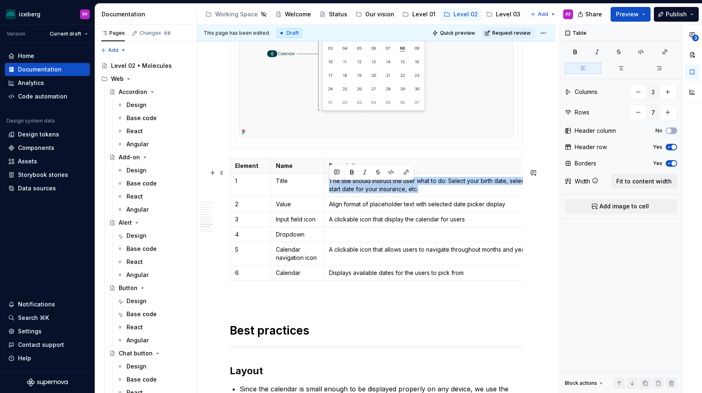
scroll to position [1827, 0]
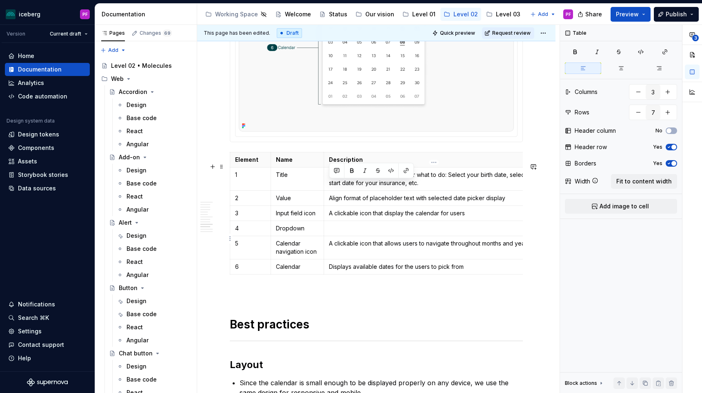
click at [340, 232] on p at bounding box center [434, 228] width 210 height 8
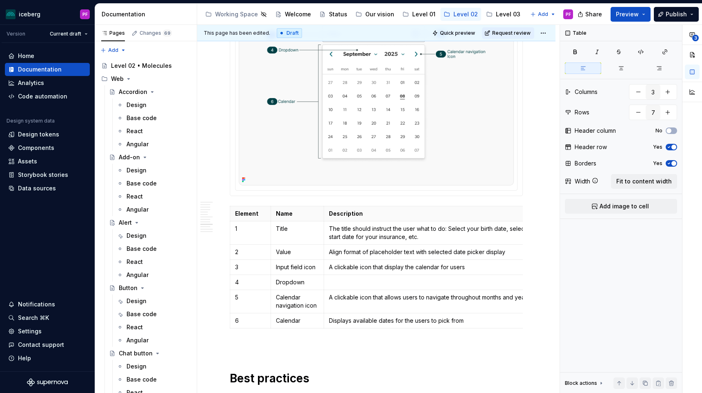
scroll to position [1771, 0]
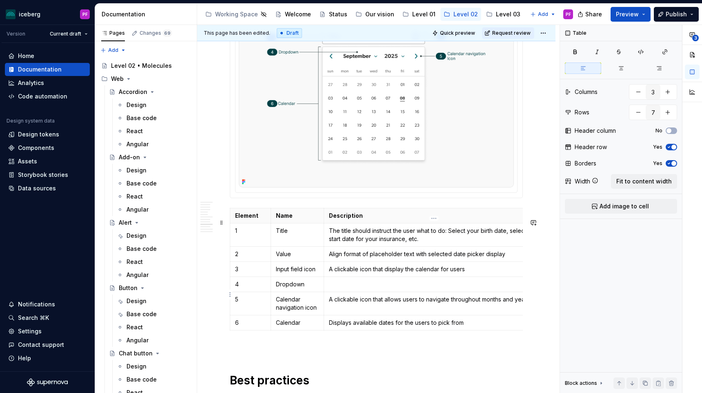
click at [340, 288] on p at bounding box center [434, 284] width 210 height 8
drag, startPoint x: 338, startPoint y: 267, endPoint x: 513, endPoint y: 267, distance: 174.7
click at [513, 258] on p "Align format of placeholder text with selected date picker display" at bounding box center [434, 254] width 210 height 8
click at [464, 303] on p "A clickable icon that allows users to navigate throughout months and years." at bounding box center [434, 299] width 210 height 8
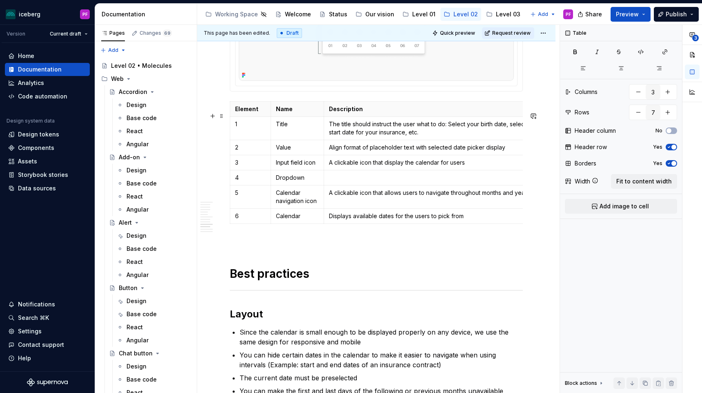
scroll to position [0, 17]
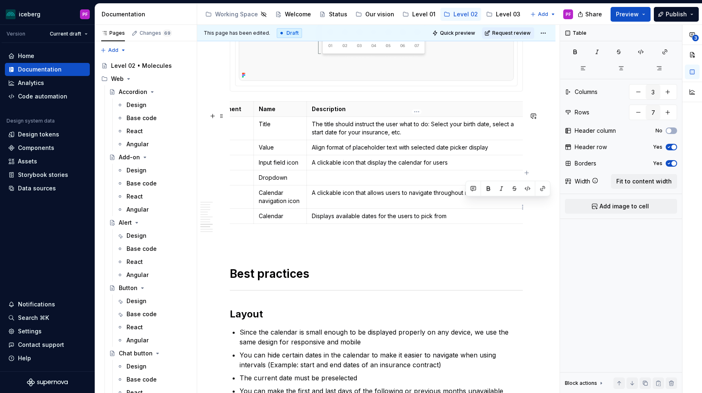
drag, startPoint x: 467, startPoint y: 204, endPoint x: 517, endPoint y: 204, distance: 49.8
click at [517, 197] on p "A clickable icon that allows users to navigate throughout months and years." at bounding box center [417, 193] width 210 height 8
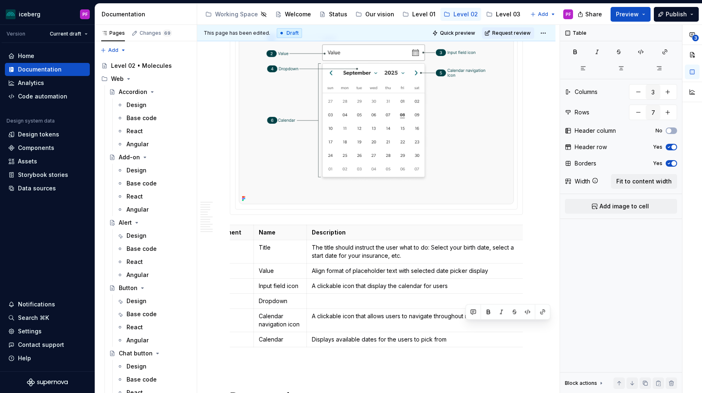
scroll to position [1755, 0]
click at [462, 320] on p "A clickable icon that allows users to navigate throughout months and years." at bounding box center [417, 315] width 210 height 8
drag, startPoint x: 466, startPoint y: 325, endPoint x: 514, endPoint y: 327, distance: 48.2
click at [514, 320] on p "A clickable icon that allows users to navigate throughout months and years." at bounding box center [417, 315] width 210 height 8
click at [448, 320] on p "A clickable icon that allows users to navigate throughout months and years." at bounding box center [417, 315] width 210 height 8
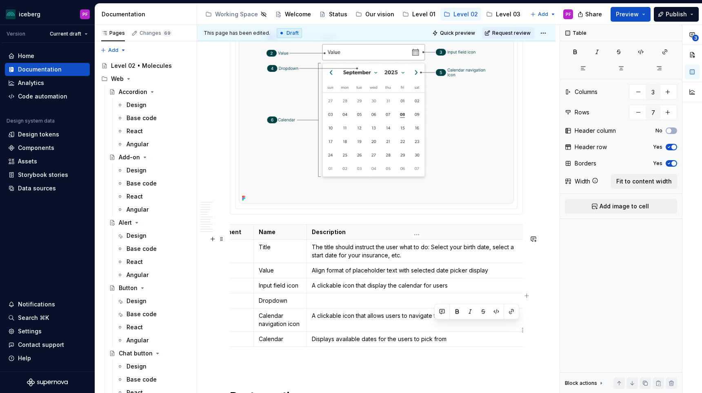
drag, startPoint x: 433, startPoint y: 325, endPoint x: 516, endPoint y: 326, distance: 82.9
click at [518, 320] on p "A clickable icon that allows users to navigate throughout months and years." at bounding box center [417, 315] width 210 height 8
drag, startPoint x: 434, startPoint y: 326, endPoint x: 499, endPoint y: 327, distance: 64.5
click at [499, 320] on p "A clickable icon that allows users to navigate backwars and forwards" at bounding box center [417, 315] width 210 height 8
click at [360, 308] on td at bounding box center [417, 300] width 220 height 15
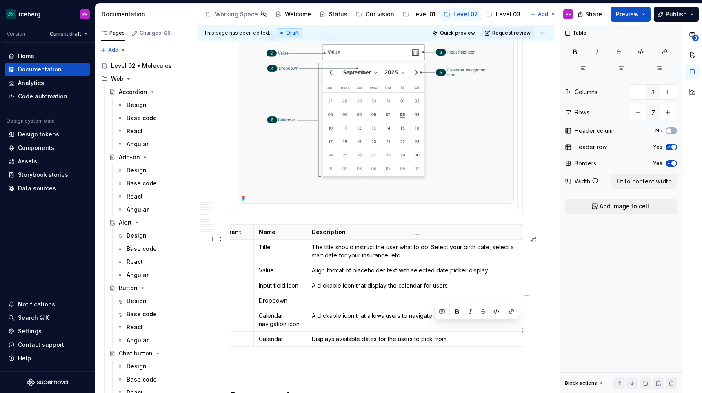
drag, startPoint x: 434, startPoint y: 326, endPoint x: 494, endPoint y: 327, distance: 60.0
click at [494, 320] on p "A clickable icon that allows users to navigate from month to month." at bounding box center [417, 315] width 210 height 8
click at [431, 305] on p at bounding box center [417, 300] width 210 height 8
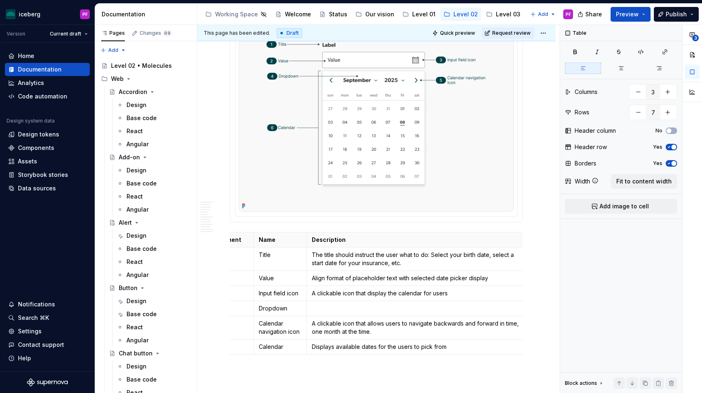
scroll to position [1748, 0]
click at [295, 311] on p "Dropdown" at bounding box center [280, 307] width 43 height 8
click at [427, 311] on p "Dropdown field that allows user to access" at bounding box center [417, 307] width 210 height 8
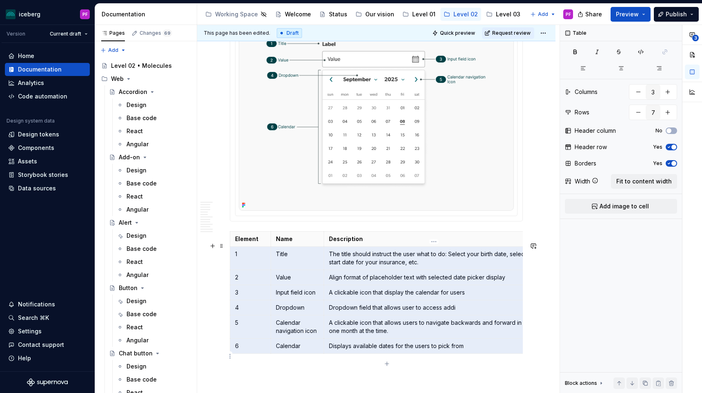
drag, startPoint x: 258, startPoint y: 264, endPoint x: 437, endPoint y: 352, distance: 199.5
click at [437, 352] on tbody "Element Name Description 1 Title The title should instruct the user what to do:…" at bounding box center [387, 292] width 314 height 122
click at [458, 315] on td "Dropdown field that allows user to access addi" at bounding box center [434, 307] width 220 height 15
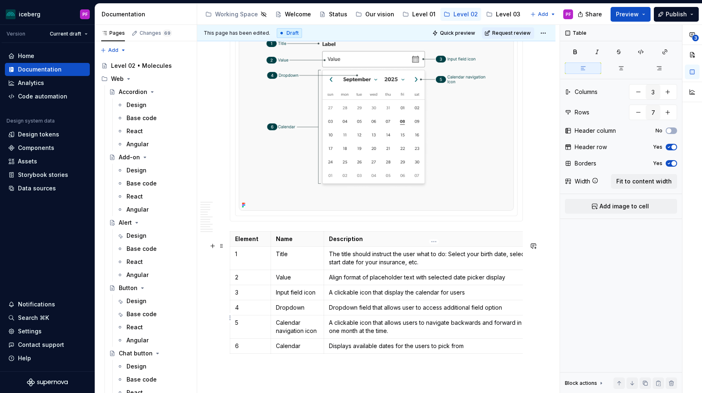
click at [480, 311] on p "Dropdown field that allows user to access additional field option" at bounding box center [434, 307] width 210 height 8
click at [508, 312] on td "Dropdown field that allows user to access additional input option" at bounding box center [434, 307] width 220 height 15
click at [505, 311] on p "Dropdown field that allows user to access additional input option" at bounding box center [434, 307] width 210 height 8
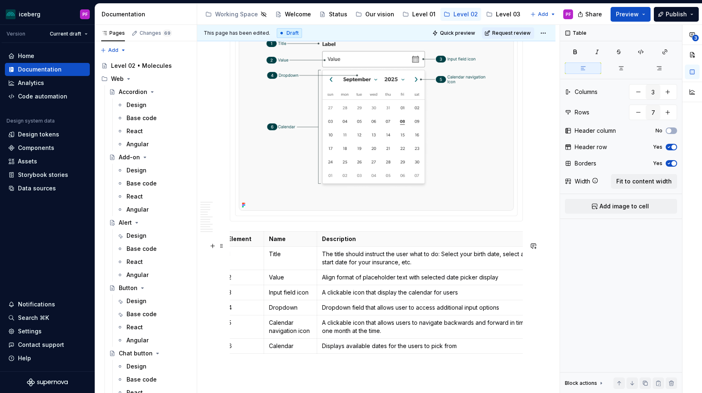
scroll to position [0, 9]
click at [436, 311] on p "Dropdown field that allows user to access additional input options" at bounding box center [425, 307] width 210 height 8
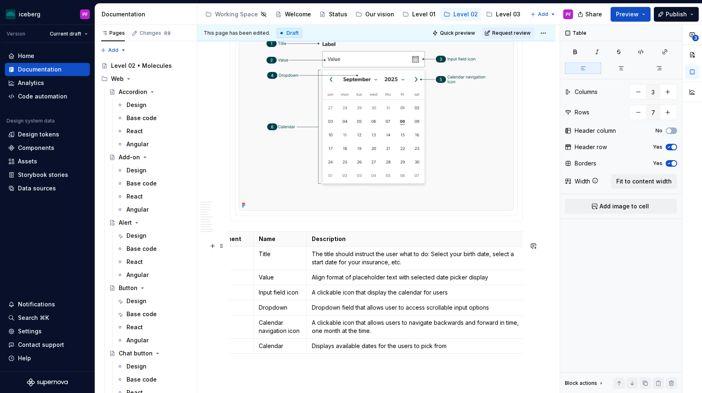
scroll to position [1772, 0]
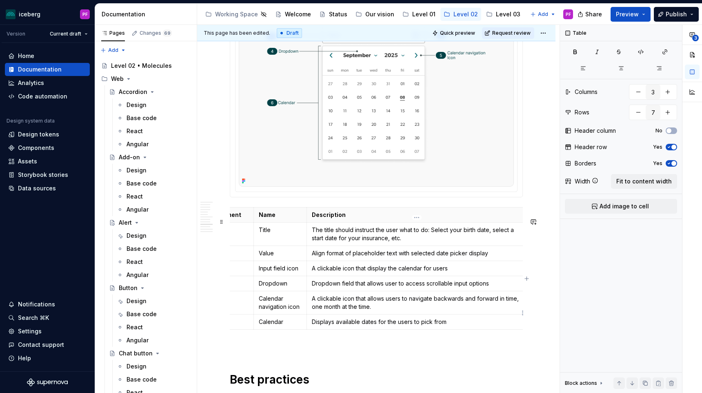
click at [437, 311] on p "A clickable icon that allows users to navigate backwards and forward in time, o…" at bounding box center [417, 302] width 210 height 16
drag, startPoint x: 415, startPoint y: 317, endPoint x: 310, endPoint y: 306, distance: 105.1
click at [310, 306] on td "A clickable icon that allows users to navigate backwards and forward in time, o…" at bounding box center [417, 302] width 220 height 23
click at [351, 311] on p "A clickable icon that allows users to navigate backwards and forward in time, o…" at bounding box center [417, 302] width 210 height 16
drag, startPoint x: 473, startPoint y: 318, endPoint x: 499, endPoint y: 306, distance: 29.1
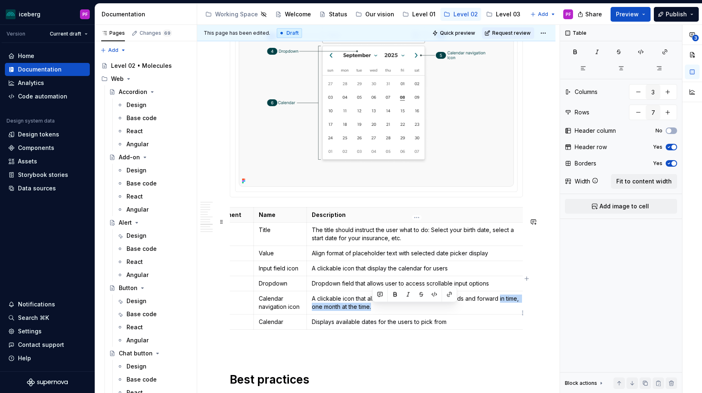
click at [499, 306] on p "A clickable icon that allows users to navigate backwards and forward in time, o…" at bounding box center [417, 302] width 210 height 16
click at [515, 302] on p "A clickable icon that allows users to navigate backwards and forward in one mon…" at bounding box center [417, 298] width 210 height 8
click at [508, 302] on p "A clickable icon that allows users to navigate backwards and forward in one mon…" at bounding box center [417, 298] width 210 height 8
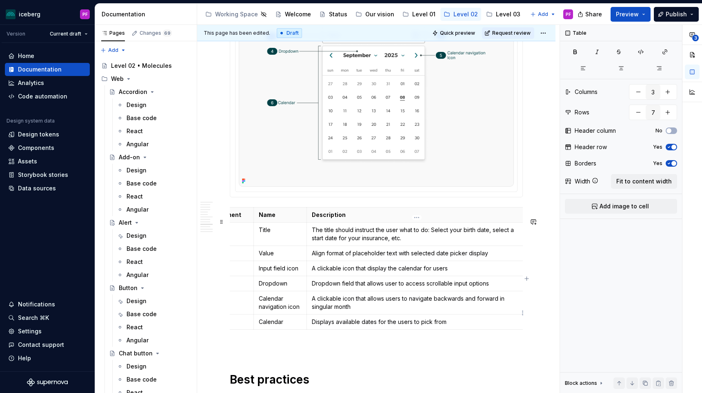
click at [489, 311] on p "A clickable icon that allows users to navigate backwards and forward in singula…" at bounding box center [417, 302] width 210 height 16
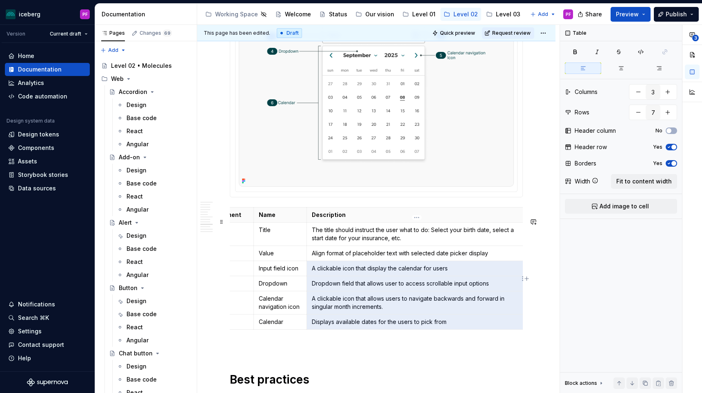
drag, startPoint x: 393, startPoint y: 312, endPoint x: 352, endPoint y: 284, distance: 50.5
click at [352, 284] on tbody "Element Name Description 1 Title The title should instruct the user what to do:…" at bounding box center [370, 268] width 314 height 122
click at [391, 311] on p "A clickable icon that allows users to navigate backwards and forward in singula…" at bounding box center [417, 302] width 210 height 16
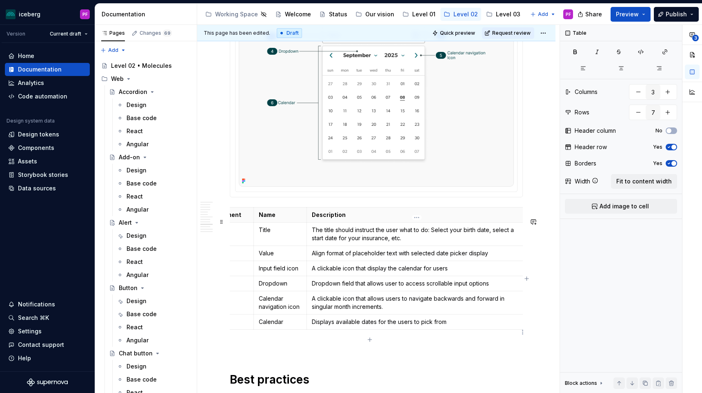
click at [455, 326] on p "Displays available dates for the users to pick from" at bounding box center [417, 322] width 210 height 8
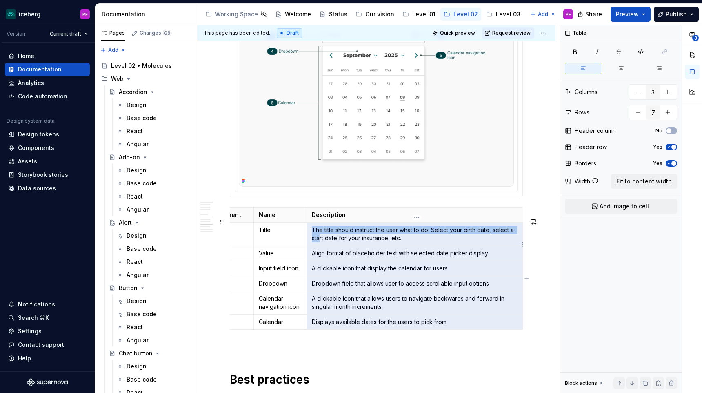
drag, startPoint x: 455, startPoint y: 335, endPoint x: 319, endPoint y: 246, distance: 162.2
click at [319, 246] on tbody "Element Name Description 1 Title The title should instruct the user what to do:…" at bounding box center [370, 268] width 314 height 122
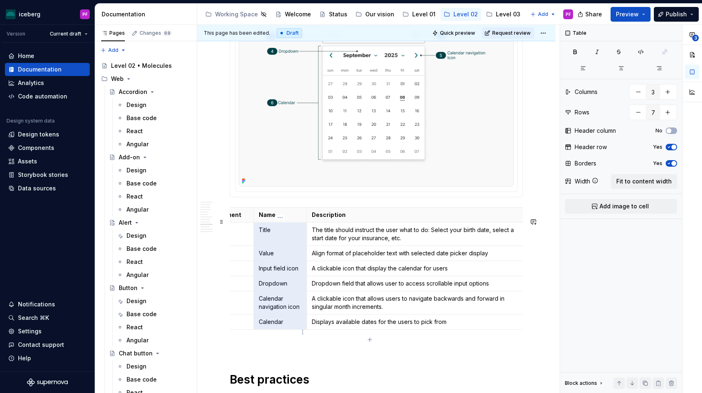
drag, startPoint x: 267, startPoint y: 267, endPoint x: 266, endPoint y: 328, distance: 61.2
click at [266, 328] on tbody "Element Name Description 1 Title The title should instruct the user what to do:…" at bounding box center [370, 268] width 314 height 122
click at [263, 257] on p "Value" at bounding box center [280, 253] width 43 height 8
drag, startPoint x: 271, startPoint y: 280, endPoint x: 281, endPoint y: 327, distance: 48.0
click at [281, 327] on tbody "Element Name Description 1 Title The title should instruct the user what to do:…" at bounding box center [370, 268] width 314 height 122
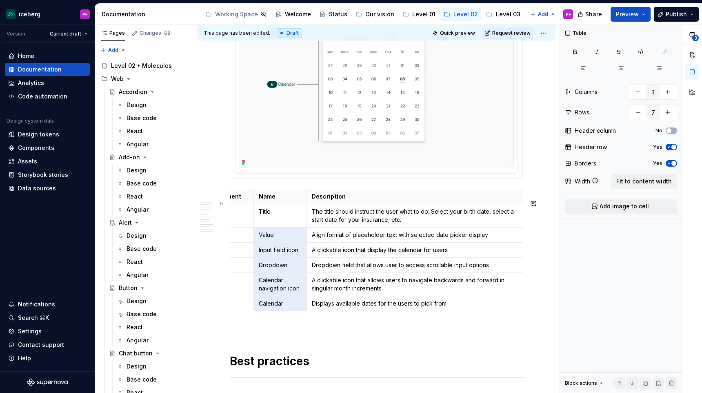
scroll to position [1793, 0]
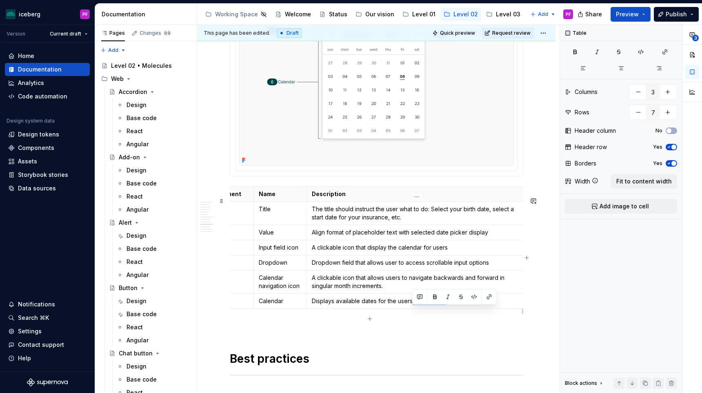
drag, startPoint x: 456, startPoint y: 308, endPoint x: 414, endPoint y: 308, distance: 42.5
click at [413, 305] on p "Displays available dates for the users to pick from" at bounding box center [417, 301] width 210 height 8
click at [445, 305] on p "Displays available dates for the users to pick from" at bounding box center [417, 301] width 210 height 8
drag, startPoint x: 453, startPoint y: 312, endPoint x: 313, endPoint y: 309, distance: 140.1
click at [313, 305] on p "Displays available dates for the users to pick from" at bounding box center [417, 301] width 210 height 8
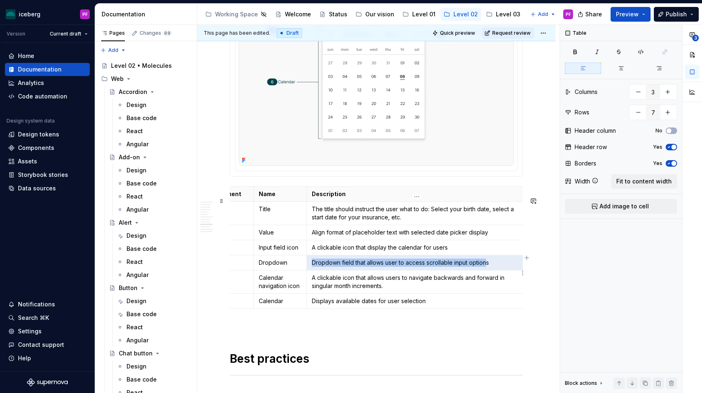
drag, startPoint x: 333, startPoint y: 271, endPoint x: 486, endPoint y: 273, distance: 153.1
click at [487, 270] on td "Dropdown field that allows user to access scrollable input options" at bounding box center [417, 262] width 220 height 15
click at [486, 267] on p "Dropdown field that allows user to access scrollable input options" at bounding box center [417, 262] width 210 height 8
drag, startPoint x: 495, startPoint y: 273, endPoint x: 312, endPoint y: 272, distance: 182.9
click at [312, 267] on p "Dropdown field that allows user to access scrollable input options" at bounding box center [417, 262] width 210 height 8
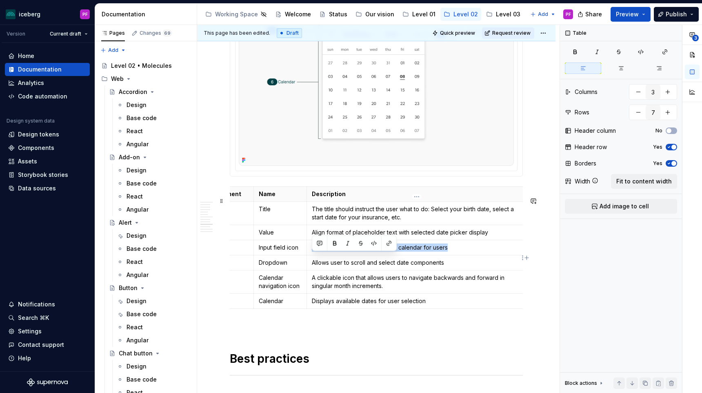
drag, startPoint x: 312, startPoint y: 256, endPoint x: 456, endPoint y: 263, distance: 143.8
click at [456, 255] on td "A clickable icon that display the calendar for users" at bounding box center [417, 247] width 220 height 15
click at [315, 251] on p "clickable icon opens the calendar for selection" at bounding box center [417, 247] width 210 height 8
click at [351, 251] on p "Vlickable icon opens the calendar for selection" at bounding box center [417, 247] width 210 height 8
click at [374, 251] on p "Vlickable icon to opens the calendar for selection" at bounding box center [417, 247] width 210 height 8
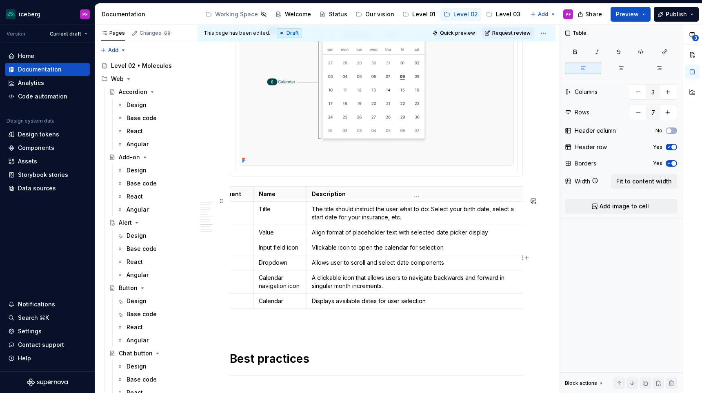
click at [376, 251] on p "Vlickable icon to open the calendar for selection" at bounding box center [417, 247] width 210 height 8
click at [406, 251] on p "Vlickable icon to open calendar for selection" at bounding box center [417, 247] width 210 height 8
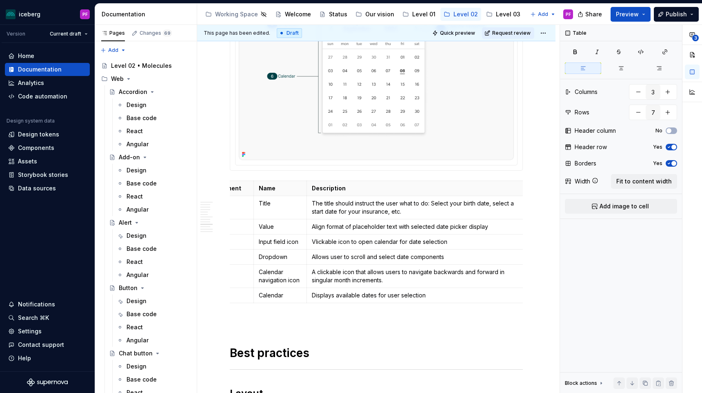
scroll to position [1799, 0]
drag, startPoint x: 311, startPoint y: 279, endPoint x: 382, endPoint y: 285, distance: 71.3
click at [382, 285] on td "A clickable icon that allows users to navigate backwards and forward in singula…" at bounding box center [417, 275] width 220 height 23
click at [388, 284] on p "A clickable icon that allows users to navigate backwards and forward in singula…" at bounding box center [417, 275] width 210 height 16
drag, startPoint x: 313, startPoint y: 281, endPoint x: 390, endPoint y: 289, distance: 77.9
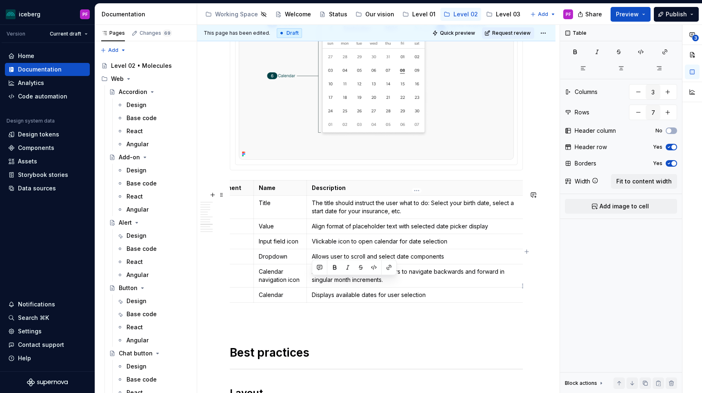
click at [390, 284] on p "A clickable icon that allows users to navigate backwards and forward in singula…" at bounding box center [417, 275] width 210 height 16
click at [380, 287] on td "Clickable icons navigate months forward or backward." at bounding box center [417, 275] width 220 height 23
click at [353, 287] on td "Clickable icons navigate months forward or backward." at bounding box center [417, 275] width 220 height 23
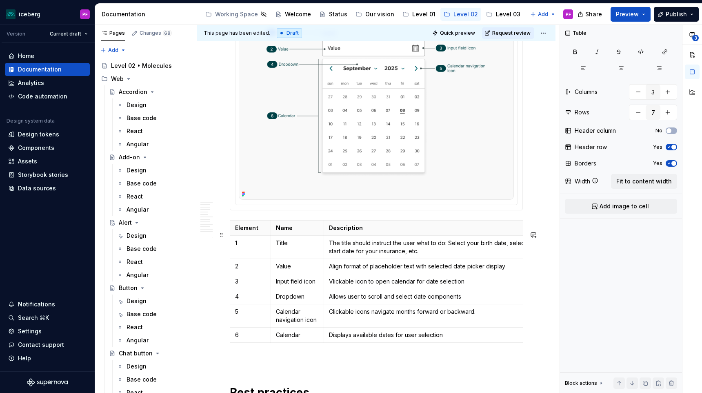
scroll to position [1762, 0]
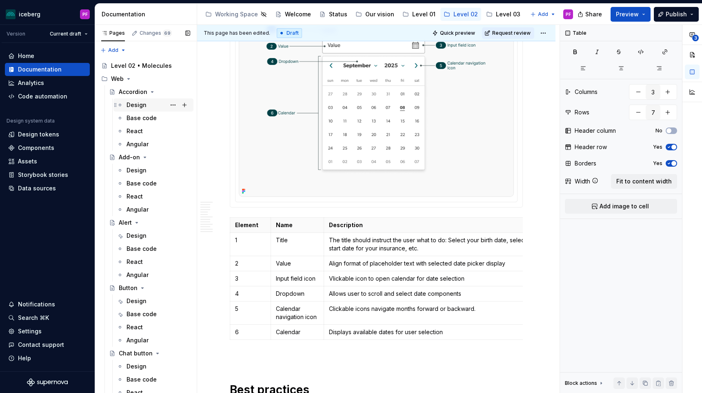
click at [135, 104] on div "Design" at bounding box center [137, 105] width 20 height 8
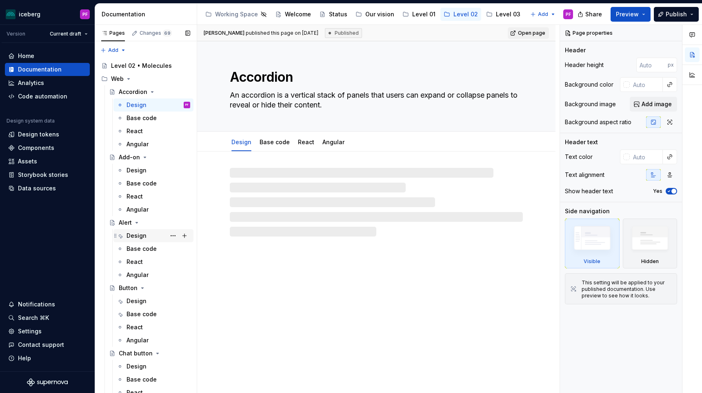
click at [127, 233] on div "Design" at bounding box center [137, 235] width 20 height 8
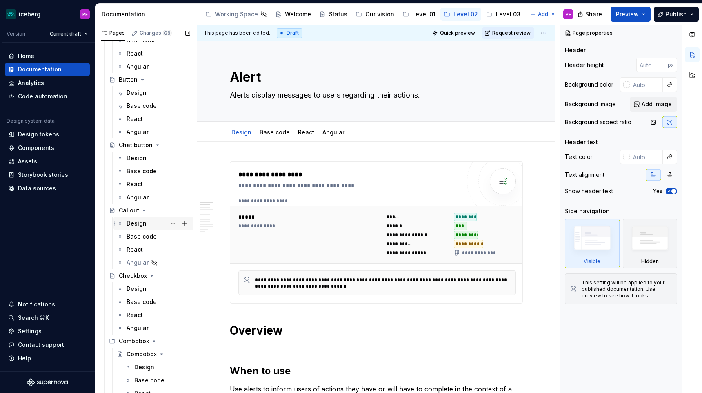
scroll to position [214, 0]
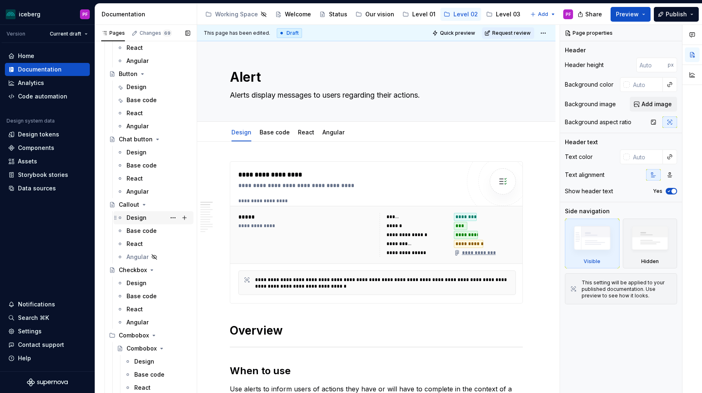
click at [140, 222] on div "Design" at bounding box center [159, 217] width 64 height 11
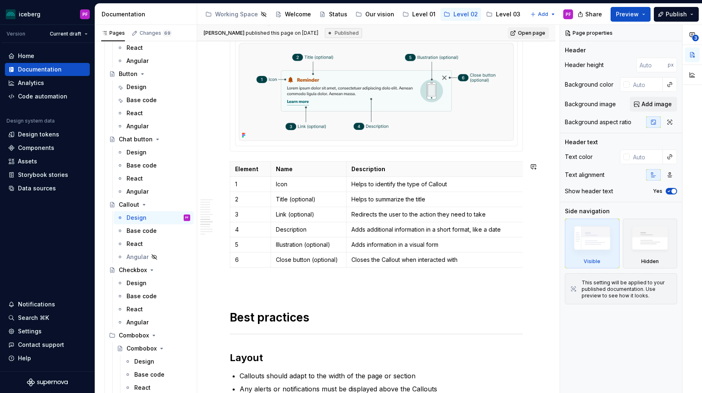
scroll to position [1576, 0]
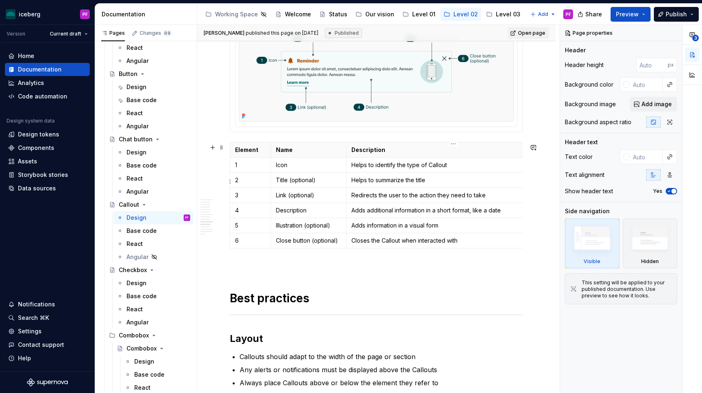
type textarea "*"
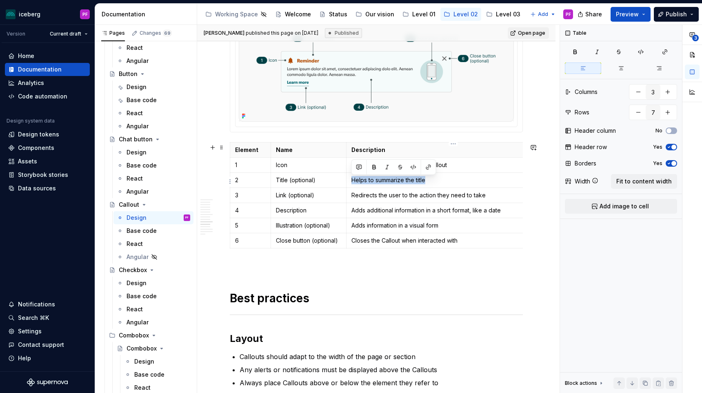
drag, startPoint x: 352, startPoint y: 182, endPoint x: 426, endPoint y: 183, distance: 73.9
click at [426, 183] on p "Helps to summarize the title" at bounding box center [453, 180] width 204 height 8
click at [427, 184] on p "Helps to summarize the title" at bounding box center [453, 180] width 204 height 8
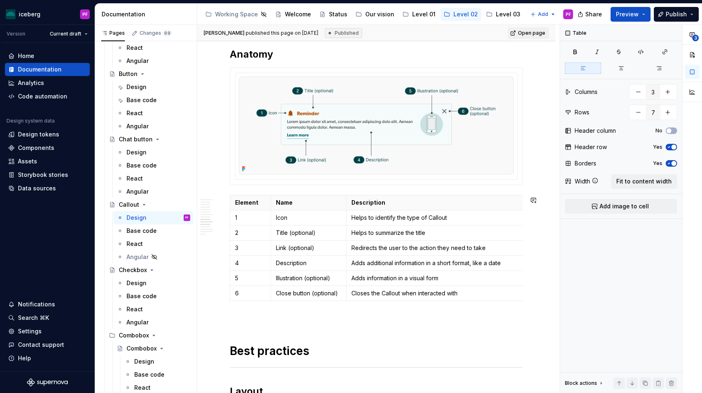
scroll to position [1521, 0]
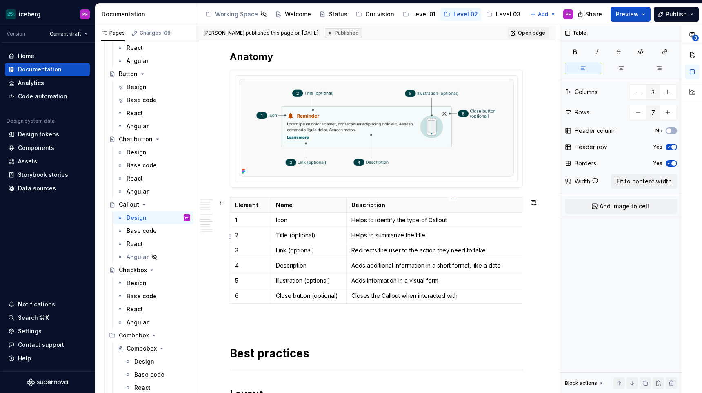
click at [420, 236] on p "Helps to summarize the title" at bounding box center [453, 235] width 204 height 8
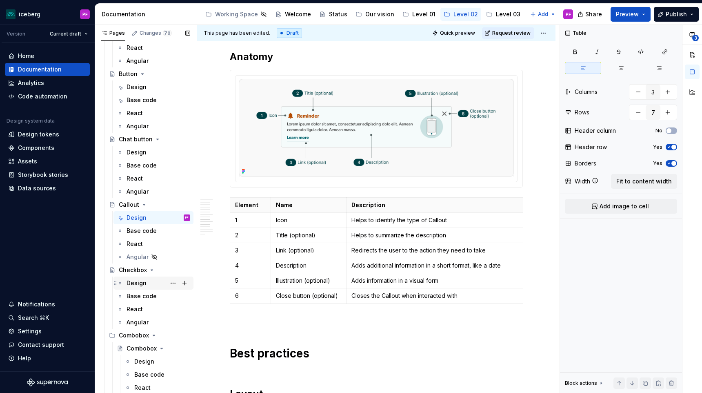
click at [145, 281] on div "Design" at bounding box center [137, 283] width 20 height 8
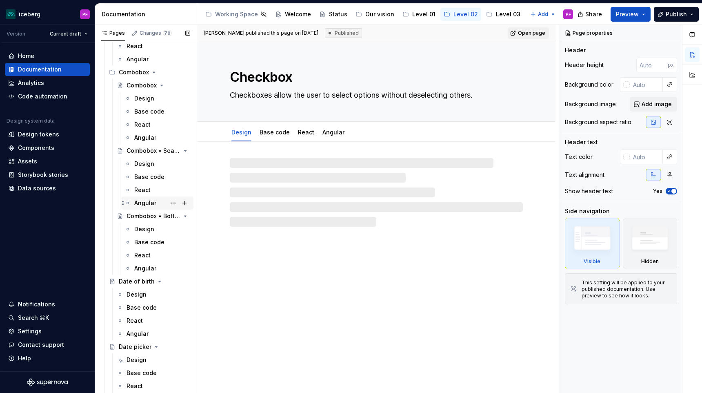
scroll to position [479, 0]
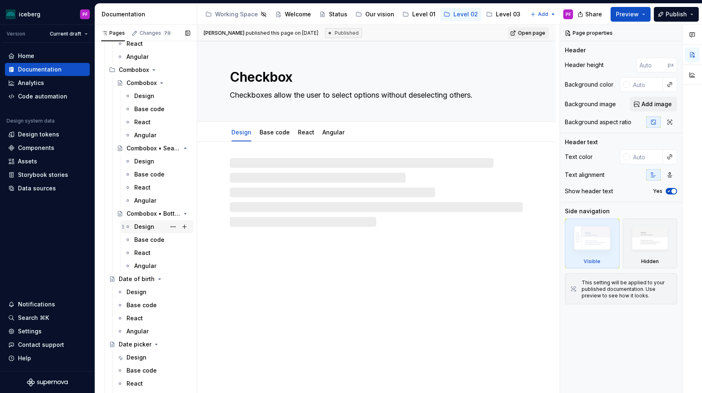
click at [153, 229] on div "Design" at bounding box center [144, 226] width 20 height 8
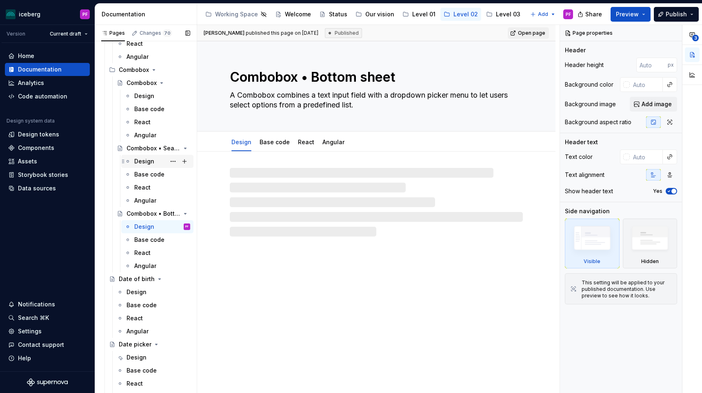
click at [150, 162] on div "Design" at bounding box center [144, 161] width 20 height 8
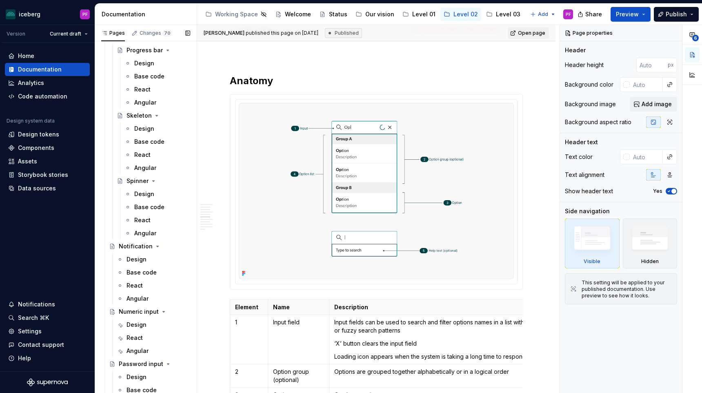
scroll to position [1016, 0]
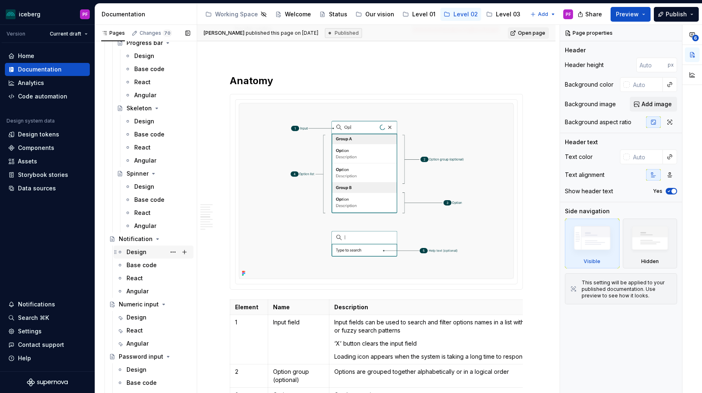
click at [148, 251] on div "Design" at bounding box center [159, 251] width 64 height 11
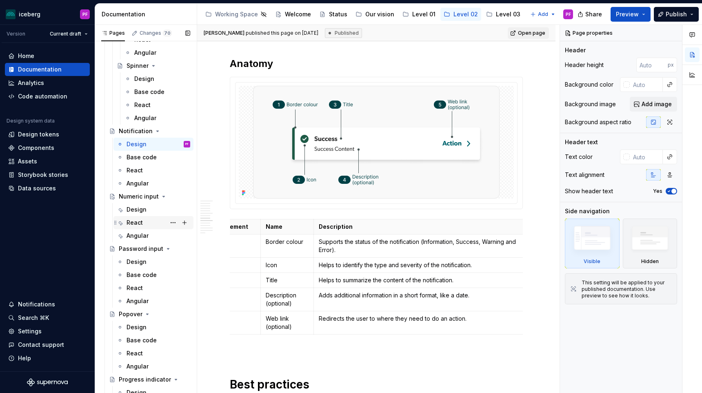
scroll to position [1145, 0]
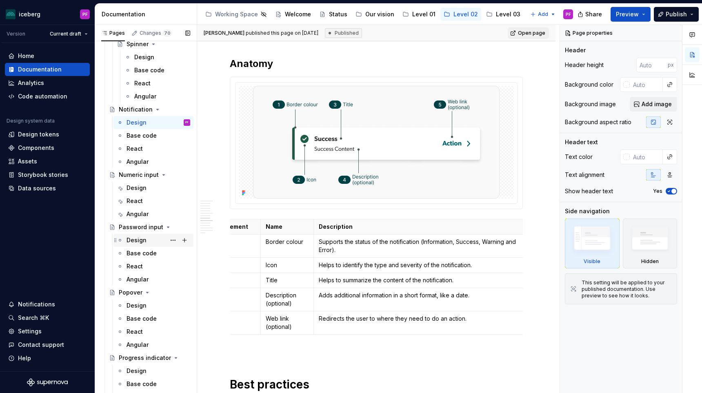
click at [141, 242] on div "Design" at bounding box center [137, 240] width 20 height 8
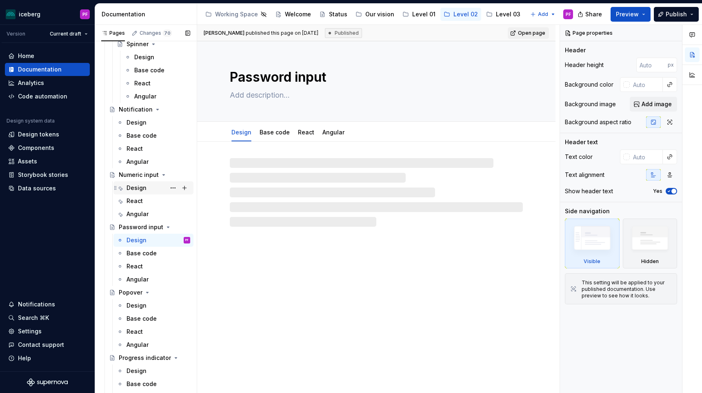
click at [142, 189] on div "Design" at bounding box center [137, 188] width 20 height 8
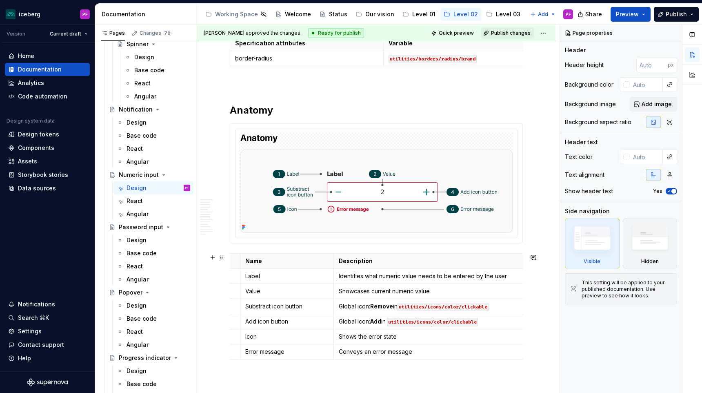
scroll to position [0, 30]
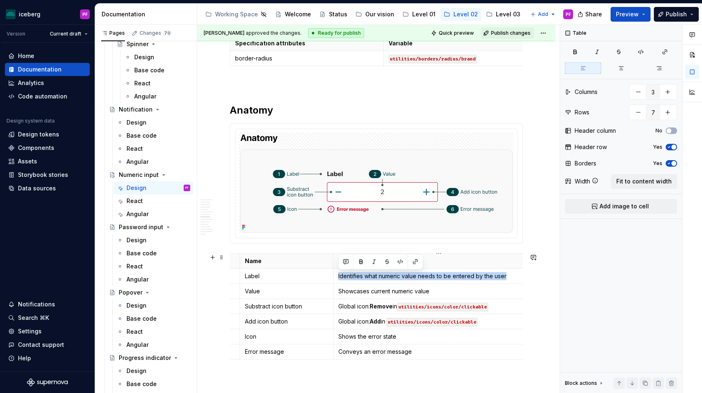
drag, startPoint x: 462, startPoint y: 269, endPoint x: 337, endPoint y: 276, distance: 125.9
click at [337, 276] on td "Identifies what numeric value needs to be entered by the user" at bounding box center [438, 276] width 211 height 15
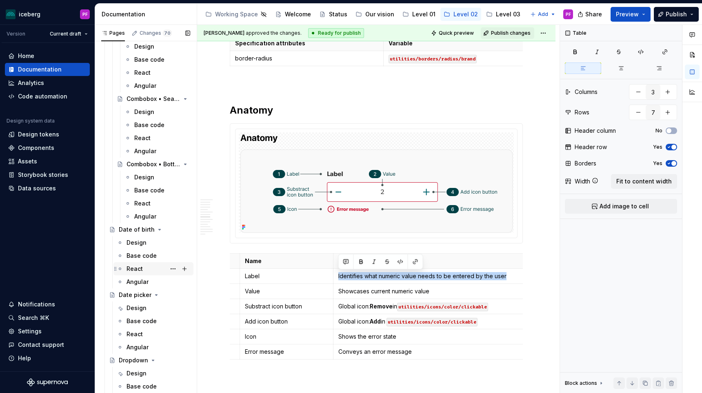
scroll to position [529, 0]
click at [137, 308] on div "Design" at bounding box center [137, 308] width 20 height 8
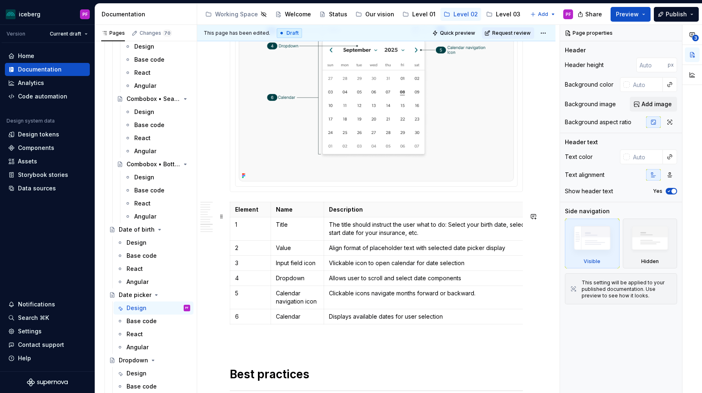
scroll to position [1824, 0]
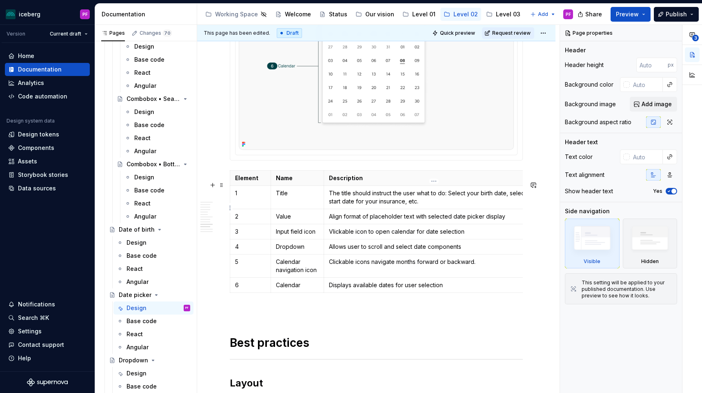
type textarea "*"
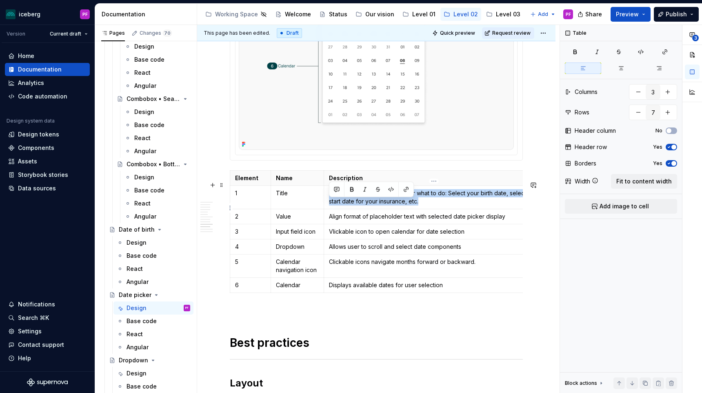
drag, startPoint x: 437, startPoint y: 212, endPoint x: 324, endPoint y: 203, distance: 113.4
click at [324, 203] on td "The title should instruct the user what to do: Select your birth date, select a…" at bounding box center [434, 196] width 220 height 23
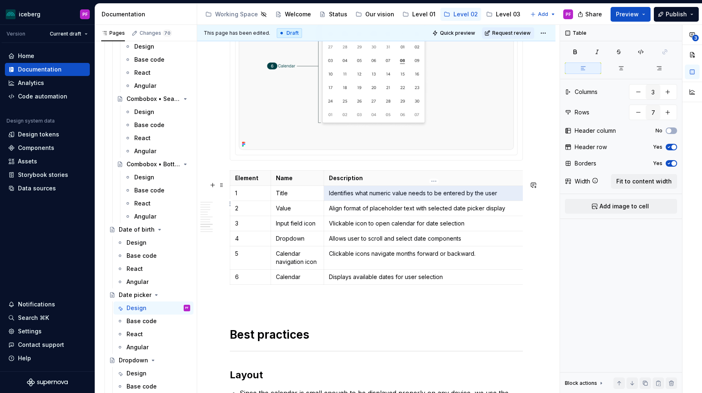
drag, startPoint x: 370, startPoint y: 202, endPoint x: 497, endPoint y: 204, distance: 127.0
click at [497, 197] on p "Identifies what numeric value needs to be entered by the user" at bounding box center [434, 193] width 210 height 8
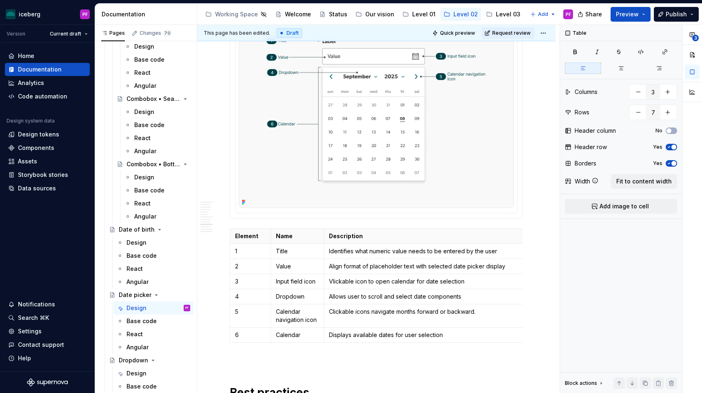
scroll to position [1774, 0]
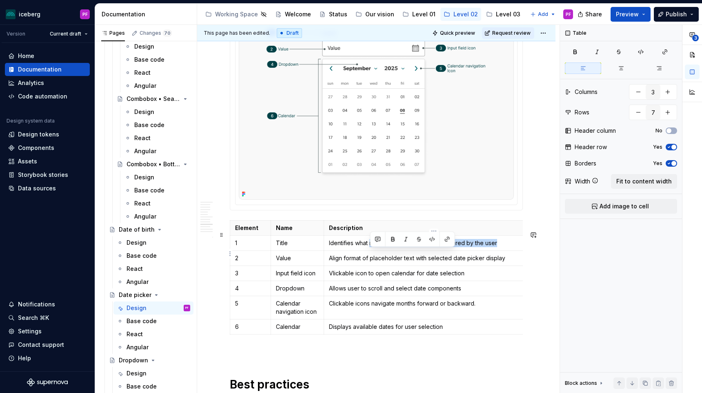
drag, startPoint x: 497, startPoint y: 254, endPoint x: 371, endPoint y: 254, distance: 126.5
click at [371, 247] on p "Identifies what numeric value needs to be entered by the user" at bounding box center [434, 243] width 210 height 8
copy p "Identifies what context"
click at [331, 247] on p "guiding users on what date to select" at bounding box center [434, 243] width 210 height 8
click at [349, 247] on p "Guiding users on what date to select" at bounding box center [434, 243] width 210 height 8
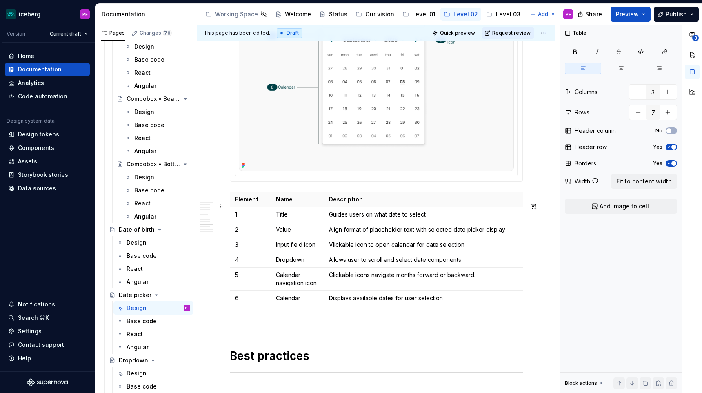
scroll to position [1810, 0]
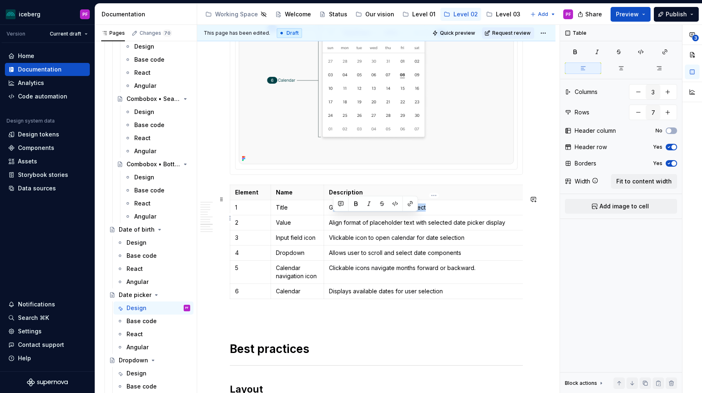
drag, startPoint x: 430, startPoint y: 217, endPoint x: 332, endPoint y: 220, distance: 97.6
click at [332, 211] on p "Guides users on what date to select" at bounding box center [434, 207] width 210 height 8
click at [347, 211] on p "Guides users on what date to select" at bounding box center [434, 207] width 210 height 8
drag, startPoint x: 436, startPoint y: 218, endPoint x: 327, endPoint y: 212, distance: 108.7
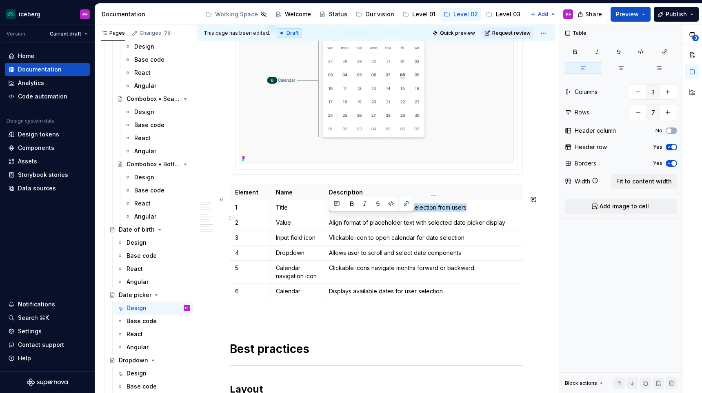
click at [327, 212] on td "Gives context to needed date selection from users" at bounding box center [434, 207] width 220 height 15
copy p "Gives context to needed date selection from users"
drag, startPoint x: 333, startPoint y: 210, endPoint x: 334, endPoint y: 215, distance: 5.2
click at [333, 210] on div at bounding box center [371, 204] width 85 height 16
click at [336, 211] on p "Gives context to needed date selection from users" at bounding box center [434, 207] width 210 height 8
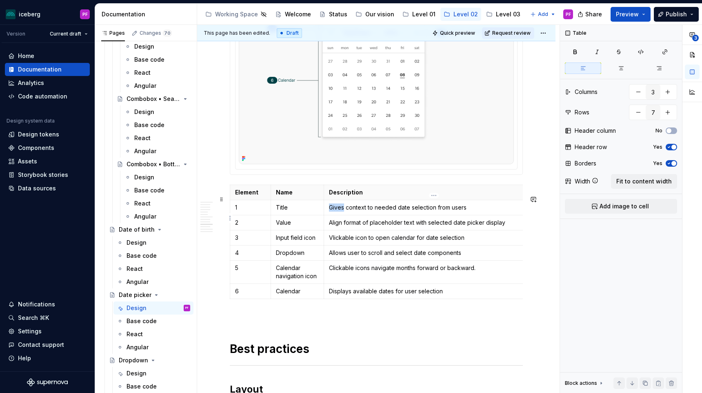
click at [336, 211] on p "Gives context to needed date selection from users" at bounding box center [434, 207] width 210 height 8
drag, startPoint x: 441, startPoint y: 219, endPoint x: 328, endPoint y: 216, distance: 112.7
click at [328, 215] on td "Provides context to needed date selection from users" at bounding box center [434, 207] width 220 height 15
copy p "Provides context to needed date selection from users"
click at [338, 211] on p "specifying the context for date selection" at bounding box center [434, 207] width 210 height 8
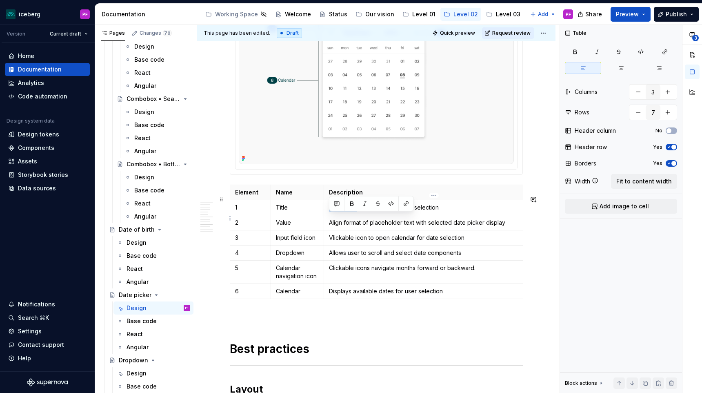
click at [338, 211] on p "specifying the context for date selection" at bounding box center [434, 207] width 210 height 8
click at [366, 211] on p "specifying the context for date selection" at bounding box center [434, 207] width 210 height 8
drag, startPoint x: 367, startPoint y: 219, endPoint x: 328, endPoint y: 216, distance: 38.9
click at [328, 215] on td "specifying the context for date selection" at bounding box center [434, 207] width 220 height 15
drag, startPoint x: 331, startPoint y: 232, endPoint x: 497, endPoint y: 233, distance: 166.1
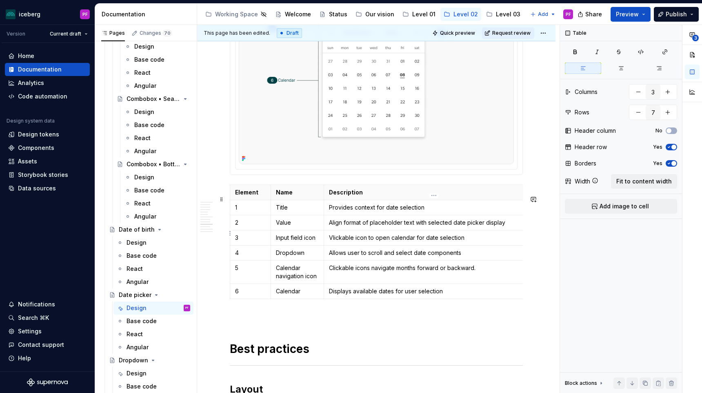
click at [497, 227] on p "Align format of placeholder text with selected date picker display" at bounding box center [434, 222] width 210 height 8
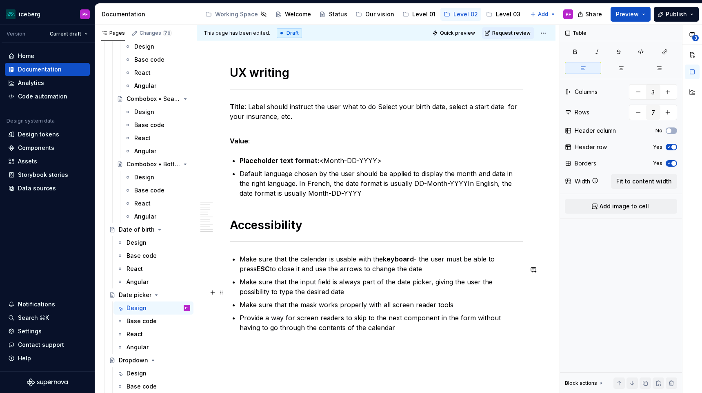
scroll to position [2327, 0]
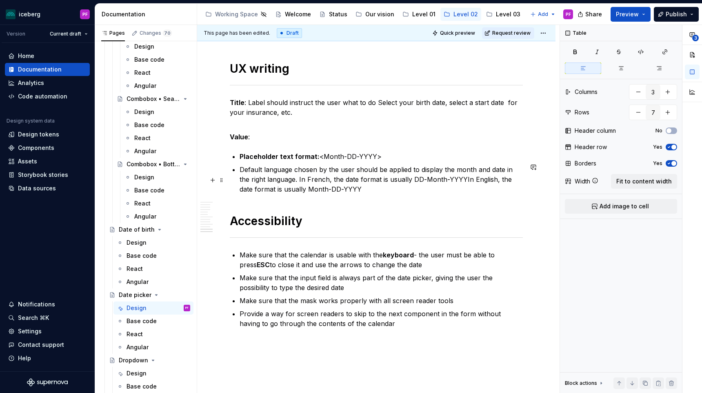
click at [451, 187] on p "Default language chosen by the user should be applied to display the month and …" at bounding box center [381, 178] width 283 height 29
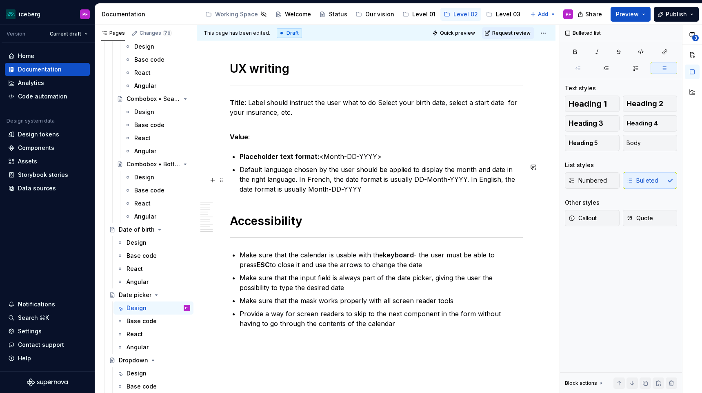
click at [367, 194] on p "Default language chosen by the user should be applied to display the month and …" at bounding box center [381, 178] width 283 height 29
click at [316, 161] on p "Placeholder text format: <Month-DD-YYYY>" at bounding box center [381, 156] width 283 height 10
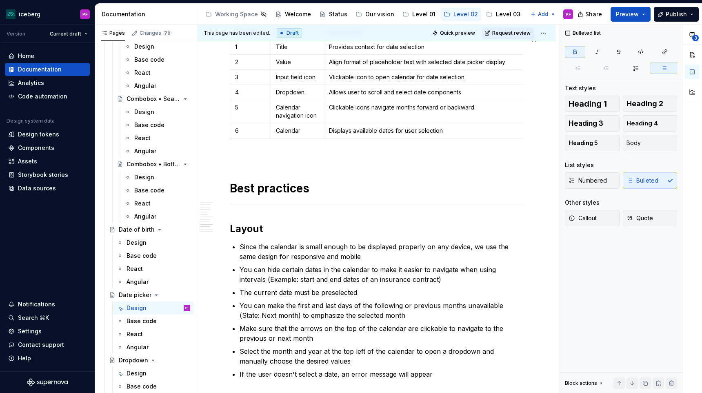
scroll to position [1965, 0]
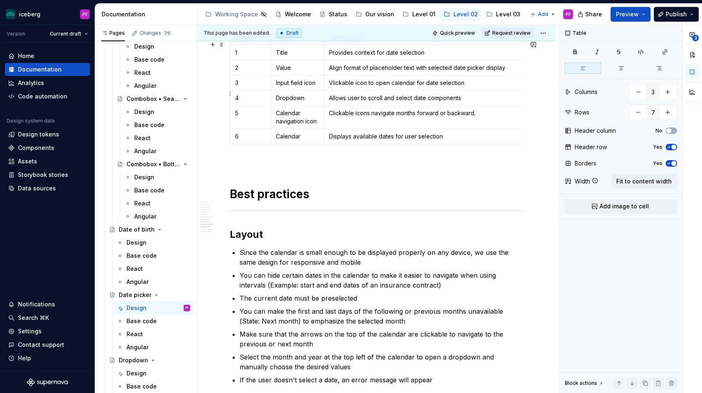
click at [332, 87] on p "Vlickable icon to open calendar for date selection" at bounding box center [434, 83] width 210 height 8
drag, startPoint x: 330, startPoint y: 80, endPoint x: 517, endPoint y: 79, distance: 186.9
click at [517, 72] on p "Align format of placeholder text with selected date picker display" at bounding box center [434, 68] width 210 height 8
copy p "Align format of placeholder text with selected date picker display"
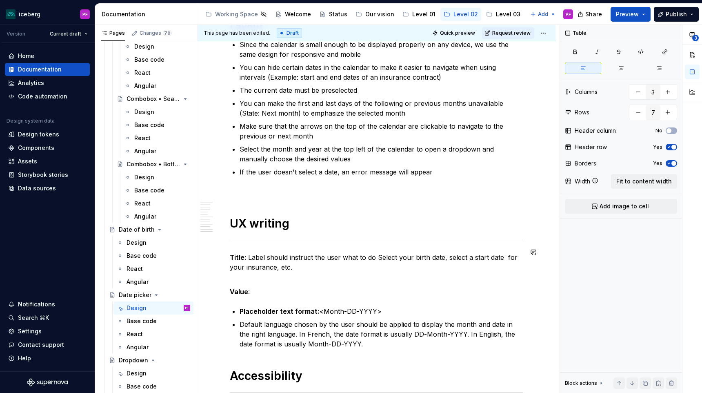
scroll to position [2174, 0]
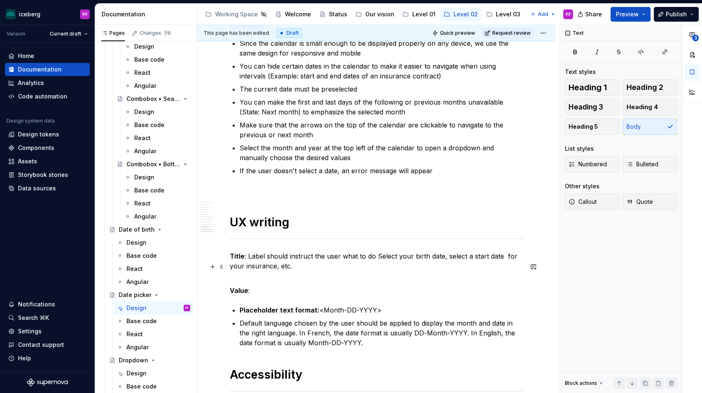
click at [296, 275] on p "Title : Label should instruct the user what to do Select your birth date, selec…" at bounding box center [376, 265] width 293 height 29
click at [268, 295] on p "Value :" at bounding box center [376, 290] width 293 height 10
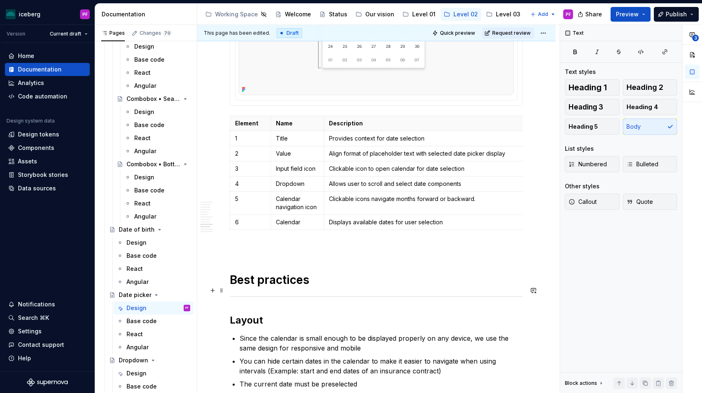
scroll to position [1876, 0]
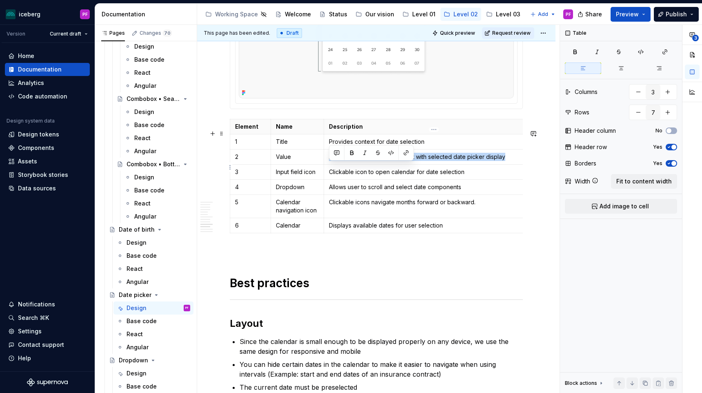
drag, startPoint x: 330, startPoint y: 165, endPoint x: 513, endPoint y: 167, distance: 182.5
click at [513, 161] on p "Align format of placeholder text with selected date picker display" at bounding box center [434, 157] width 210 height 8
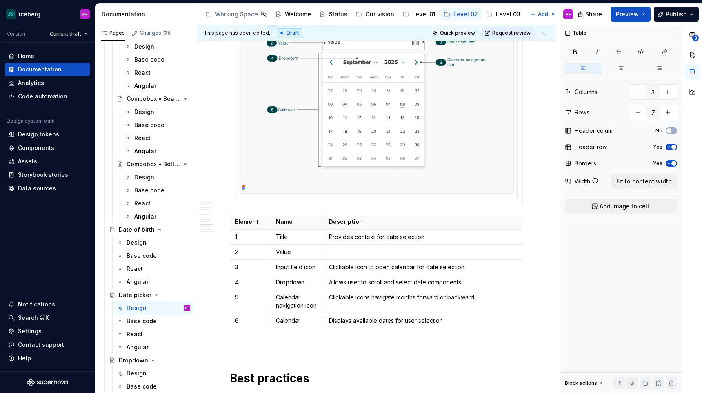
scroll to position [1783, 0]
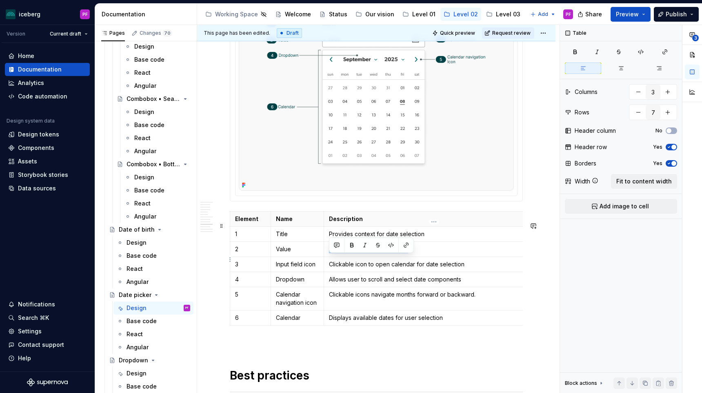
drag, startPoint x: 411, startPoint y: 260, endPoint x: 330, endPoint y: 258, distance: 81.7
click at [330, 253] on p "Placeholder or selected date" at bounding box center [434, 249] width 210 height 8
click at [442, 253] on p "Showcases placeholder or selected date" at bounding box center [434, 249] width 210 height 8
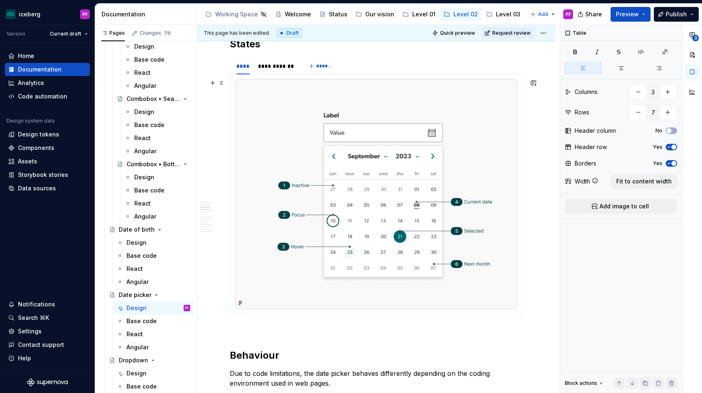
scroll to position [399, 0]
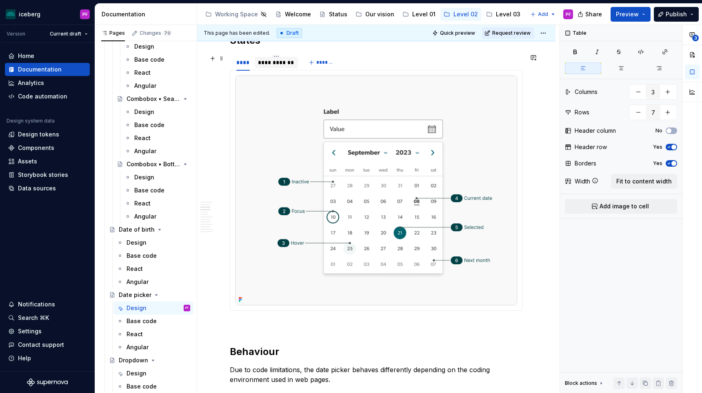
click at [287, 64] on div "**********" at bounding box center [276, 62] width 37 height 8
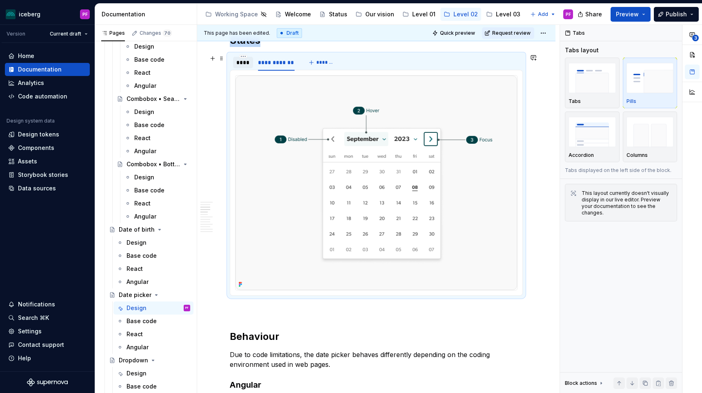
click at [240, 63] on div "****" at bounding box center [242, 62] width 13 height 8
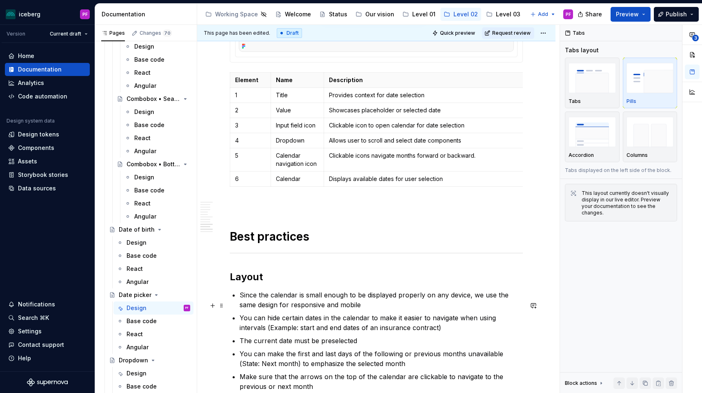
scroll to position [1915, 0]
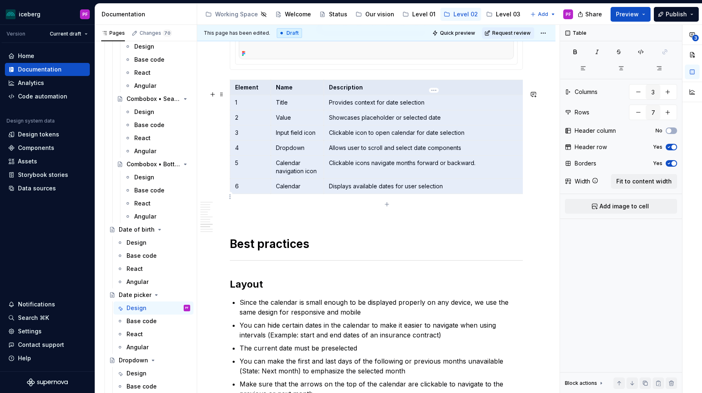
drag, startPoint x: 235, startPoint y: 97, endPoint x: 450, endPoint y: 196, distance: 236.5
click at [450, 193] on tbody "Element Name Description 1 Title Provides context for date selection 2 Value Sh…" at bounding box center [387, 137] width 314 height 114
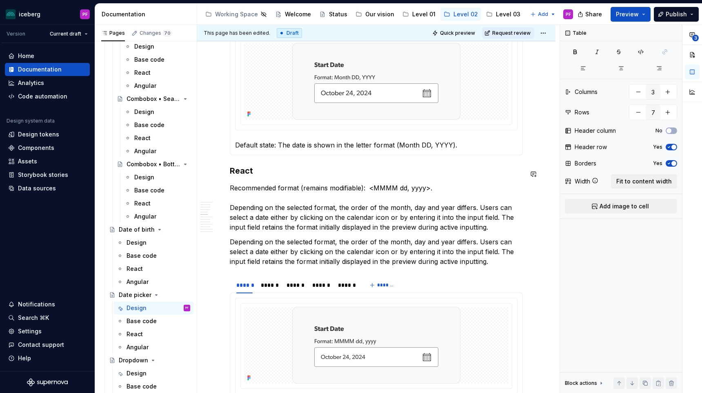
scroll to position [853, 0]
click at [309, 129] on div at bounding box center [377, 81] width 282 height 96
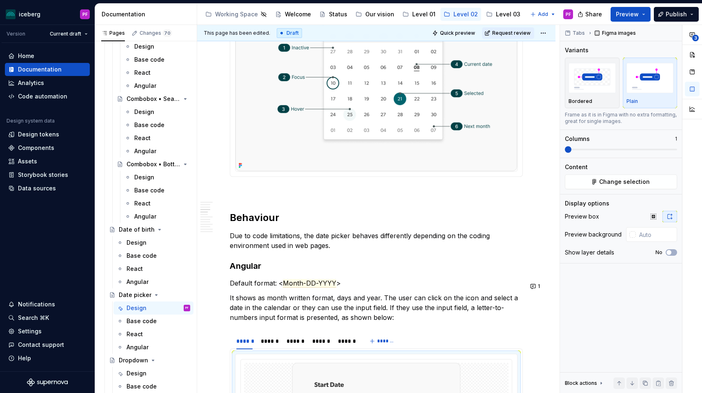
scroll to position [525, 0]
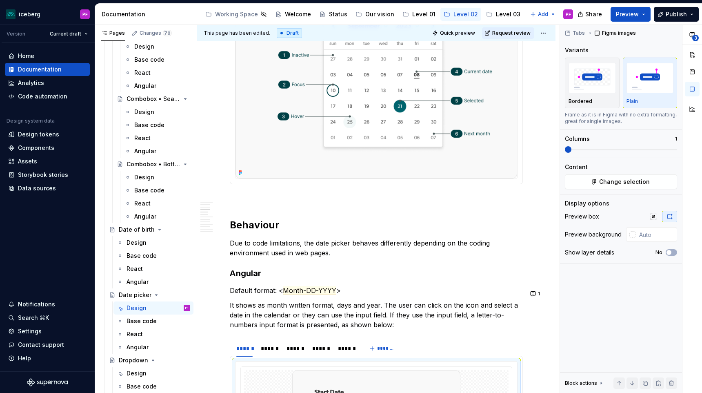
click at [251, 179] on div at bounding box center [376, 64] width 282 height 230
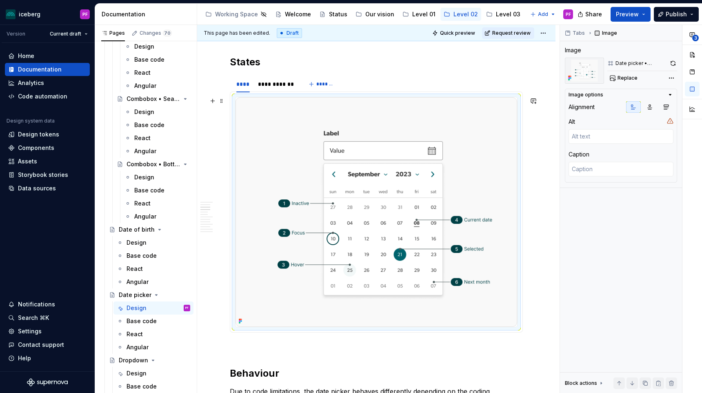
scroll to position [378, 0]
click at [255, 97] on img at bounding box center [377, 211] width 282 height 229
click at [248, 85] on div "****" at bounding box center [242, 84] width 13 height 8
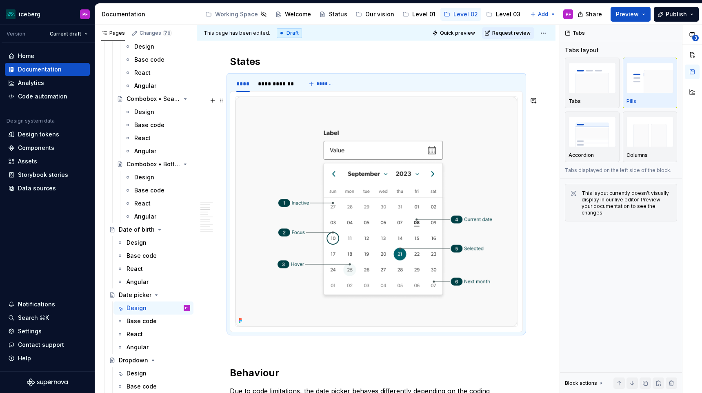
click at [243, 326] on div at bounding box center [377, 211] width 282 height 229
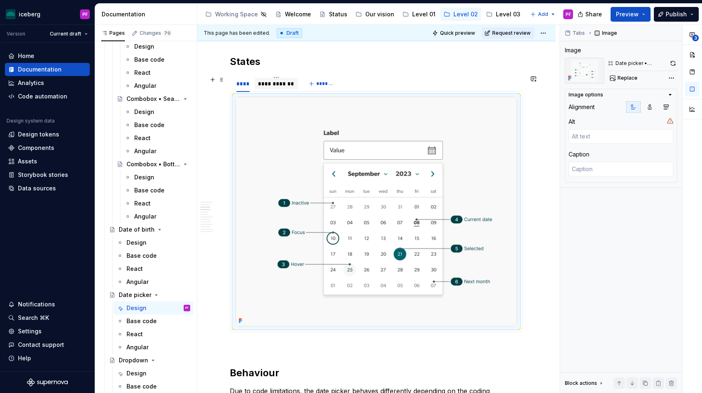
click at [265, 83] on div "**********" at bounding box center [276, 84] width 37 height 8
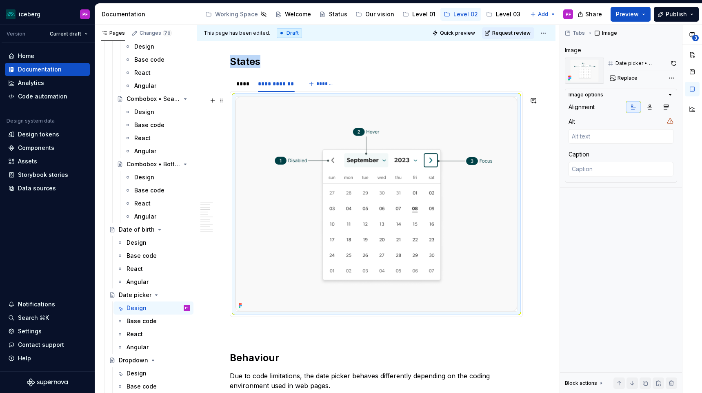
click at [236, 98] on img at bounding box center [377, 204] width 282 height 214
click at [238, 87] on div "****" at bounding box center [242, 84] width 13 height 8
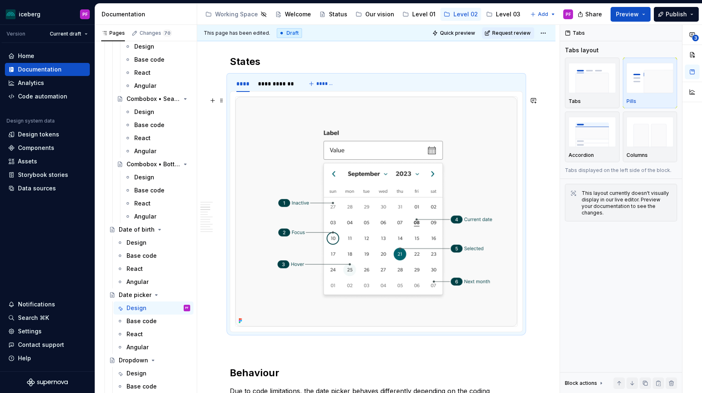
click at [235, 96] on div at bounding box center [376, 211] width 282 height 230
type textarea "*"
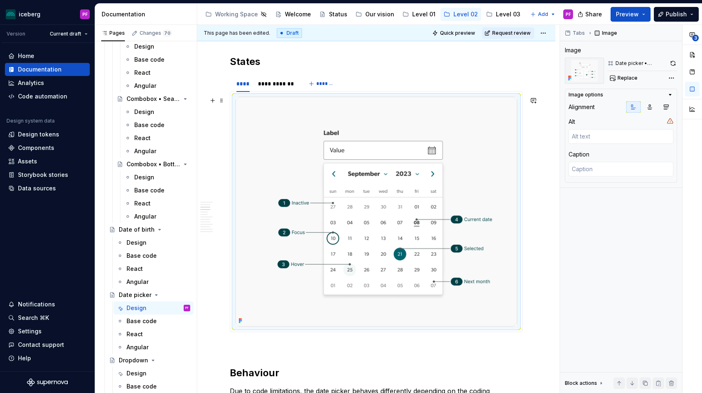
click at [238, 111] on img at bounding box center [377, 211] width 282 height 229
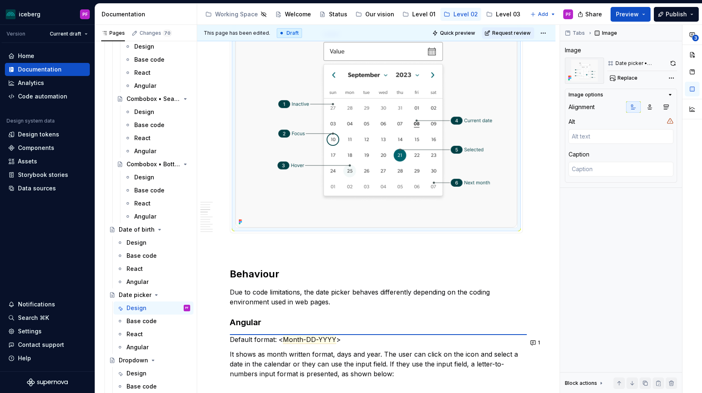
scroll to position [479, 0]
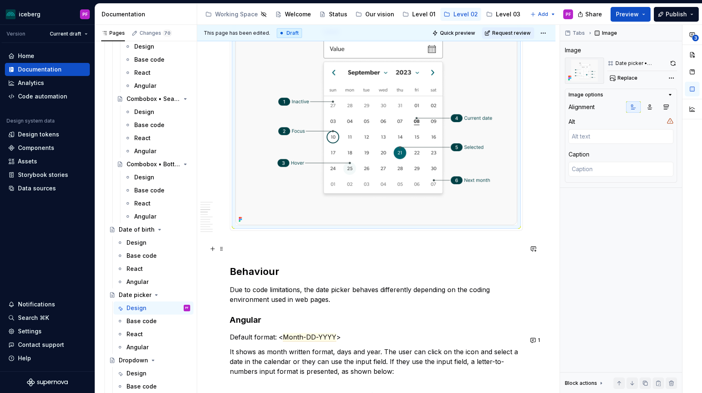
click at [256, 249] on p at bounding box center [376, 245] width 293 height 10
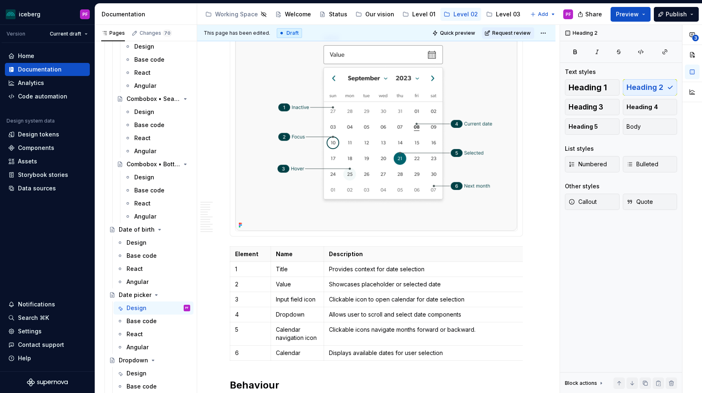
scroll to position [474, 0]
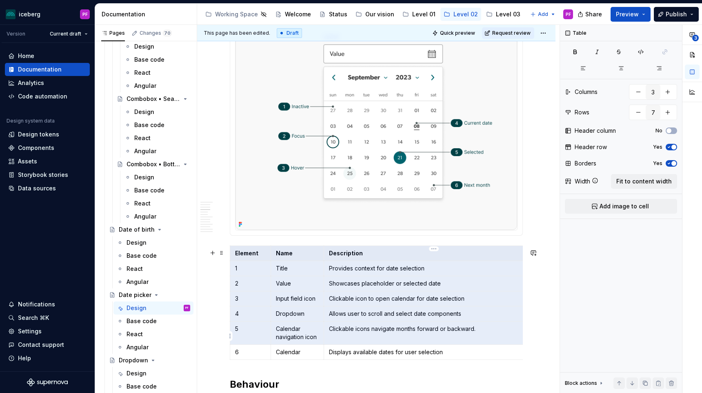
drag, startPoint x: 235, startPoint y: 250, endPoint x: 457, endPoint y: 337, distance: 238.5
click at [457, 337] on tbody "Element Name Description 1 Title Provides context for date selection 2 Value Sh…" at bounding box center [387, 303] width 314 height 114
type input "5"
type input "12"
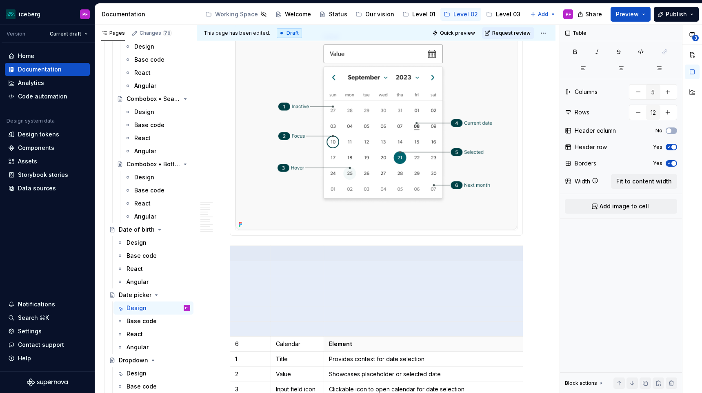
type input "3"
type input "7"
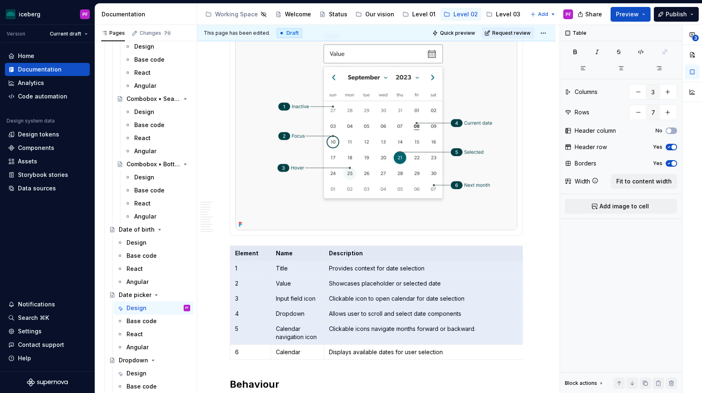
scroll to position [0, 14]
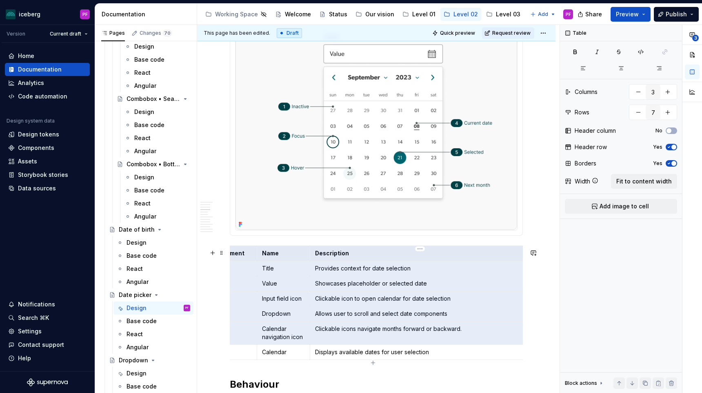
click at [444, 355] on p "Displays available dates for user selection" at bounding box center [420, 352] width 210 height 8
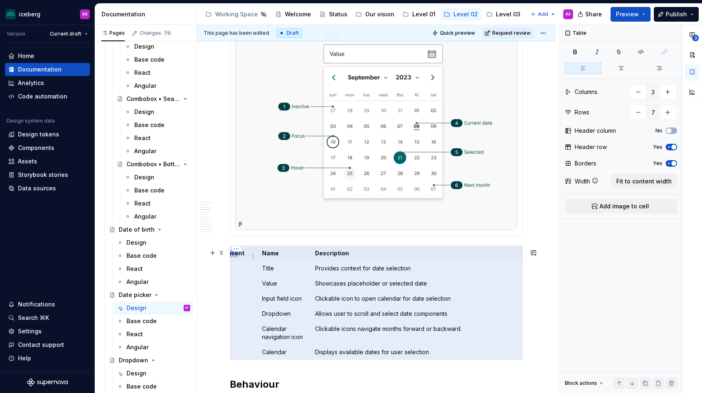
drag, startPoint x: 370, startPoint y: 325, endPoint x: 239, endPoint y: 256, distance: 148.4
click at [239, 256] on tbody "Element Name Description 1 Title Provides context for date selection 2 Value Sh…" at bounding box center [373, 303] width 314 height 114
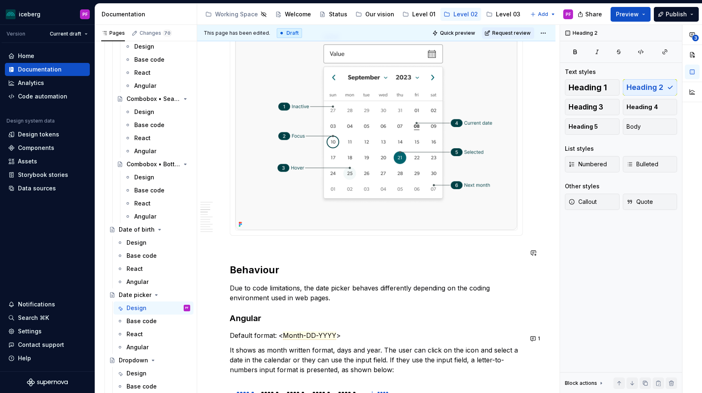
scroll to position [0, 0]
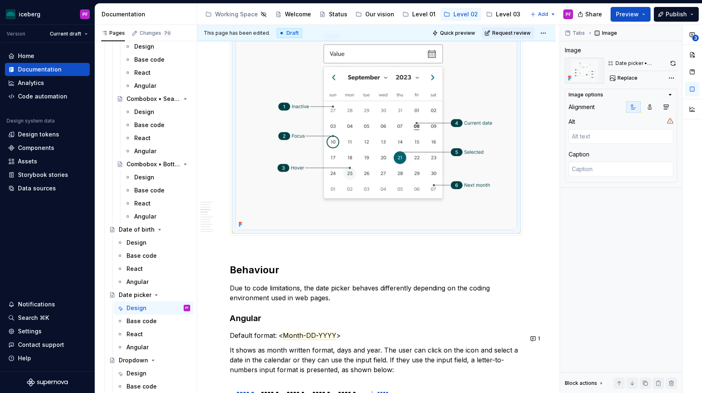
click at [249, 229] on img at bounding box center [377, 114] width 282 height 229
click at [251, 236] on div at bounding box center [376, 115] width 293 height 241
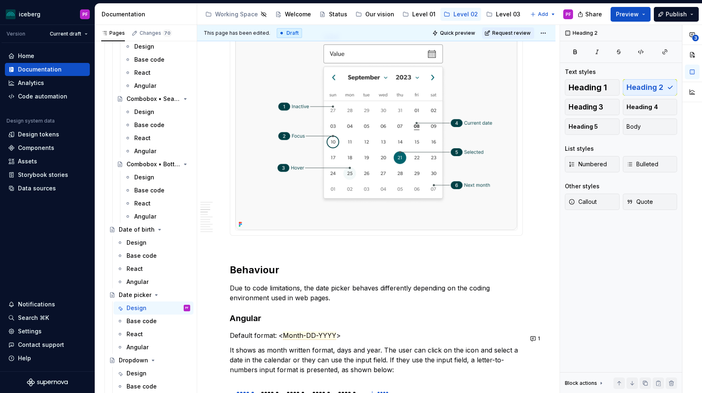
click at [231, 236] on div at bounding box center [376, 115] width 293 height 241
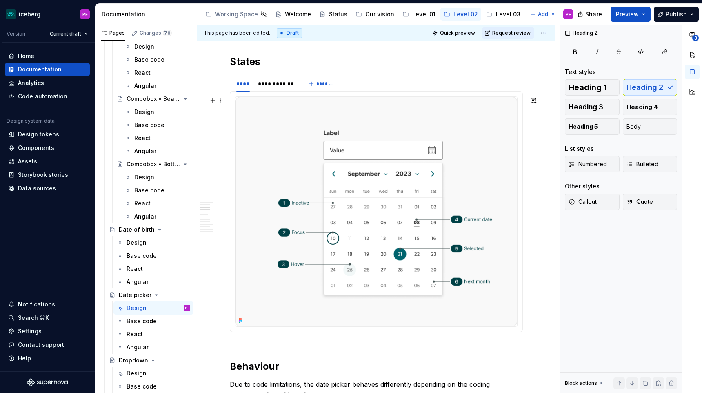
scroll to position [360, 0]
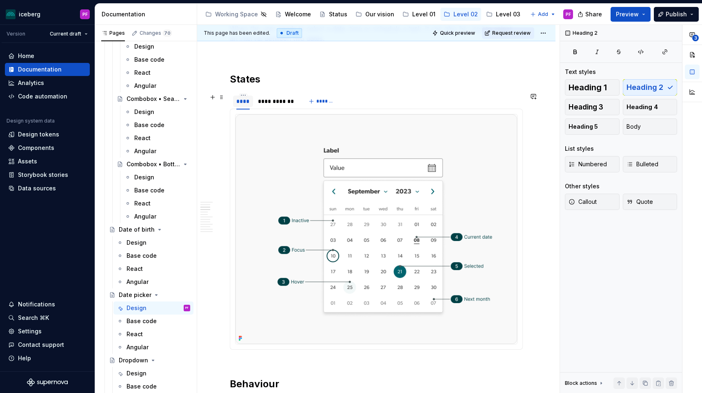
click at [237, 97] on div "****" at bounding box center [242, 101] width 13 height 8
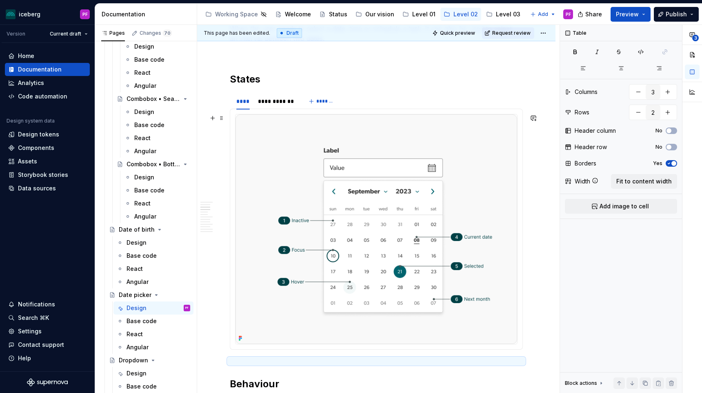
click at [260, 114] on div at bounding box center [376, 229] width 282 height 230
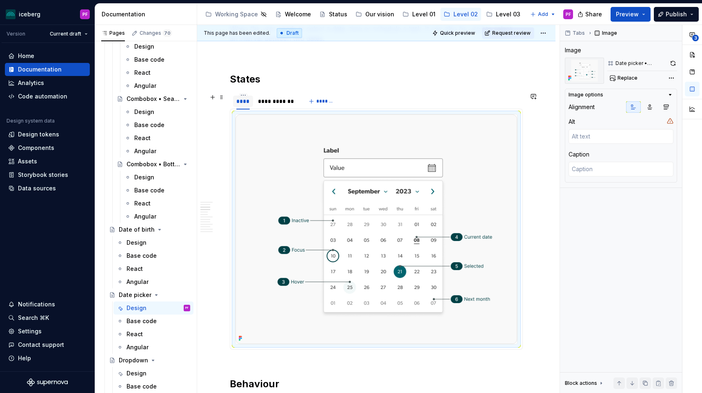
click at [246, 104] on div "****" at bounding box center [242, 101] width 13 height 8
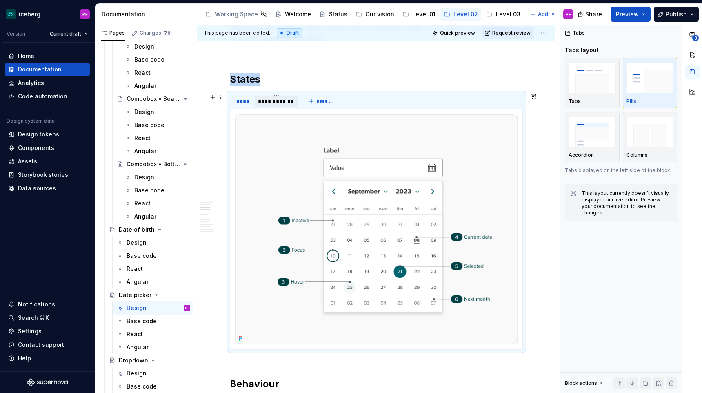
click at [264, 104] on div "**********" at bounding box center [276, 101] width 37 height 8
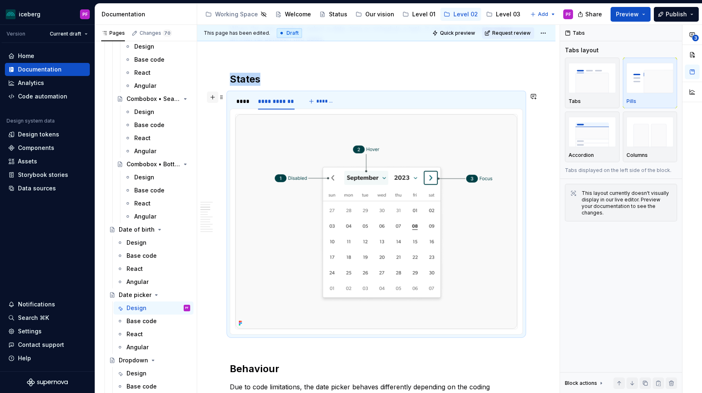
click at [213, 97] on button "button" at bounding box center [212, 96] width 11 height 11
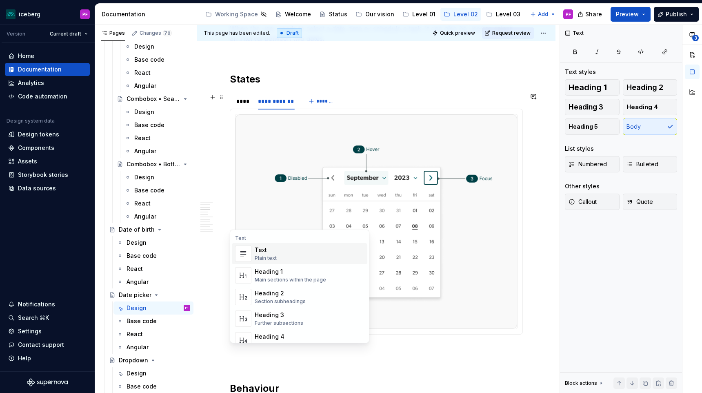
click at [269, 249] on div "Text" at bounding box center [266, 250] width 22 height 8
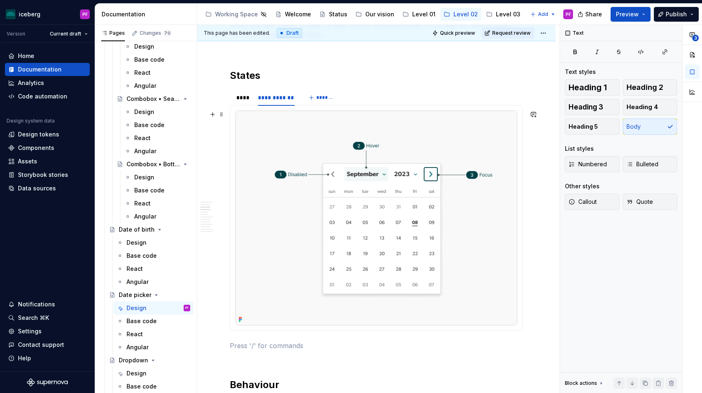
type textarea "*"
click at [253, 223] on img at bounding box center [377, 218] width 282 height 214
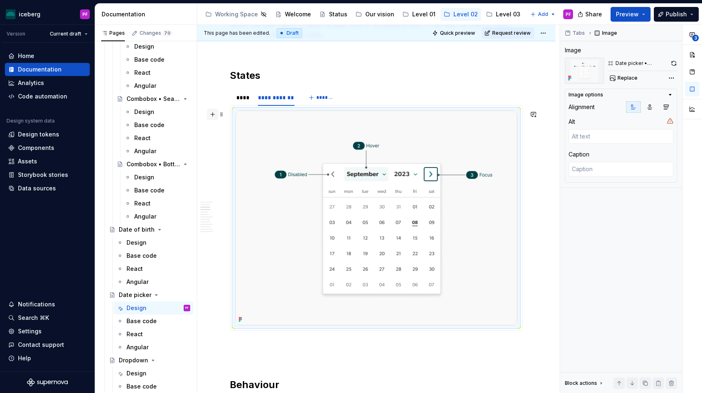
click at [216, 116] on button "button" at bounding box center [212, 114] width 11 height 11
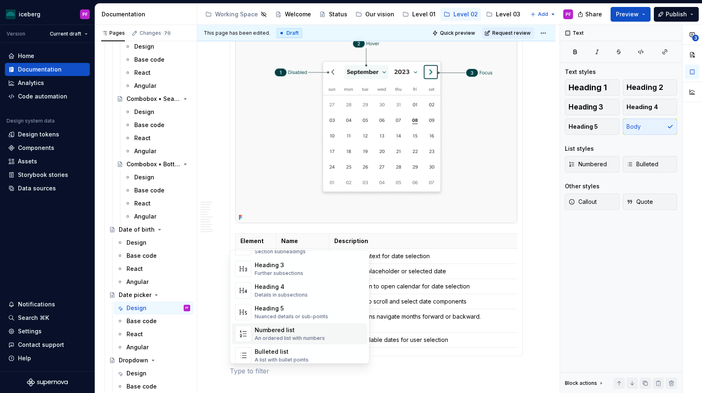
scroll to position [467, 0]
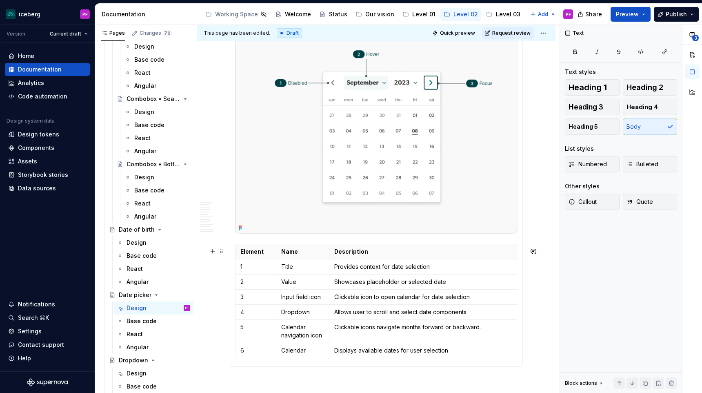
scroll to position [456, 0]
click at [236, 314] on html "iceberg PF Version Current draft Home Documentation Analytics Code automation D…" at bounding box center [351, 196] width 702 height 393
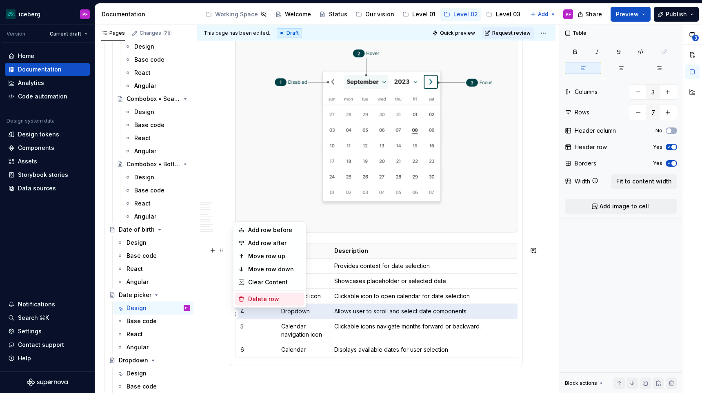
click at [258, 298] on div "Delete row" at bounding box center [274, 299] width 53 height 8
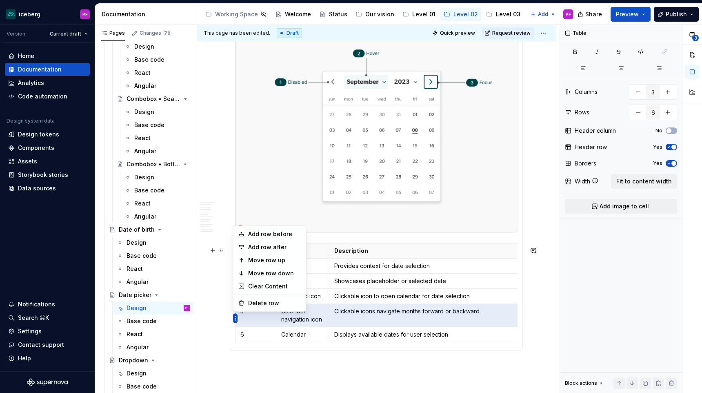
click at [237, 315] on html "iceberg PF Version Current draft Home Documentation Analytics Code automation D…" at bounding box center [351, 196] width 702 height 393
click at [249, 303] on div "Delete row" at bounding box center [274, 303] width 53 height 8
type input "5"
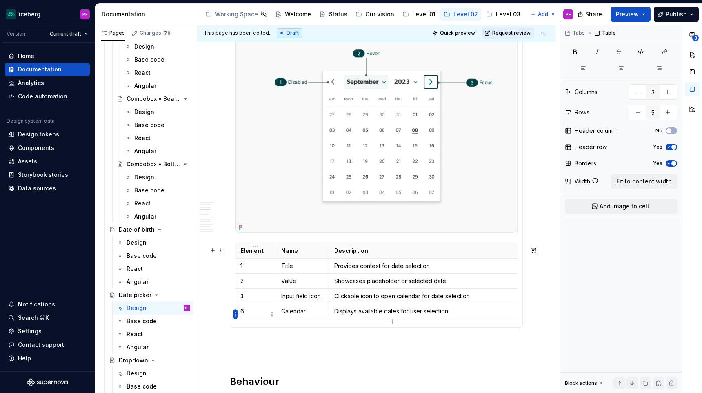
click at [235, 316] on html "iceberg PF Version Current draft Home Documentation Analytics Code automation D…" at bounding box center [351, 196] width 702 height 393
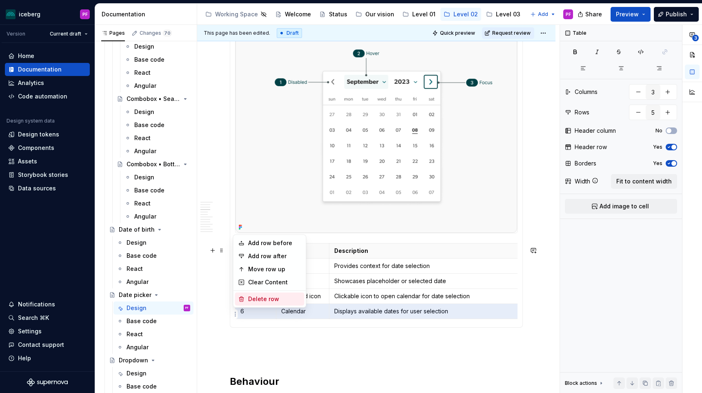
click at [251, 300] on div "Delete row" at bounding box center [274, 299] width 53 height 8
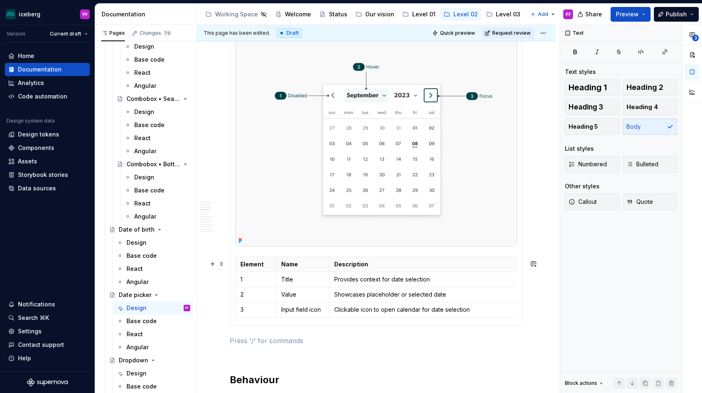
scroll to position [439, 0]
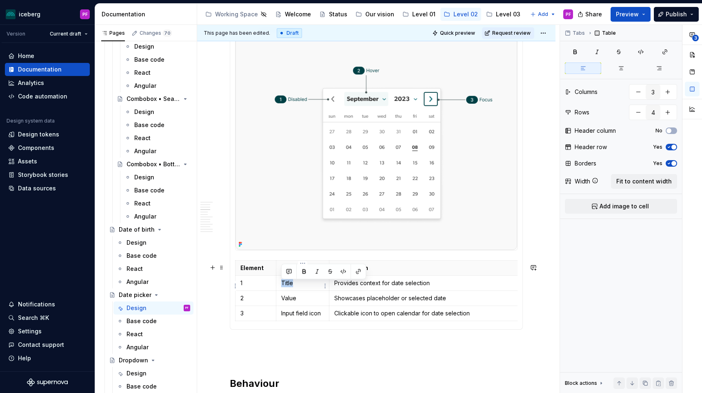
drag, startPoint x: 282, startPoint y: 284, endPoint x: 300, endPoint y: 284, distance: 18.0
click at [301, 284] on p "Title" at bounding box center [302, 283] width 43 height 8
click at [299, 284] on p "Title" at bounding box center [302, 283] width 43 height 8
click at [284, 270] on p "Name" at bounding box center [302, 268] width 43 height 8
drag, startPoint x: 336, startPoint y: 270, endPoint x: 368, endPoint y: 270, distance: 32.2
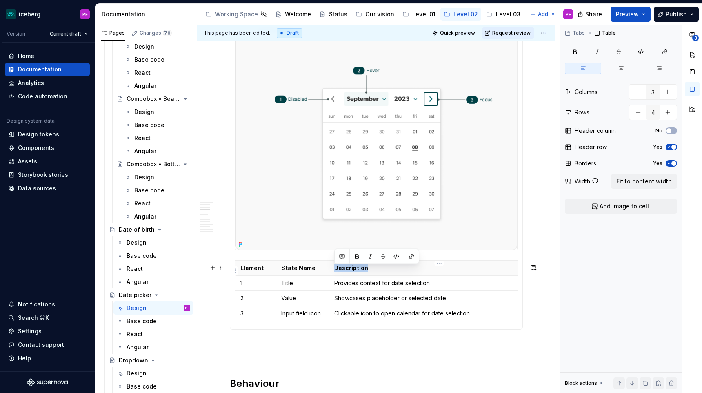
click at [368, 270] on p "Description" at bounding box center [439, 268] width 210 height 8
click at [303, 286] on p "Title" at bounding box center [302, 283] width 43 height 8
drag, startPoint x: 298, startPoint y: 296, endPoint x: 295, endPoint y: 300, distance: 4.3
click at [295, 300] on td "Value" at bounding box center [302, 298] width 53 height 15
drag, startPoint x: 280, startPoint y: 314, endPoint x: 320, endPoint y: 314, distance: 40.0
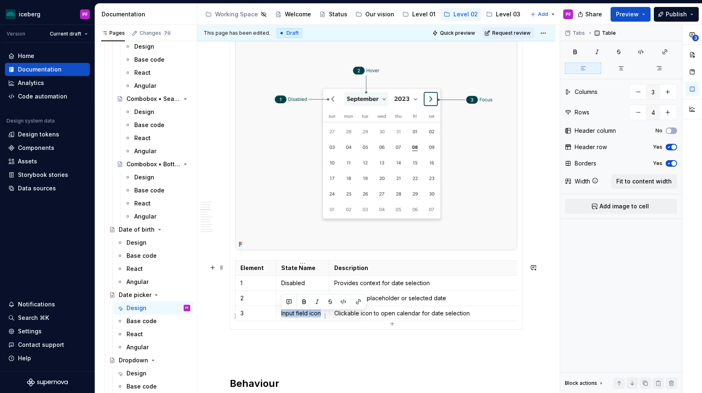
click at [320, 314] on td "Input field icon" at bounding box center [302, 313] width 53 height 15
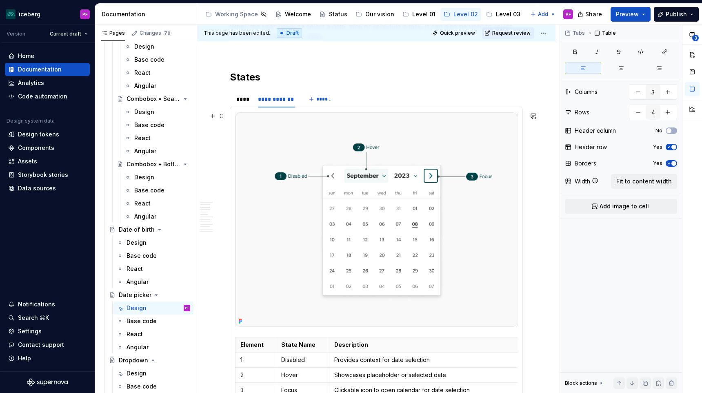
scroll to position [362, 0]
click at [248, 100] on div "****" at bounding box center [242, 99] width 13 height 8
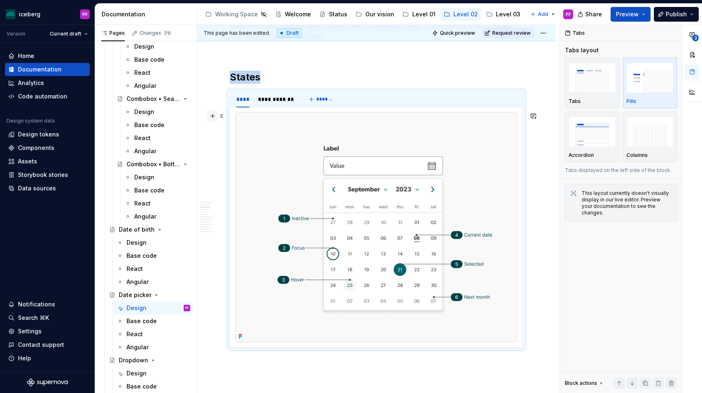
click at [211, 120] on button "button" at bounding box center [212, 115] width 11 height 11
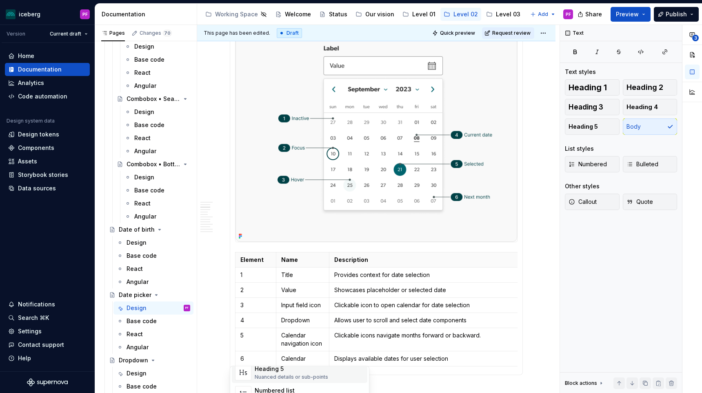
scroll to position [472, 0]
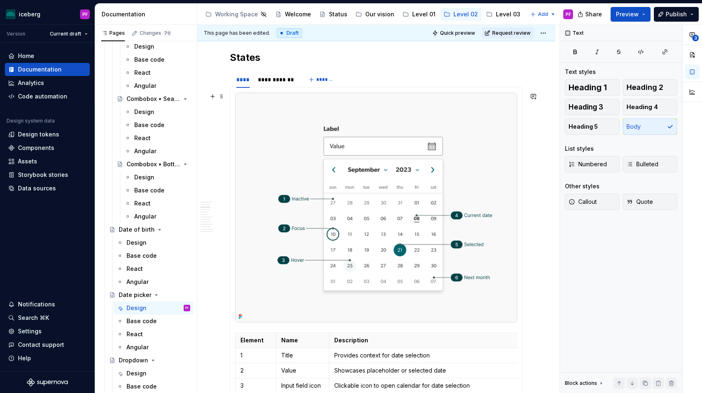
scroll to position [377, 0]
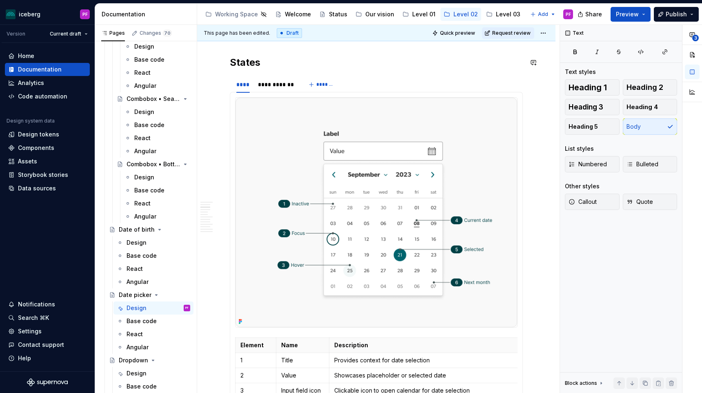
type textarea "*"
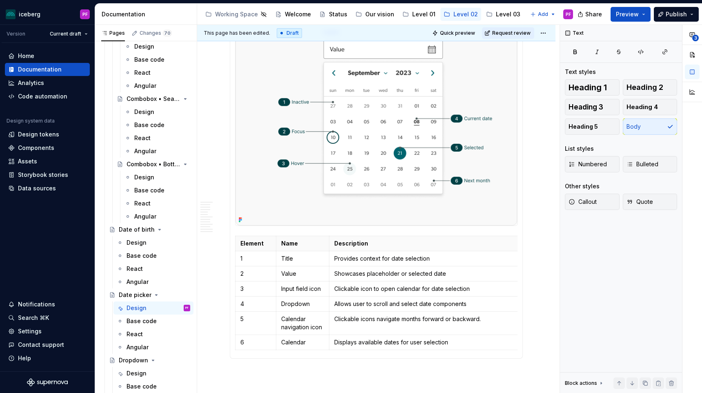
scroll to position [485, 0]
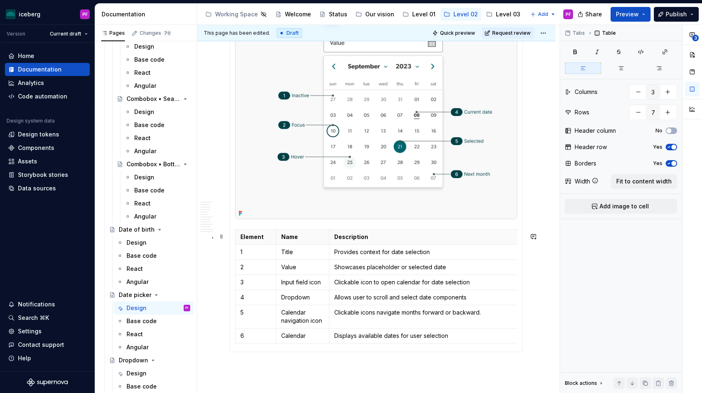
click at [252, 229] on section-item-column "Element Name Description 1 Title Provides context for date selection 2 Value Sh…" at bounding box center [376, 168] width 282 height 358
click at [472, 343] on td "Displays available dates for user selection" at bounding box center [439, 335] width 220 height 15
click at [391, 350] on div "Element Name Description 1 Title Provides context for date selection 2 Value Sh…" at bounding box center [376, 168] width 293 height 368
drag, startPoint x: 383, startPoint y: 351, endPoint x: 302, endPoint y: 256, distance: 125.6
click at [302, 256] on div "Element Name Description 1 Title Provides context for date selection 2 Value Sh…" at bounding box center [376, 168] width 293 height 368
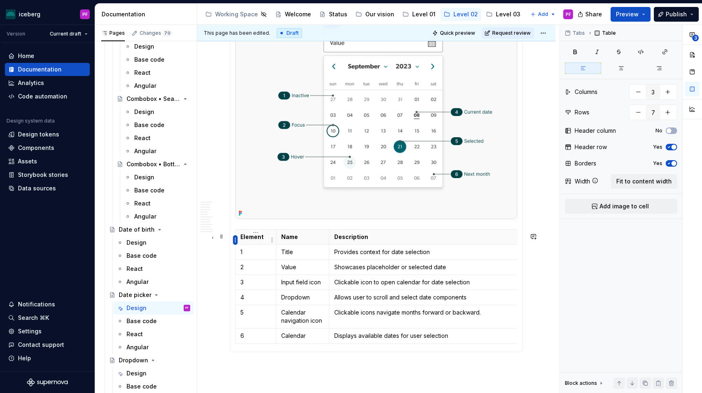
click at [235, 239] on html "iceberg PF Version Current draft Home Documentation Analytics Code automation D…" at bounding box center [351, 196] width 702 height 393
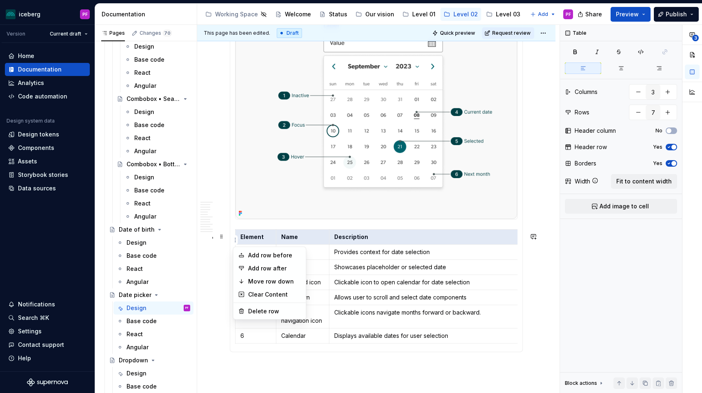
click at [231, 233] on html "iceberg PF Version Current draft Home Documentation Analytics Code automation D…" at bounding box center [351, 196] width 702 height 393
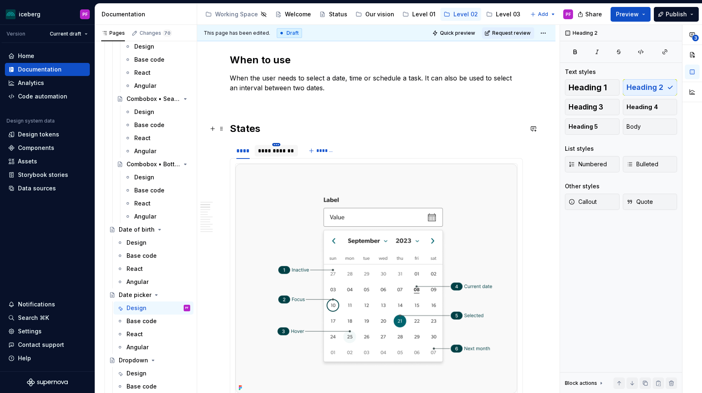
click at [273, 146] on html "iceberg PF Version Current draft Home Documentation Analytics Code automation D…" at bounding box center [351, 196] width 702 height 393
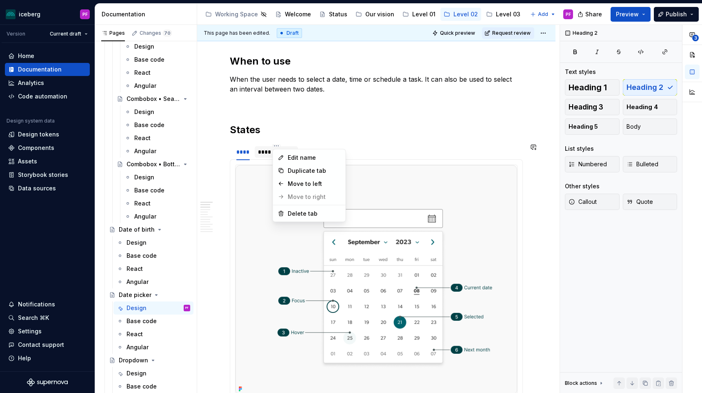
click at [263, 154] on html "iceberg PF Version Current draft Home Documentation Analytics Code automation D…" at bounding box center [351, 196] width 702 height 393
click at [269, 153] on div "**********" at bounding box center [276, 152] width 37 height 8
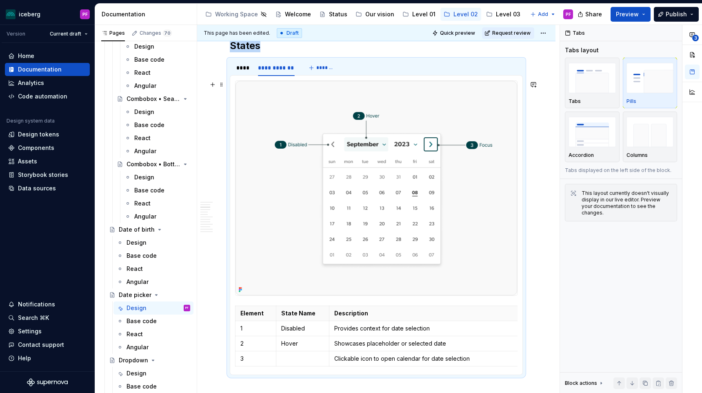
scroll to position [399, 0]
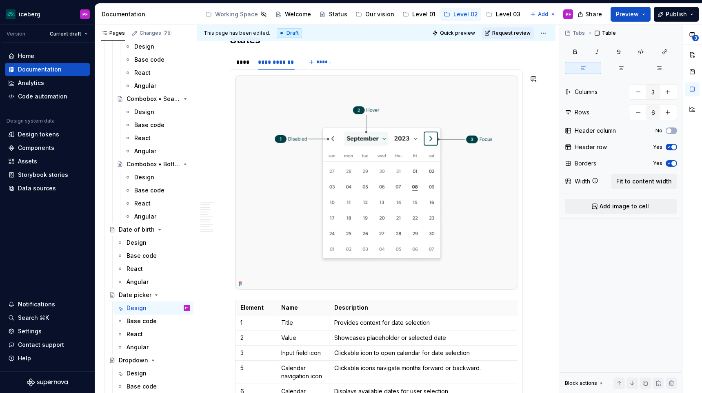
type input "7"
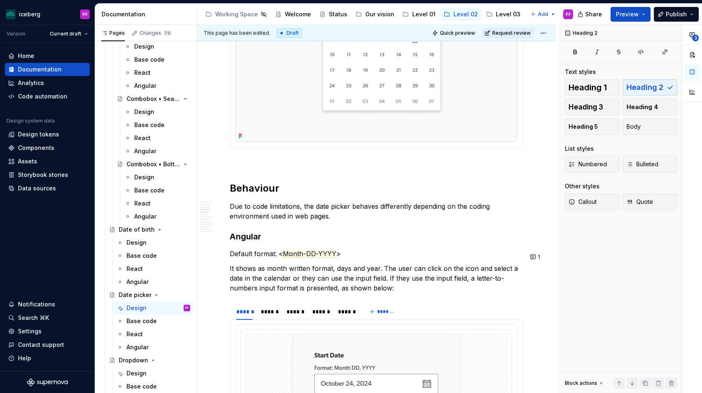
scroll to position [581, 0]
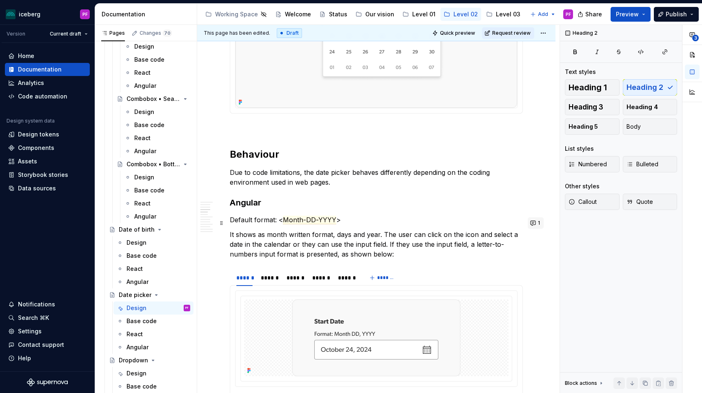
click at [538, 222] on button "1" at bounding box center [536, 222] width 16 height 11
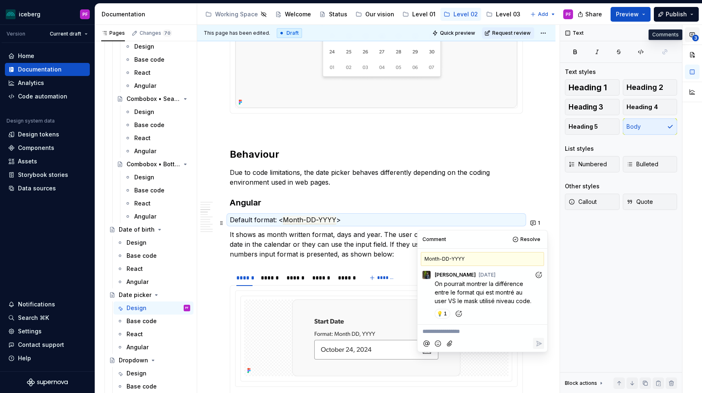
click at [694, 38] on span "3" at bounding box center [695, 38] width 7 height 7
type textarea "*"
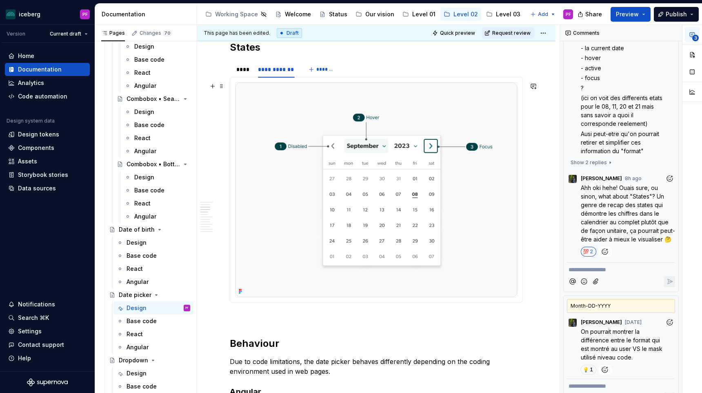
scroll to position [385, 0]
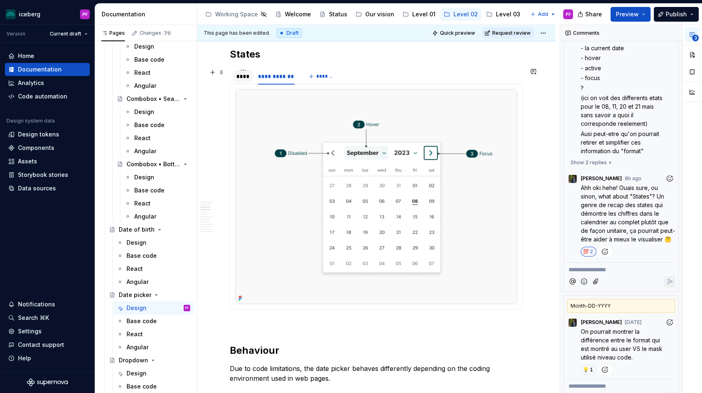
click at [249, 77] on div "****" at bounding box center [242, 76] width 13 height 8
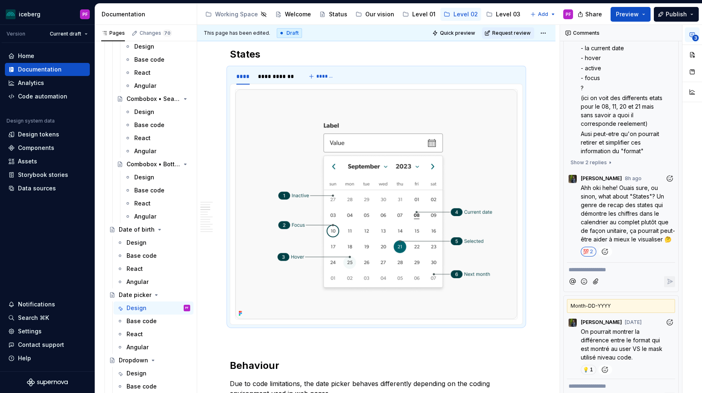
click at [618, 265] on p "**********" at bounding box center [621, 269] width 105 height 9
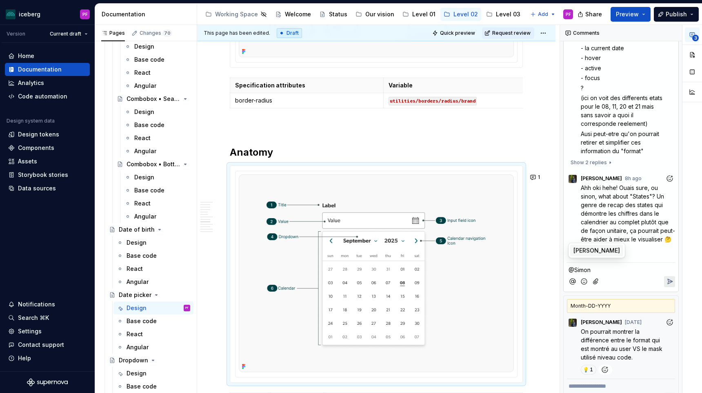
click at [612, 251] on span "[PERSON_NAME]" at bounding box center [596, 250] width 47 height 8
click at [636, 248] on span "Maud" at bounding box center [633, 250] width 16 height 8
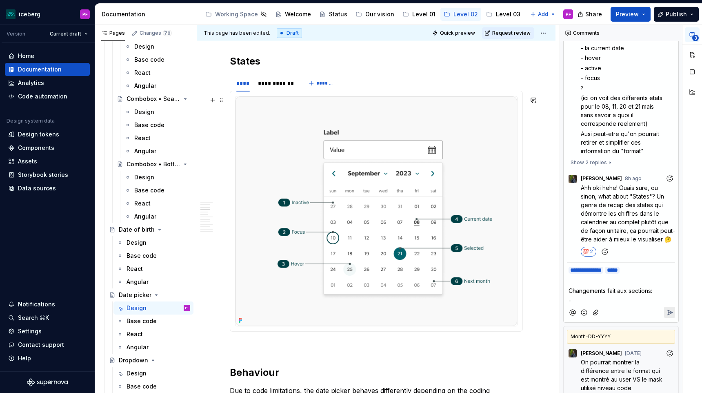
scroll to position [389, 0]
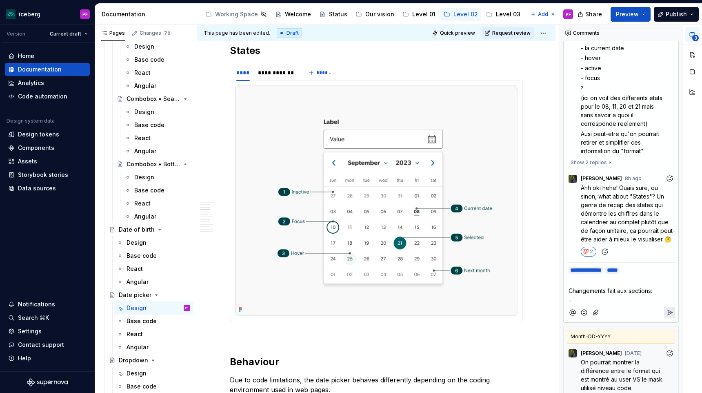
click at [608, 287] on span "Changements fait aux sections:" at bounding box center [611, 290] width 84 height 7
click at [608, 296] on p "-" at bounding box center [621, 300] width 105 height 9
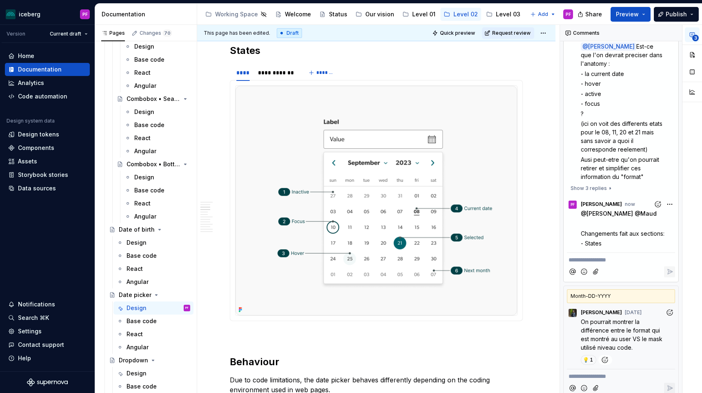
click at [667, 196] on div "**********" at bounding box center [631, 209] width 142 height 368
click at [633, 213] on span "Edit comment" at bounding box center [644, 211] width 38 height 8
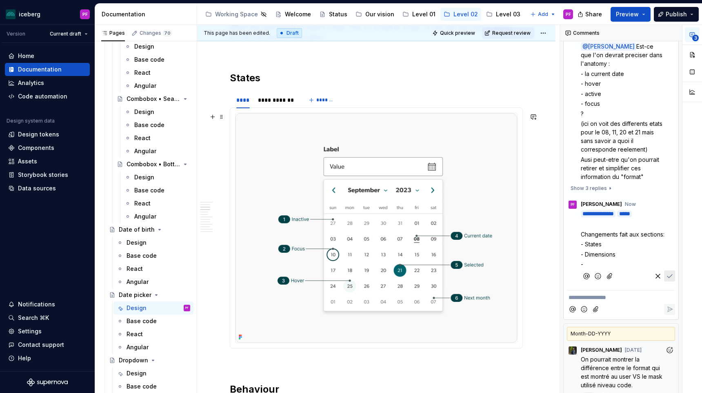
scroll to position [362, 0]
click at [622, 242] on p "- States" at bounding box center [623, 244] width 84 height 9
click at [617, 252] on p "- Dimensions" at bounding box center [623, 254] width 84 height 9
click at [623, 252] on span "- Dimensions (l;es visuels)" at bounding box center [616, 254] width 70 height 7
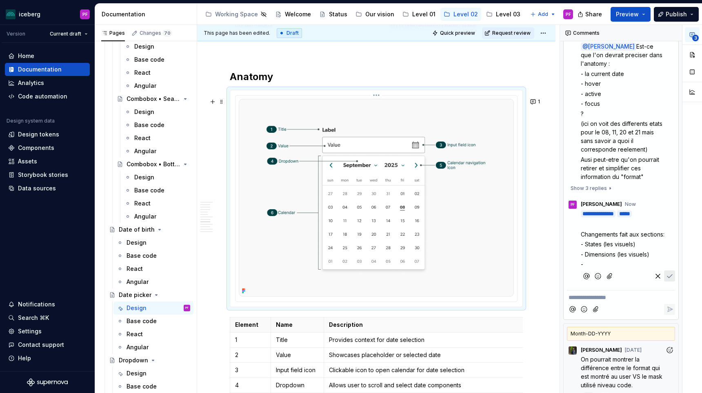
scroll to position [1684, 0]
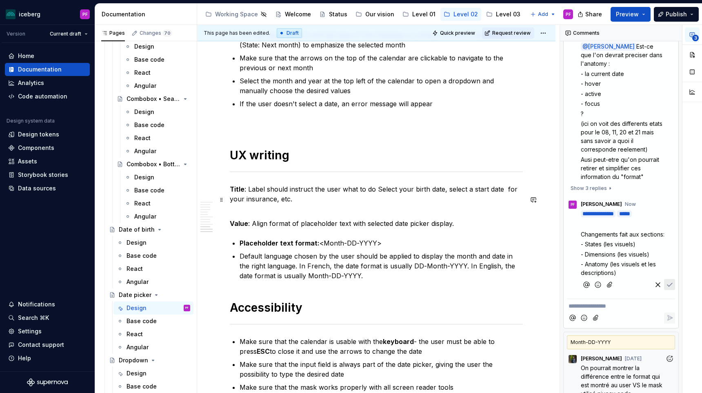
type textarea "*"
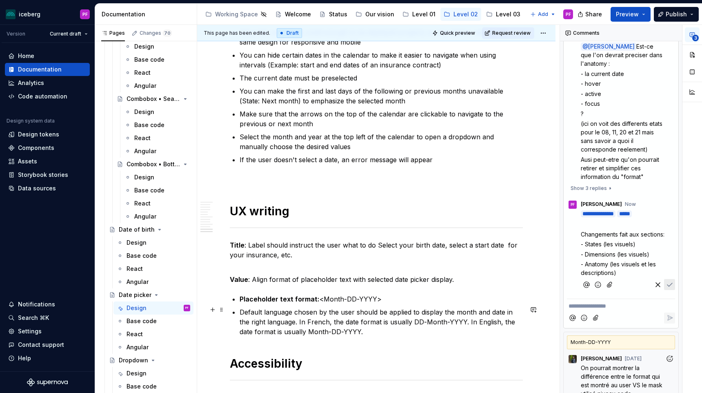
scroll to position [2176, 0]
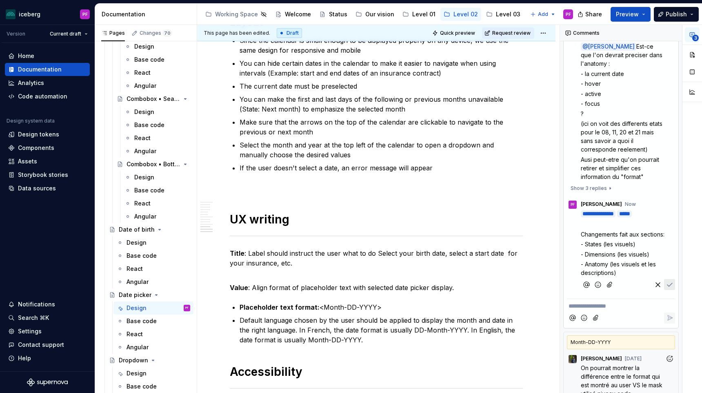
click at [588, 220] on p "﻿" at bounding box center [623, 224] width 84 height 9
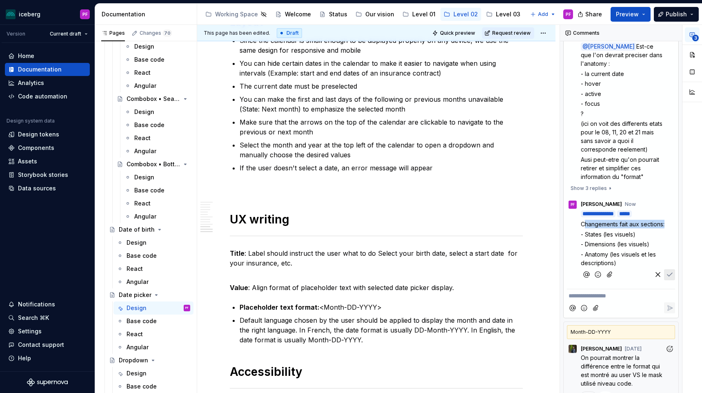
drag, startPoint x: 583, startPoint y: 214, endPoint x: 606, endPoint y: 220, distance: 23.7
click at [606, 220] on p "Changements fait aux sections:" at bounding box center [623, 224] width 84 height 9
click at [607, 220] on p "Changements fait aux sections:" at bounding box center [623, 224] width 84 height 9
drag, startPoint x: 597, startPoint y: 222, endPoint x: 578, endPoint y: 215, distance: 20.0
click at [578, 216] on div "**********" at bounding box center [621, 246] width 108 height 74
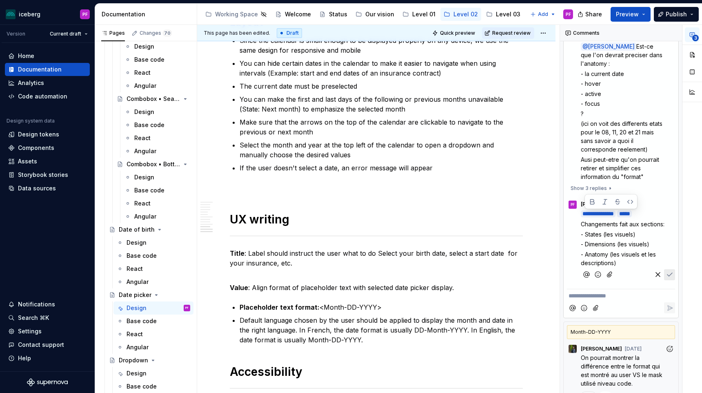
scroll to position [252, 0]
click at [607, 220] on span "Changements fait aux sections:" at bounding box center [623, 223] width 84 height 7
drag, startPoint x: 609, startPoint y: 223, endPoint x: 581, endPoint y: 215, distance: 29.3
click at [581, 220] on p "Changements fait aux sections:" at bounding box center [623, 224] width 84 height 9
click at [623, 220] on span "Changements fait aux sections:" at bounding box center [623, 223] width 84 height 7
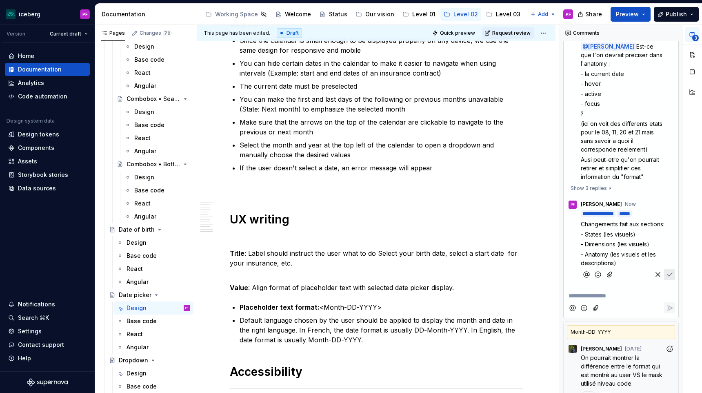
click at [619, 220] on span "Changements fait aux sections:" at bounding box center [623, 223] width 84 height 7
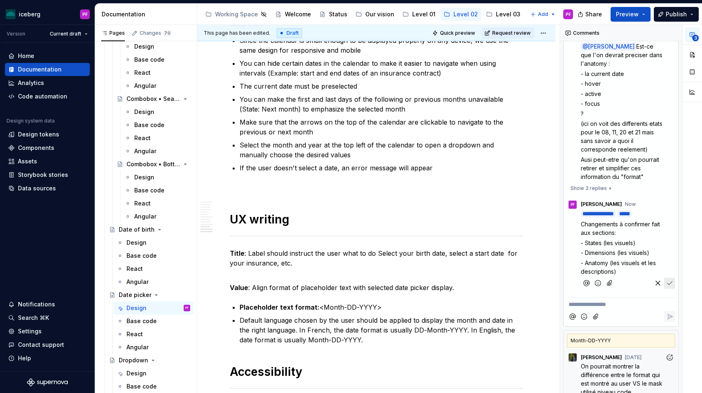
click at [664, 220] on p "Changements à confirmer fait aux sections:" at bounding box center [623, 228] width 84 height 17
click at [672, 278] on button "Save" at bounding box center [669, 283] width 11 height 11
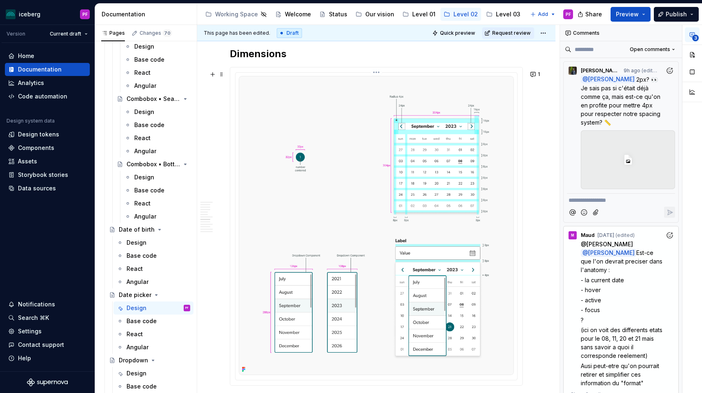
scroll to position [1283, 0]
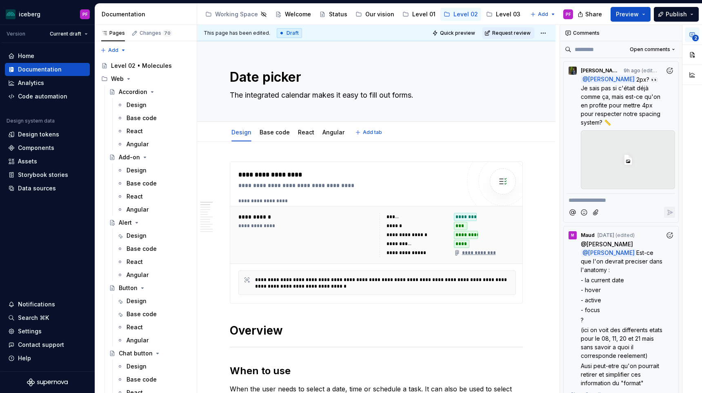
type textarea "*"
click at [593, 198] on p "**********" at bounding box center [621, 200] width 105 height 9
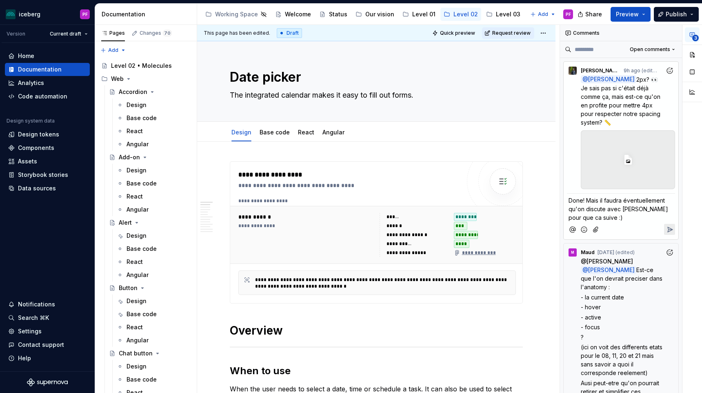
click at [662, 234] on div at bounding box center [621, 229] width 108 height 17
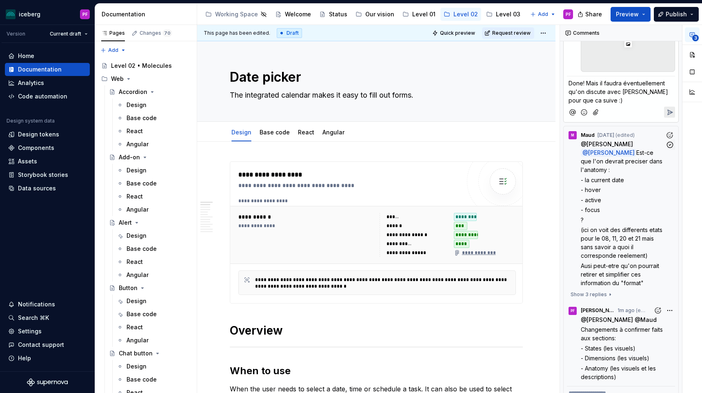
scroll to position [118, 0]
click at [668, 109] on icon "Reply" at bounding box center [670, 111] width 5 height 5
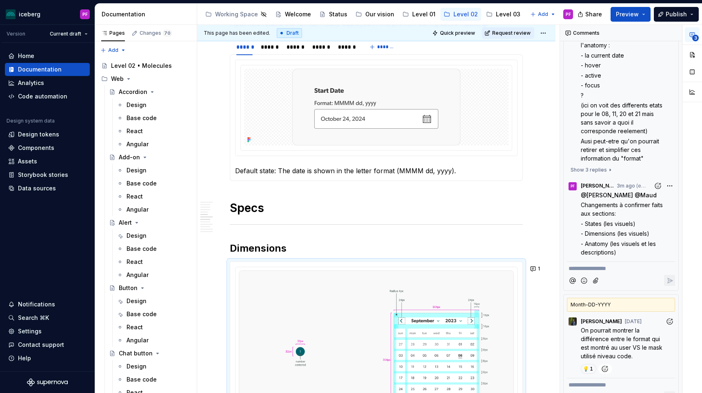
scroll to position [767, 0]
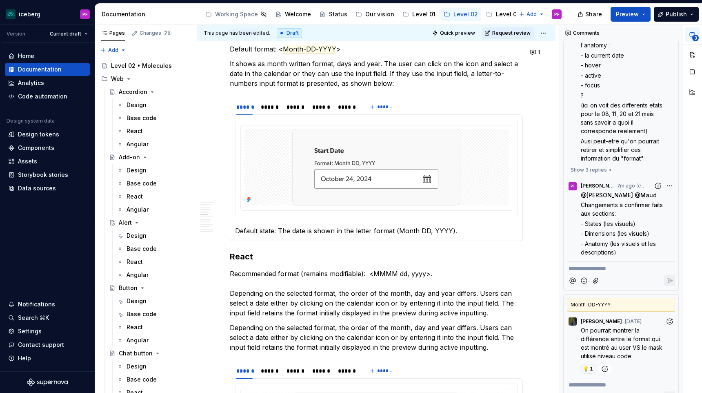
type textarea "*"
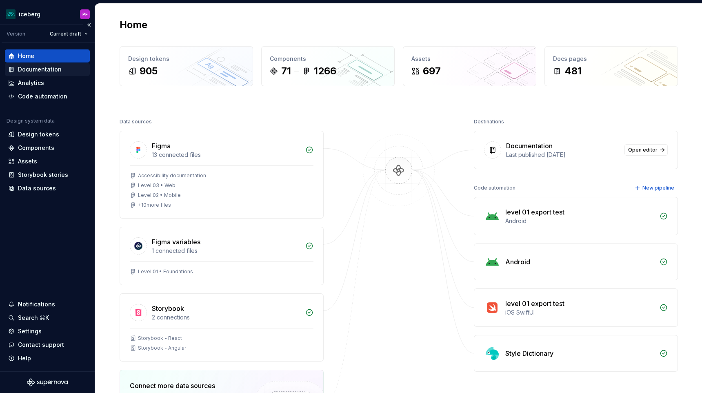
click at [44, 74] on div "Documentation" at bounding box center [47, 69] width 85 height 13
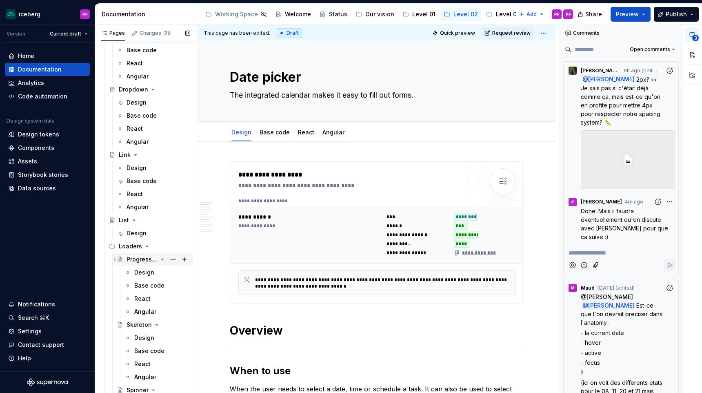
scroll to position [798, 0]
click at [139, 171] on div "Design" at bounding box center [137, 169] width 20 height 8
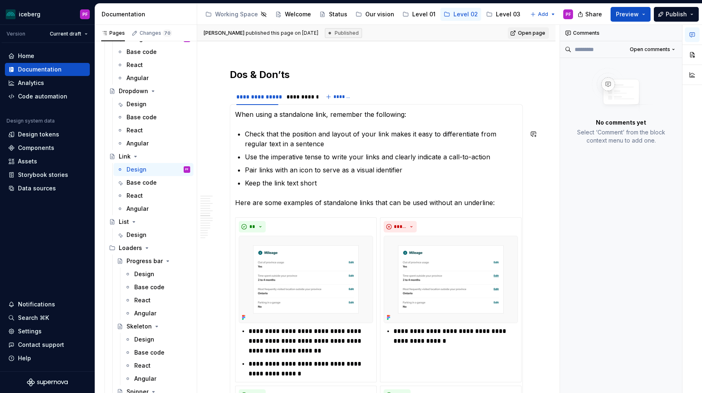
scroll to position [1261, 0]
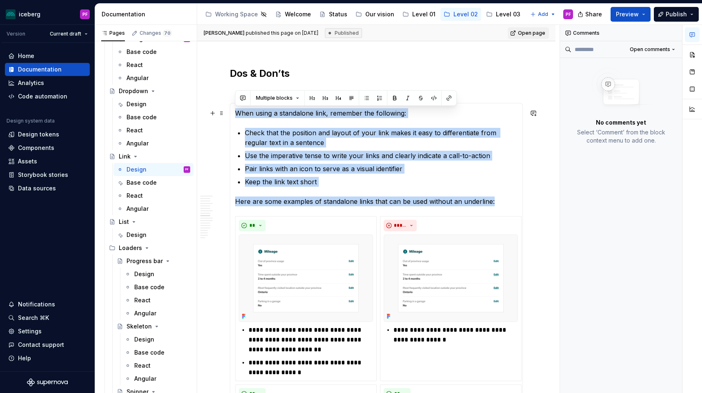
drag, startPoint x: 493, startPoint y: 200, endPoint x: 237, endPoint y: 116, distance: 269.9
copy section-item-column "When using a standalone link, remember the following: Check that the position a…"
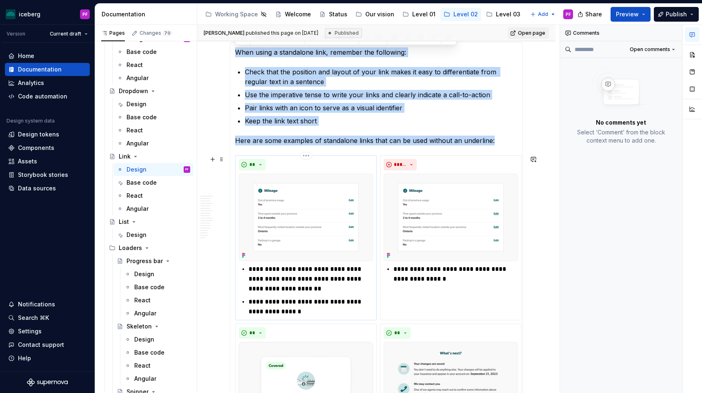
scroll to position [1334, 0]
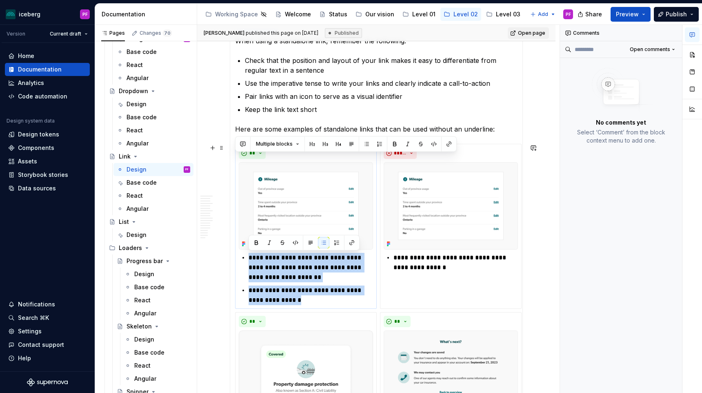
drag, startPoint x: 284, startPoint y: 303, endPoint x: 248, endPoint y: 260, distance: 56.2
click at [248, 260] on div "**********" at bounding box center [306, 279] width 134 height 52
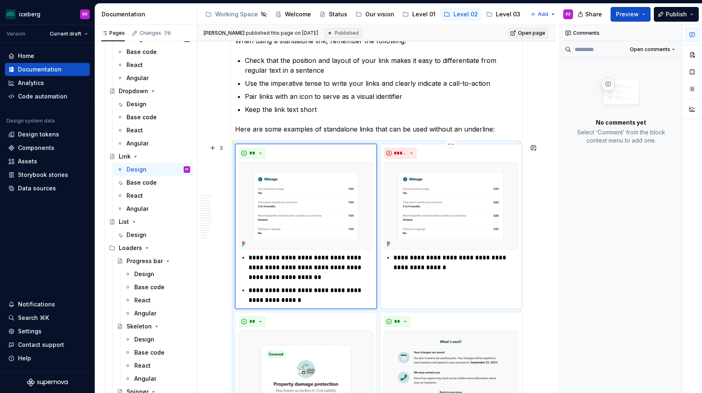
click at [407, 270] on p "**********" at bounding box center [455, 263] width 124 height 20
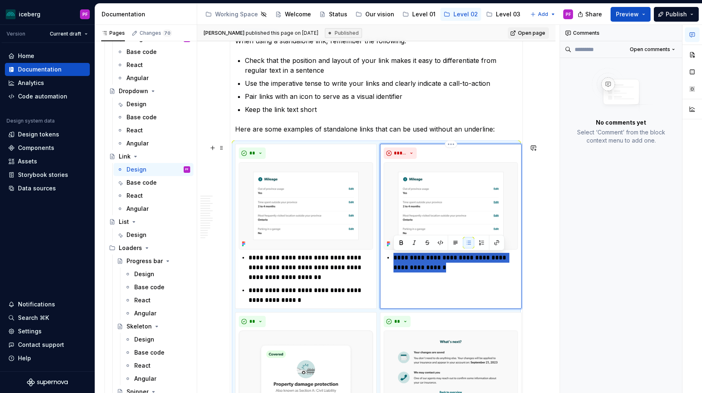
drag, startPoint x: 453, startPoint y: 269, endPoint x: 393, endPoint y: 253, distance: 62.2
click at [393, 253] on p "**********" at bounding box center [455, 263] width 124 height 20
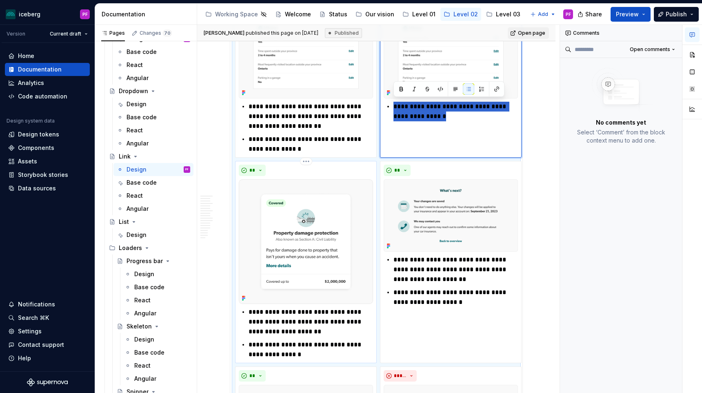
scroll to position [1486, 0]
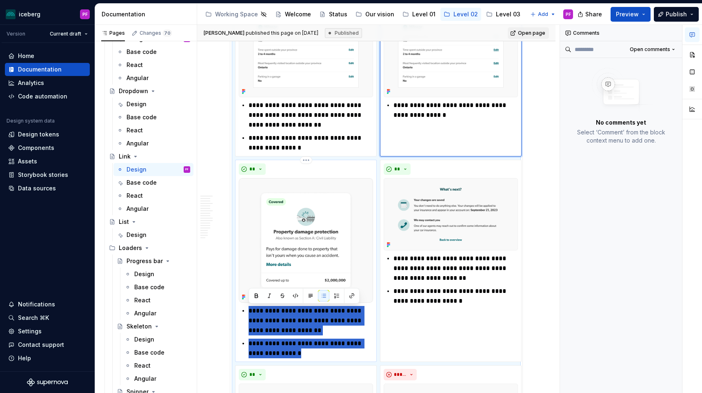
drag, startPoint x: 294, startPoint y: 349, endPoint x: 254, endPoint y: 304, distance: 61.0
click at [254, 304] on div "**********" at bounding box center [306, 260] width 134 height 195
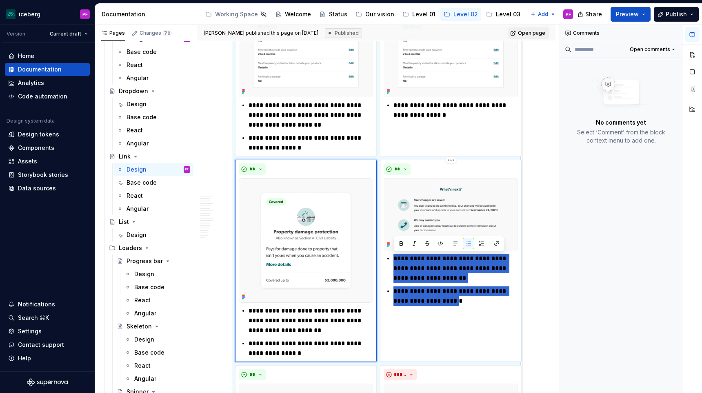
drag, startPoint x: 443, startPoint y: 303, endPoint x: 394, endPoint y: 262, distance: 64.3
click at [394, 262] on ul "**********" at bounding box center [455, 279] width 124 height 52
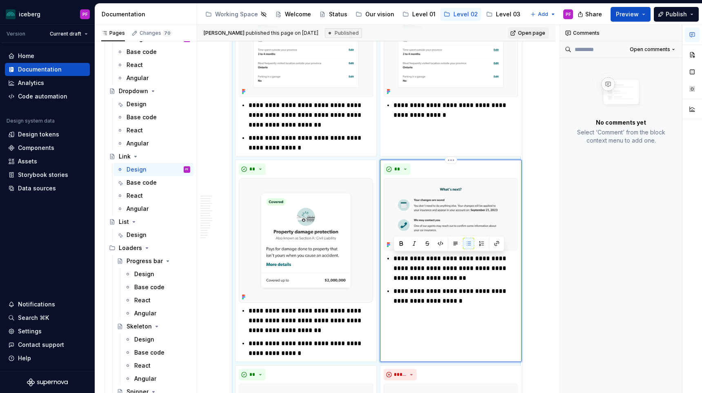
click at [437, 300] on p "**********" at bounding box center [455, 296] width 124 height 20
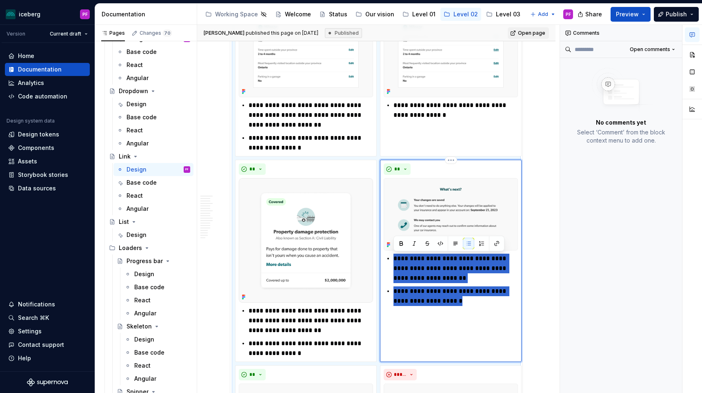
drag, startPoint x: 451, startPoint y: 305, endPoint x: 389, endPoint y: 257, distance: 78.4
click at [393, 257] on ul "**********" at bounding box center [455, 279] width 124 height 52
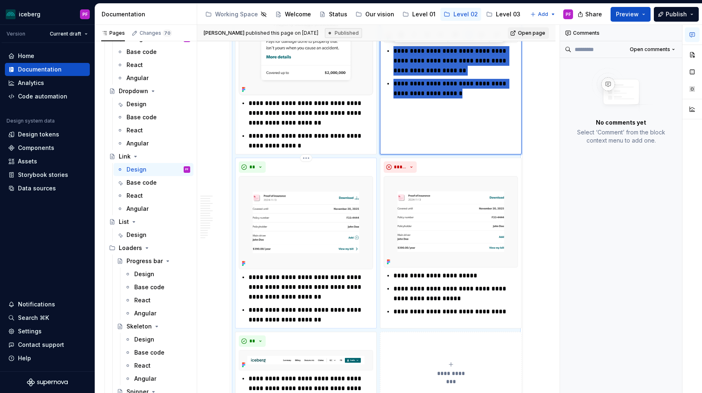
scroll to position [1705, 0]
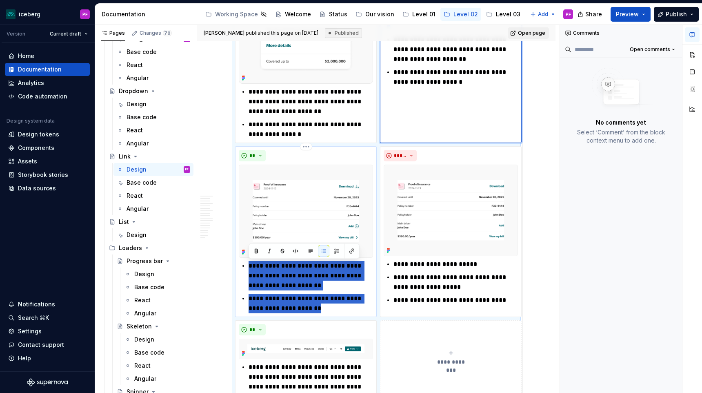
drag, startPoint x: 300, startPoint y: 305, endPoint x: 244, endPoint y: 243, distance: 83.8
click at [249, 265] on ul "**********" at bounding box center [311, 287] width 124 height 52
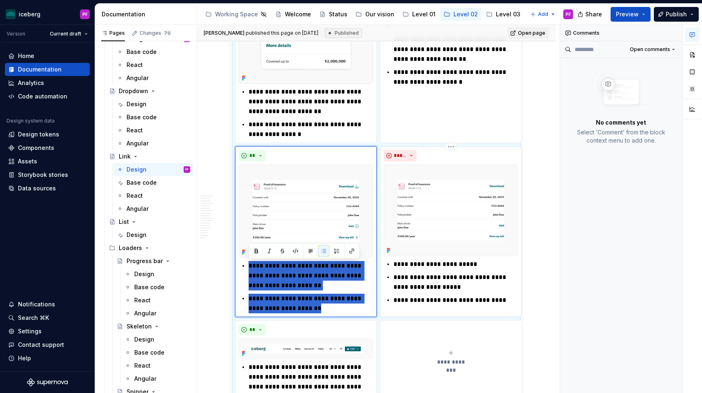
click at [466, 297] on p "**********" at bounding box center [455, 300] width 124 height 10
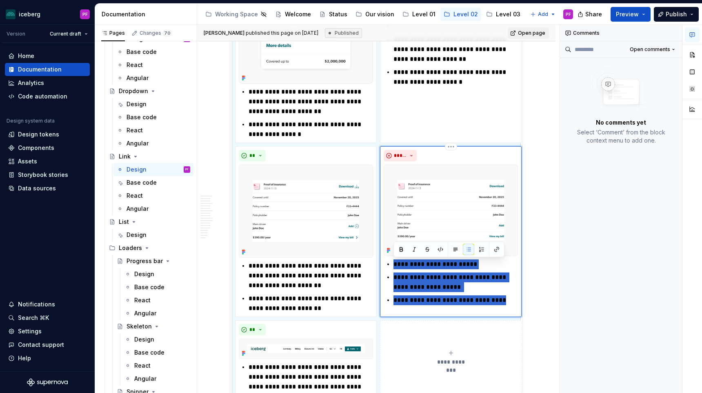
drag, startPoint x: 502, startPoint y: 302, endPoint x: 391, endPoint y: 264, distance: 117.5
click at [391, 264] on div "**********" at bounding box center [451, 282] width 134 height 46
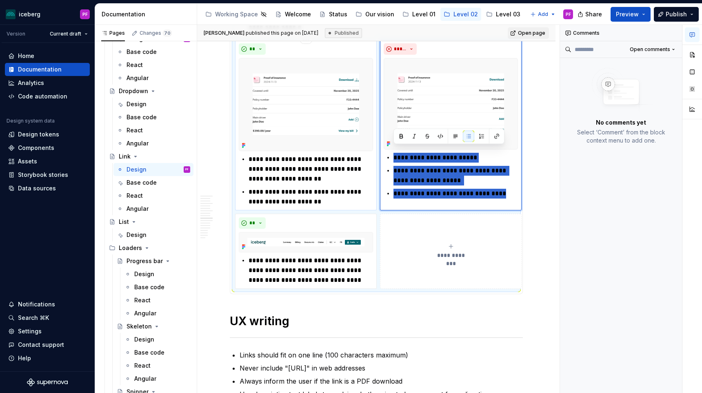
scroll to position [1818, 0]
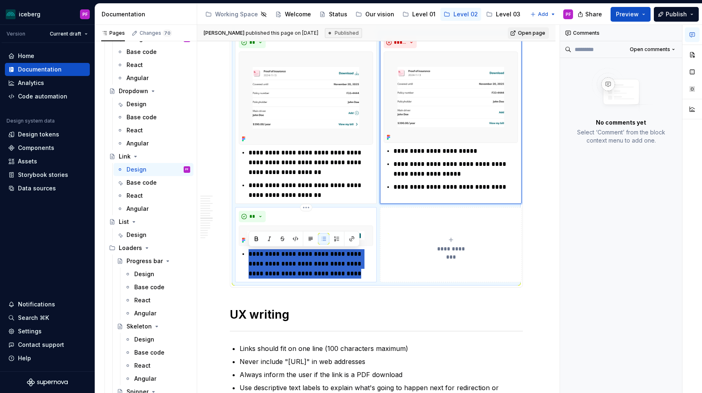
drag, startPoint x: 322, startPoint y: 275, endPoint x: 244, endPoint y: 253, distance: 81.7
click at [249, 253] on li "**********" at bounding box center [311, 263] width 124 height 29
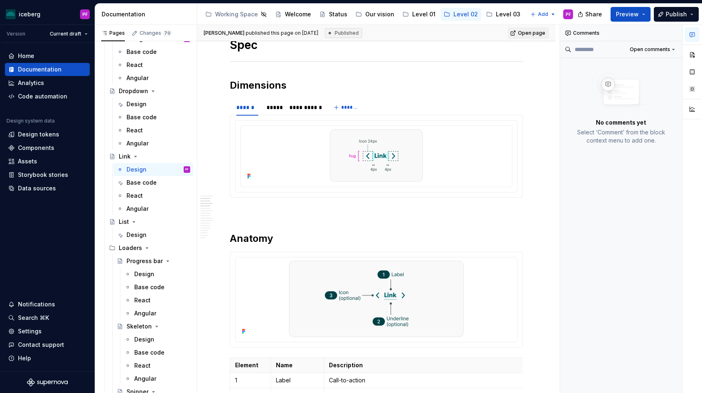
scroll to position [0, 0]
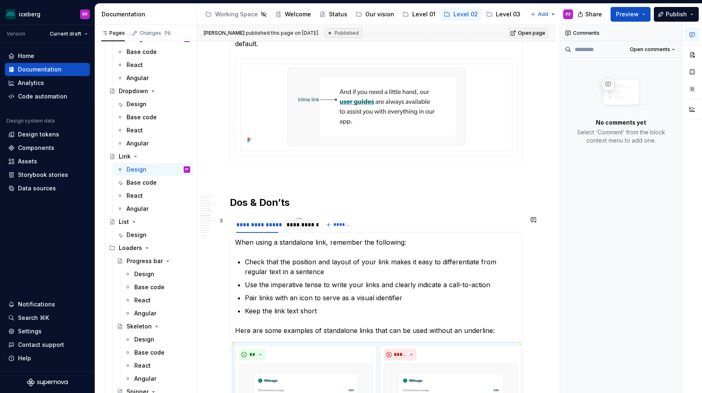
click at [293, 222] on div "**********" at bounding box center [300, 224] width 26 height 8
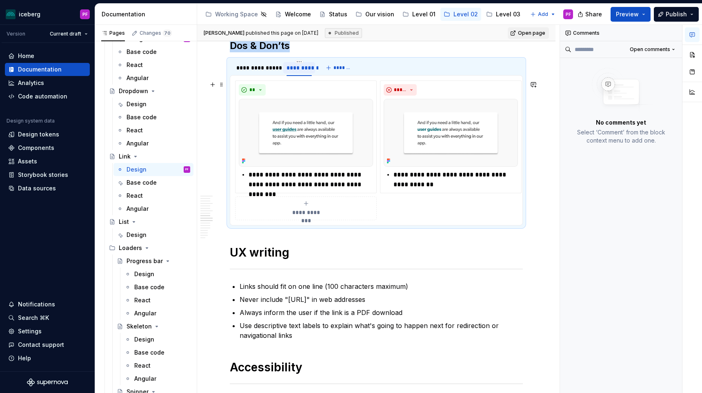
scroll to position [1298, 0]
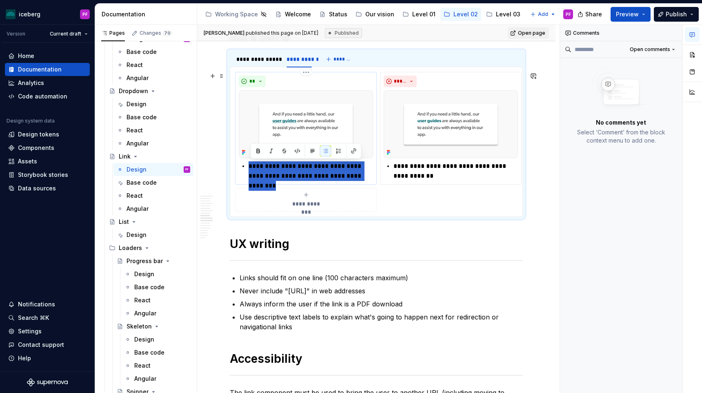
drag, startPoint x: 365, startPoint y: 176, endPoint x: 246, endPoint y: 164, distance: 119.9
click at [246, 164] on div "**********" at bounding box center [306, 171] width 134 height 20
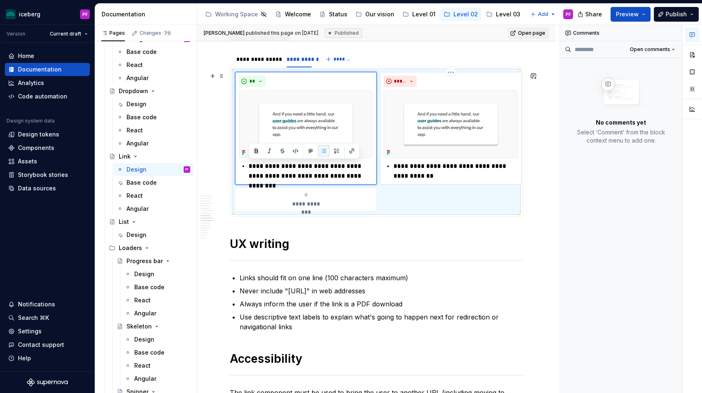
click at [413, 176] on p "**********" at bounding box center [455, 171] width 124 height 20
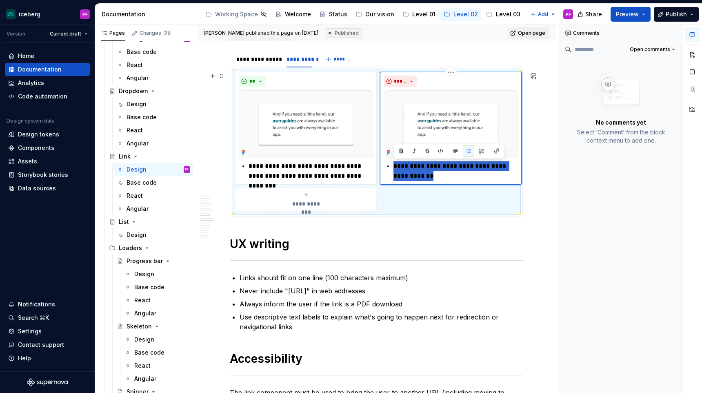
drag, startPoint x: 411, startPoint y: 176, endPoint x: 395, endPoint y: 166, distance: 18.9
click at [395, 166] on p "**********" at bounding box center [455, 171] width 124 height 20
click at [360, 245] on h1 "UX writing" at bounding box center [376, 243] width 293 height 15
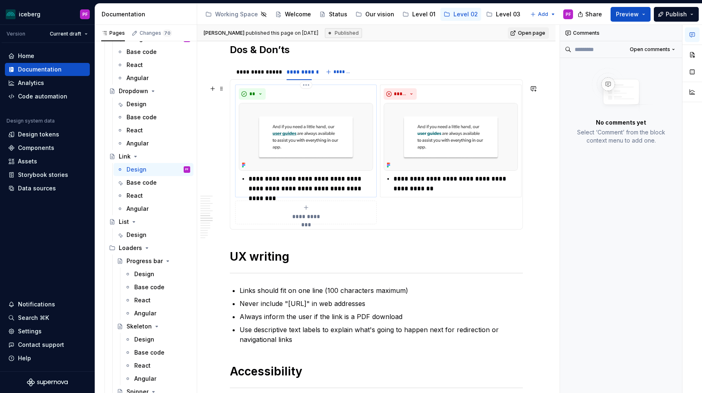
scroll to position [1277, 0]
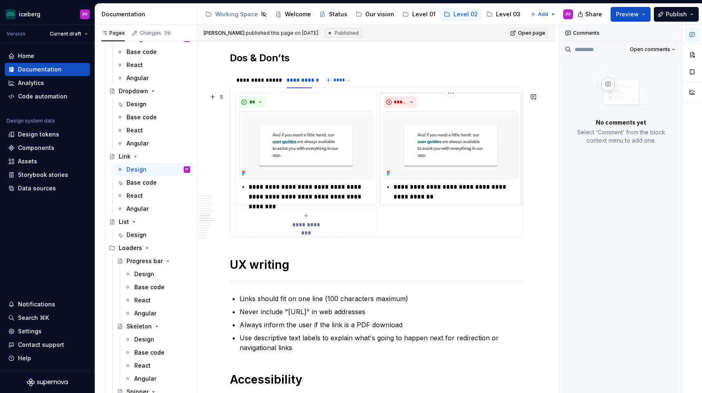
click at [401, 190] on p "**********" at bounding box center [455, 192] width 124 height 20
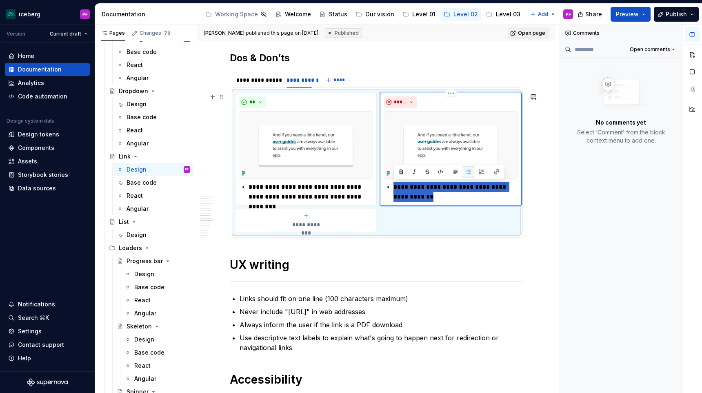
drag, startPoint x: 410, startPoint y: 197, endPoint x: 392, endPoint y: 184, distance: 21.9
click at [392, 184] on div "**********" at bounding box center [451, 192] width 134 height 20
click at [541, 154] on div "**********" at bounding box center [376, 243] width 358 height 2736
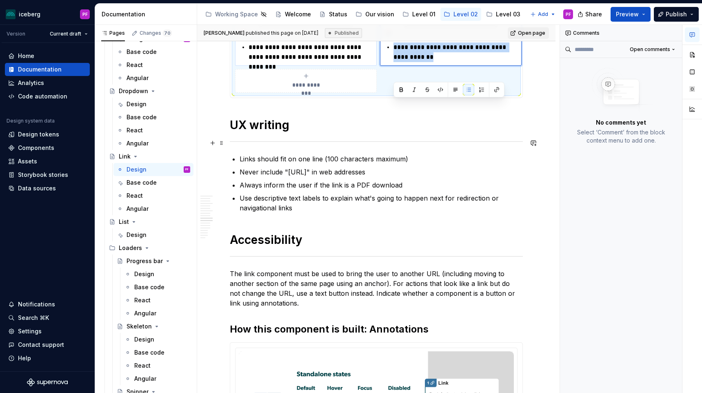
scroll to position [1418, 0]
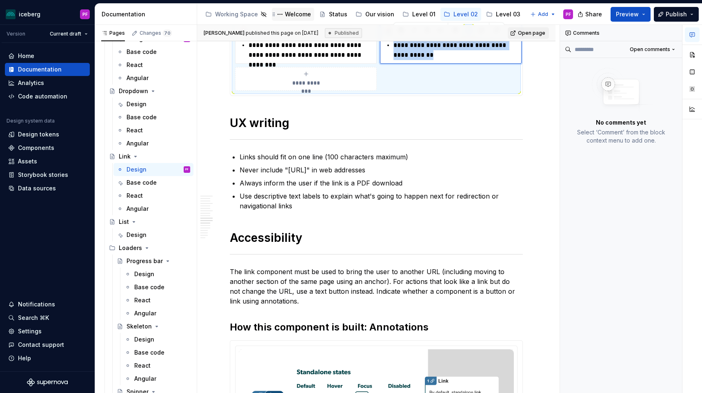
type textarea "*"
